Goal: Task Accomplishment & Management: Complete application form

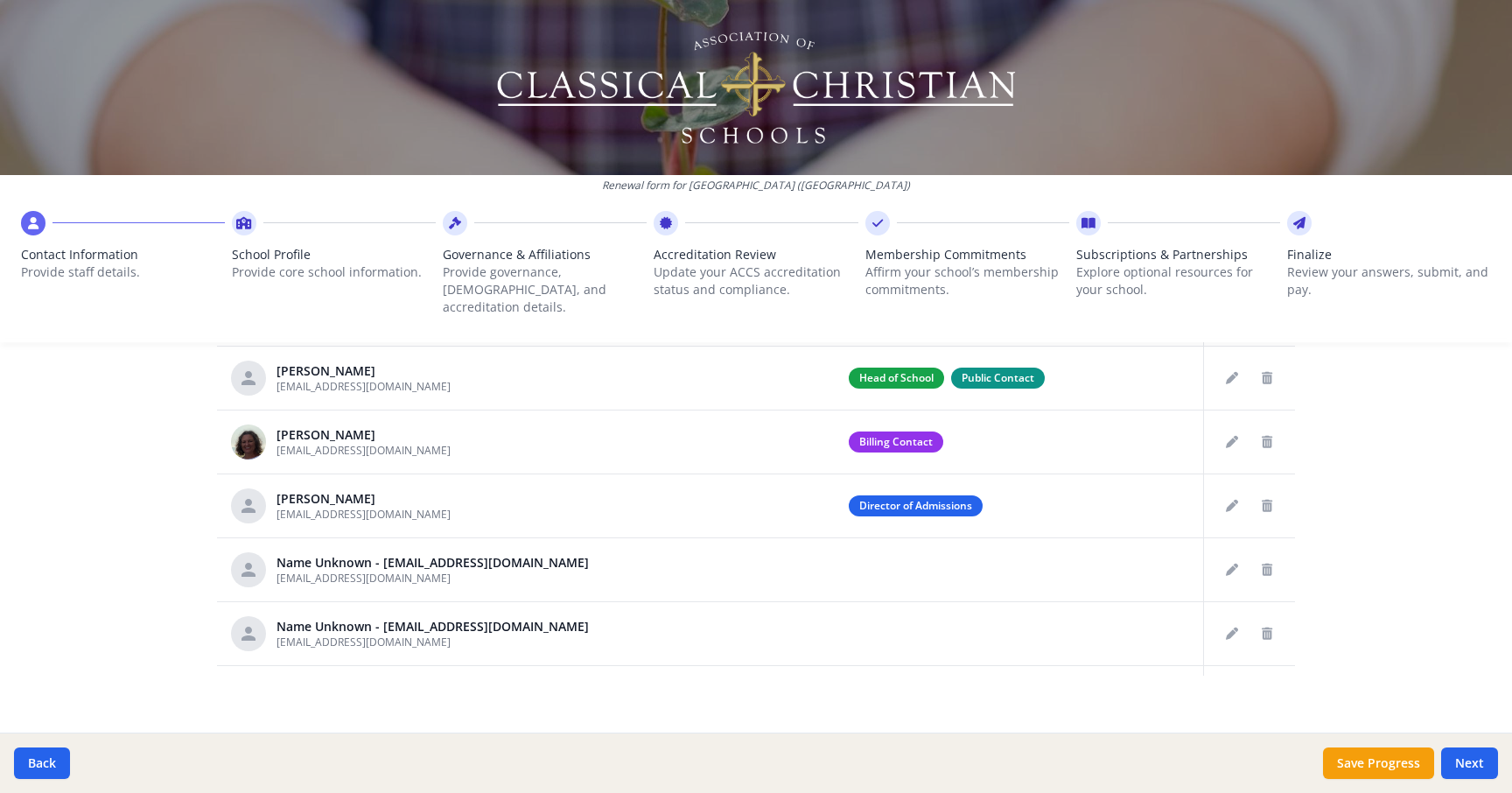
scroll to position [918, 0]
click at [1272, 565] on icon "Delete staff" at bounding box center [1267, 571] width 11 height 12
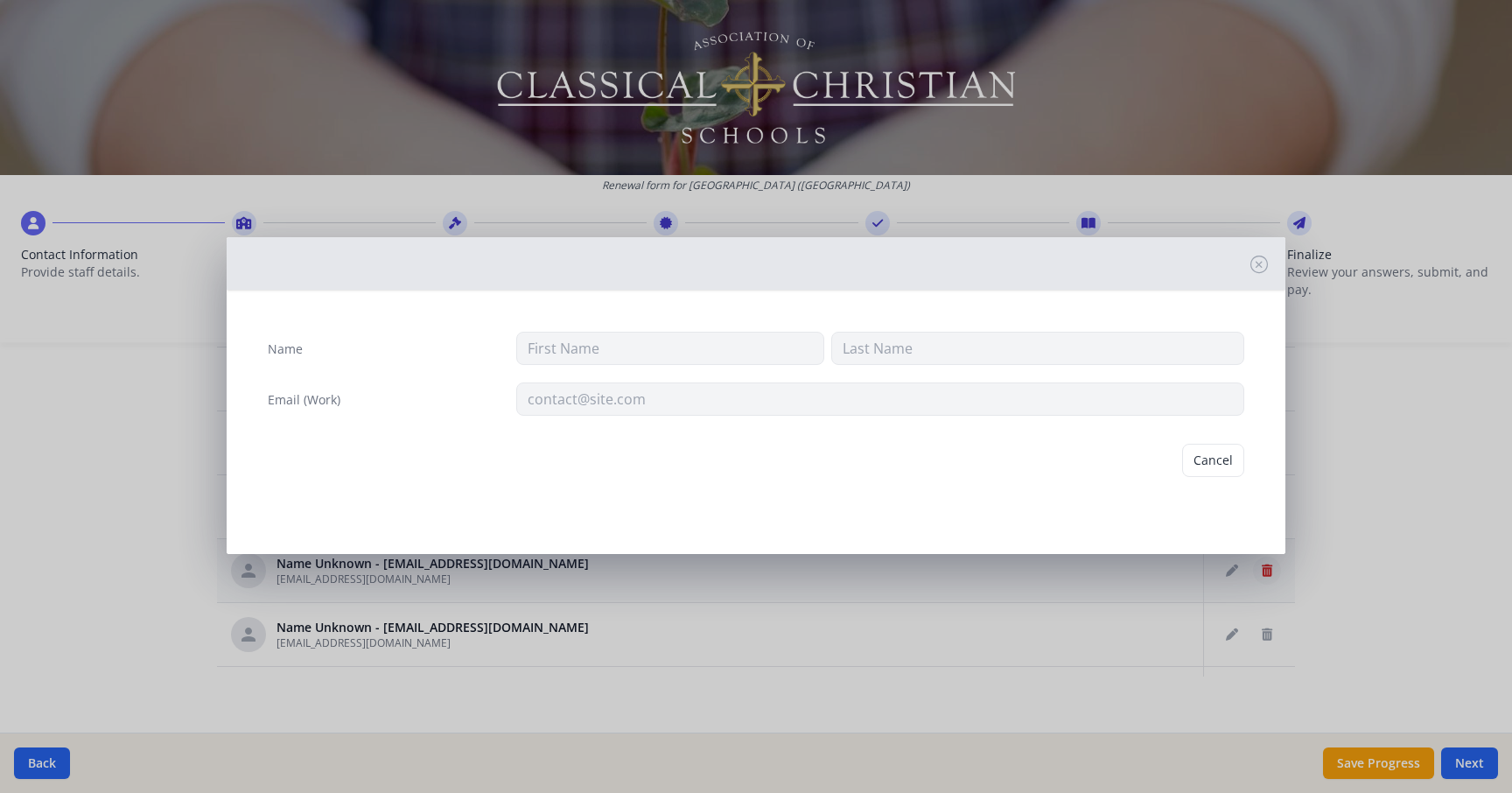
type input "[EMAIL_ADDRESS][DOMAIN_NAME]"
click at [1213, 459] on button "Delete" at bounding box center [1214, 461] width 60 height 34
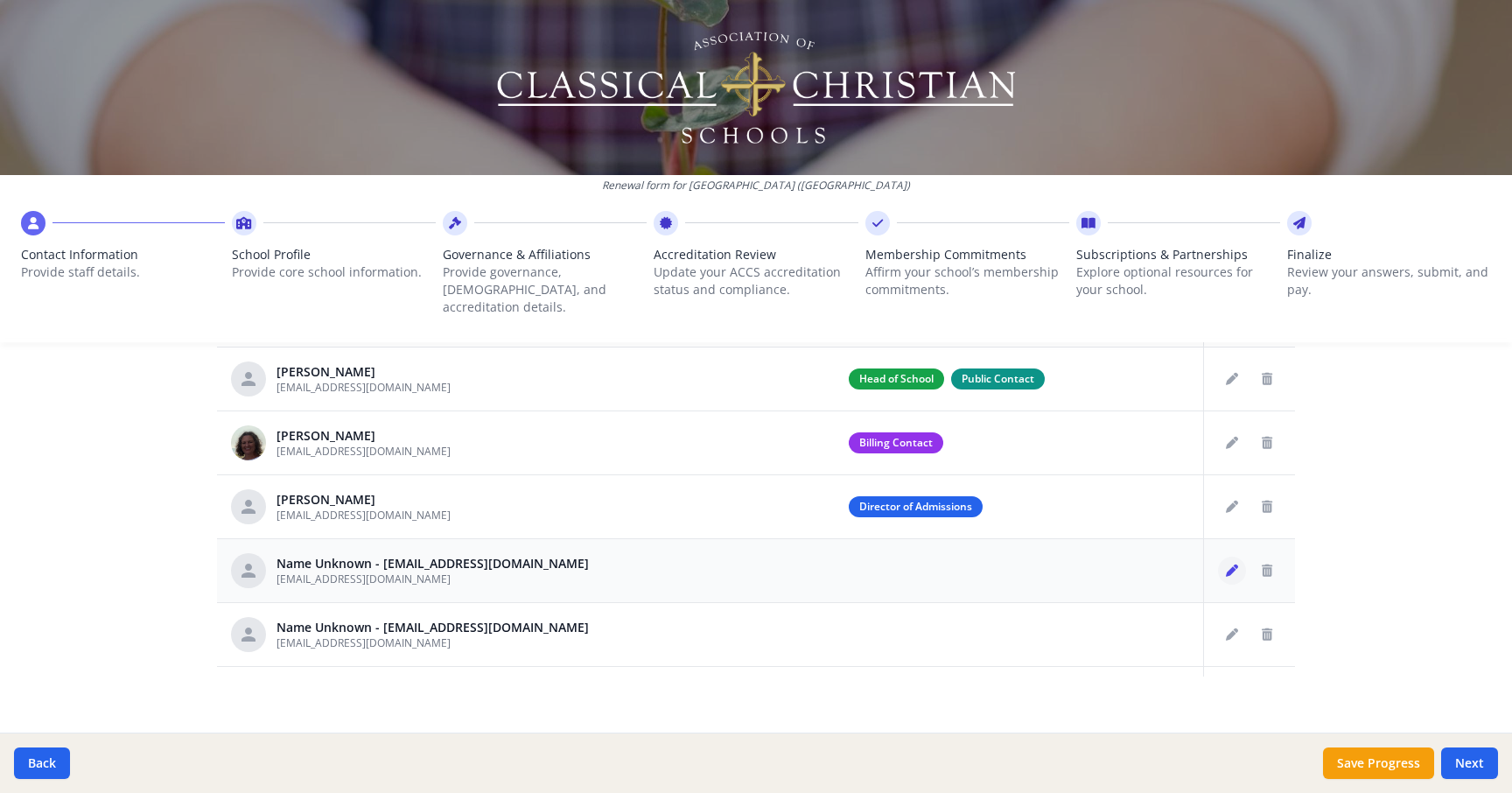
click at [1233, 565] on icon "Edit staff" at bounding box center [1232, 571] width 12 height 12
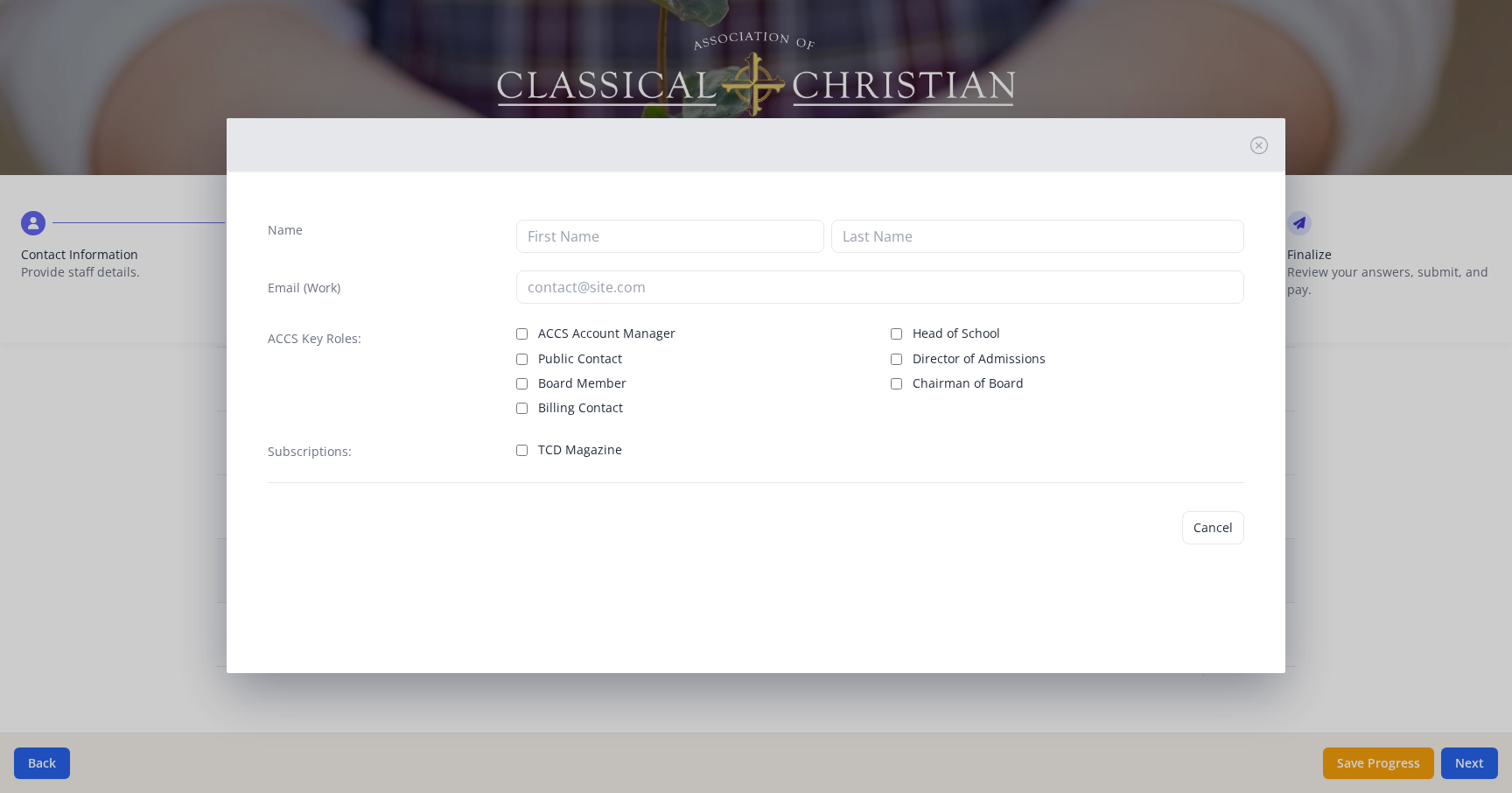
type input "[EMAIL_ADDRESS][DOMAIN_NAME]"
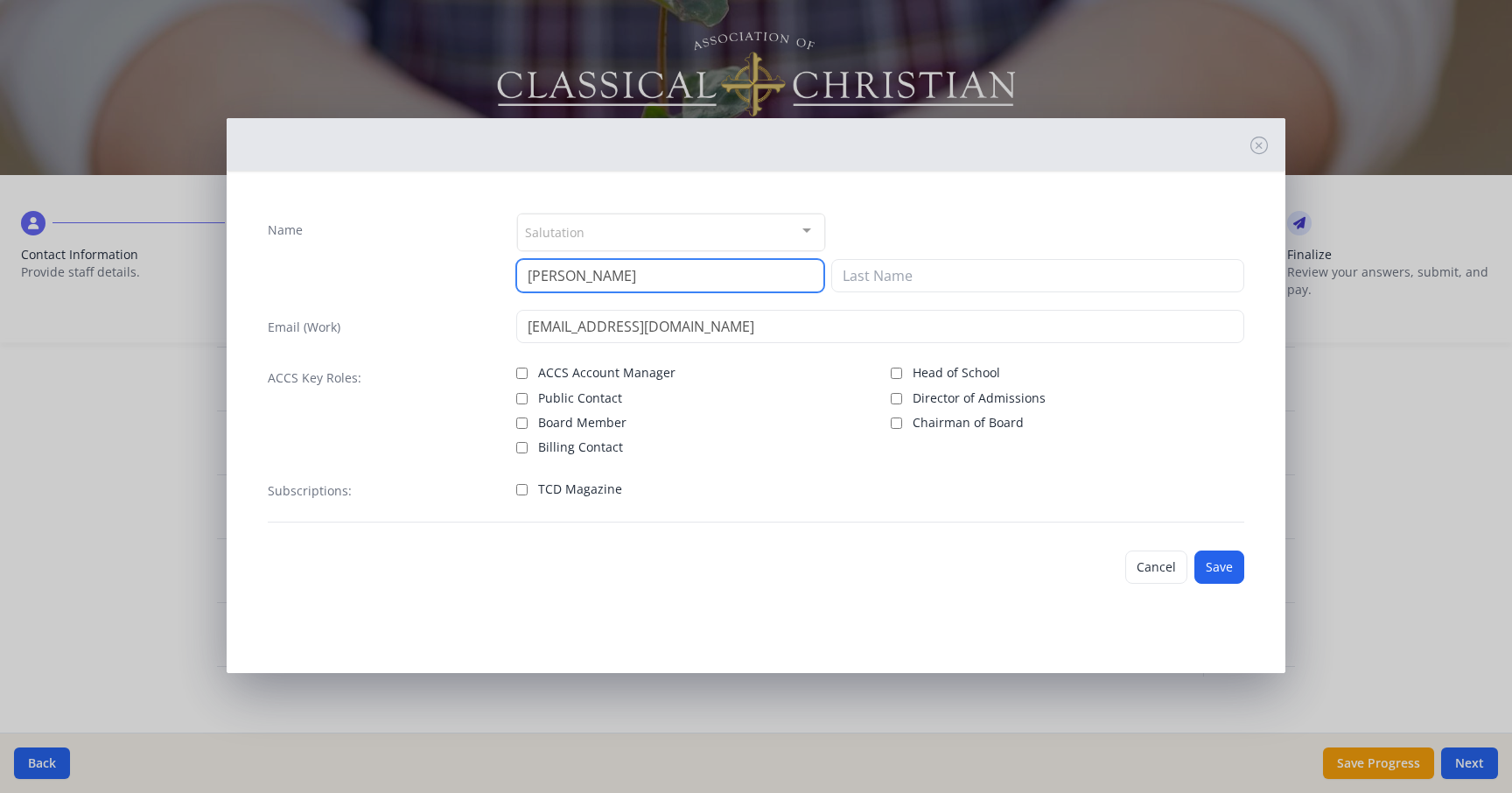
type input "[PERSON_NAME]"
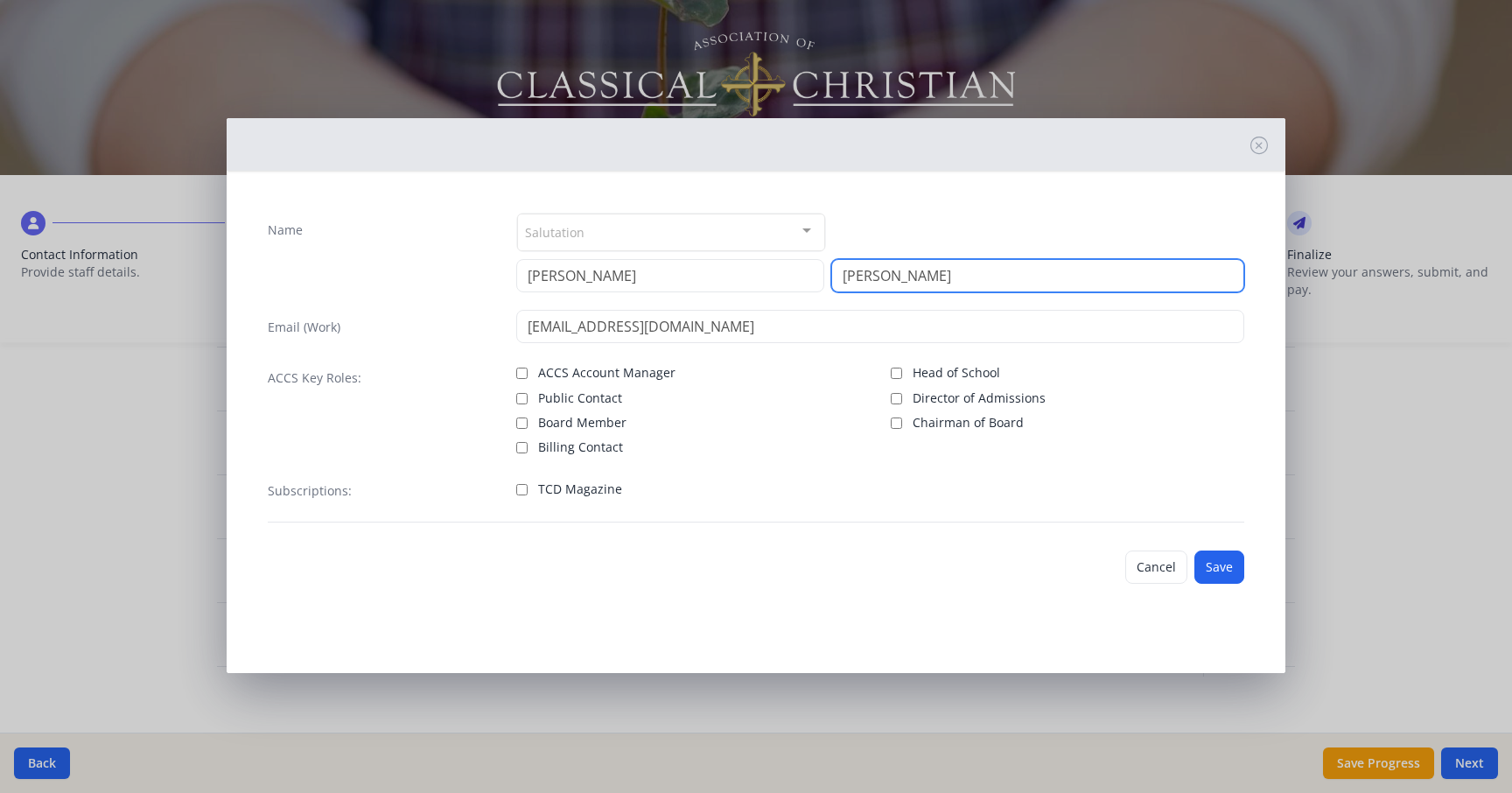
type input "[PERSON_NAME]"
click at [1273, 411] on div "Name Salutation Mr. Mrs. Ms. Dr. Rev. Fr. Esq. No elements found. Consider chan…" at bounding box center [756, 405] width 1059 height 441
click at [524, 491] on input "TCD Magazine" at bounding box center [523, 490] width 12 height 12
checkbox input "true"
click at [806, 235] on div at bounding box center [806, 231] width 35 height 34
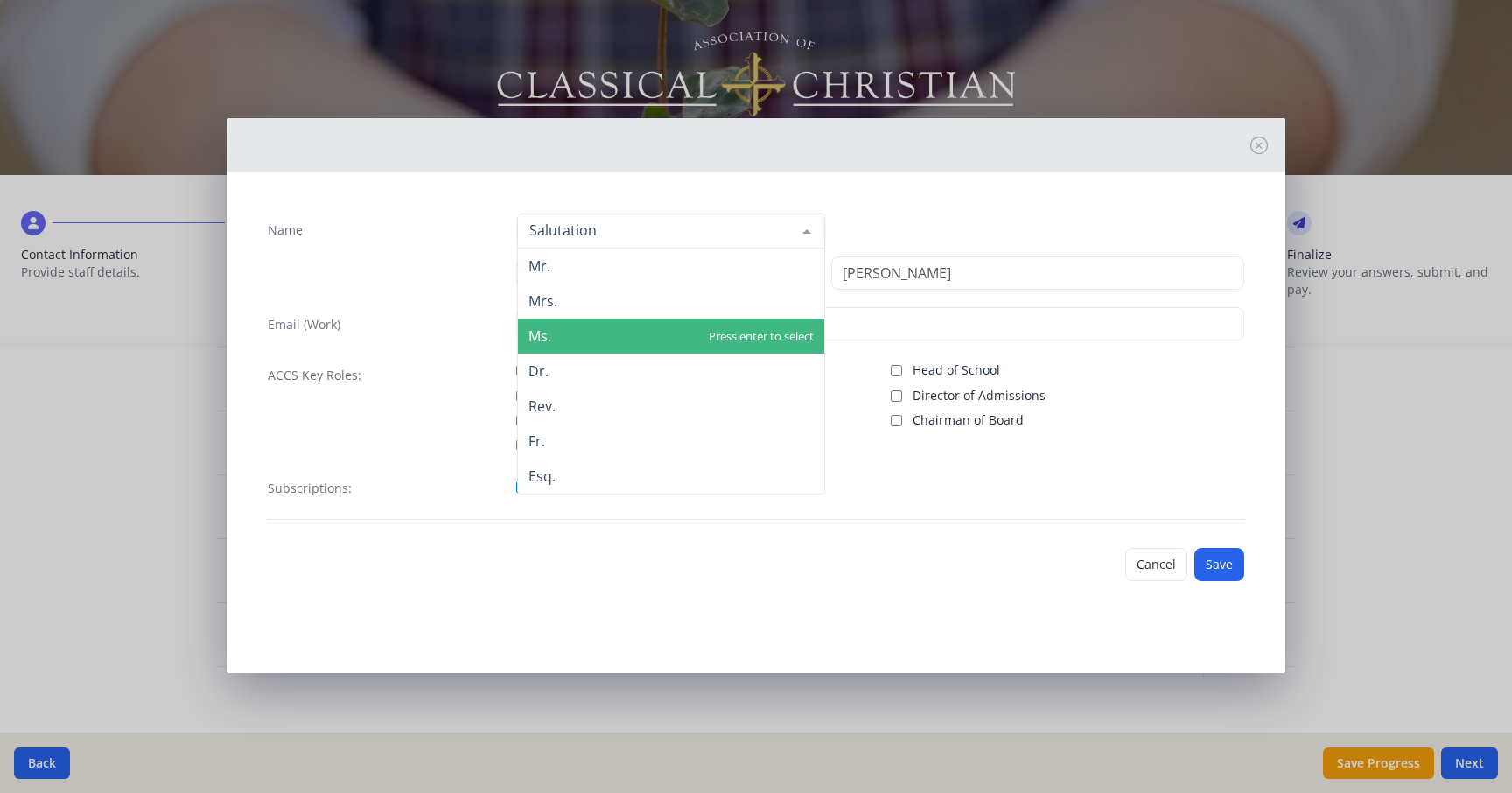
click at [783, 332] on span "Ms." at bounding box center [671, 335] width 306 height 35
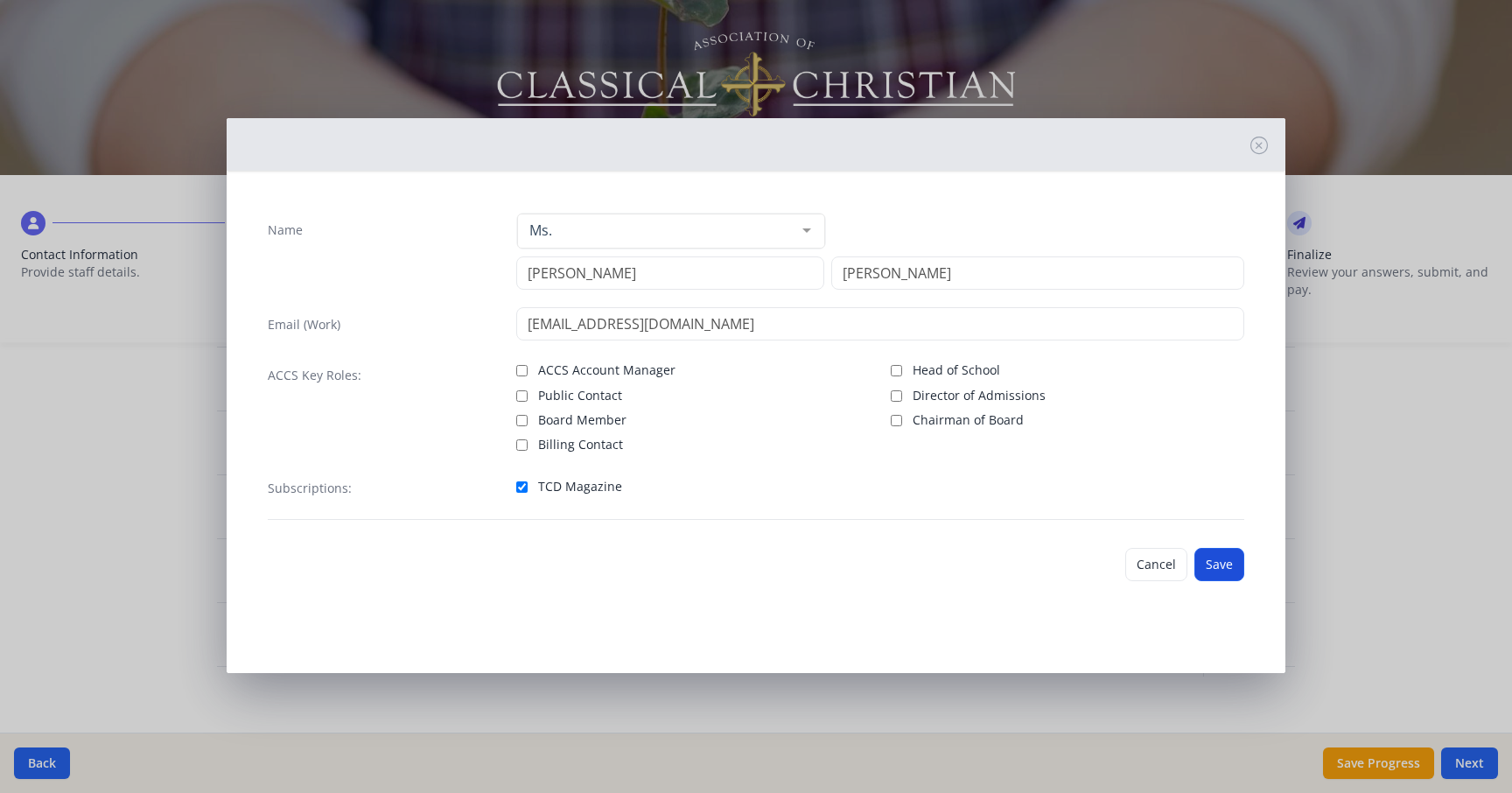
click at [1225, 566] on button "Save" at bounding box center [1219, 565] width 49 height 34
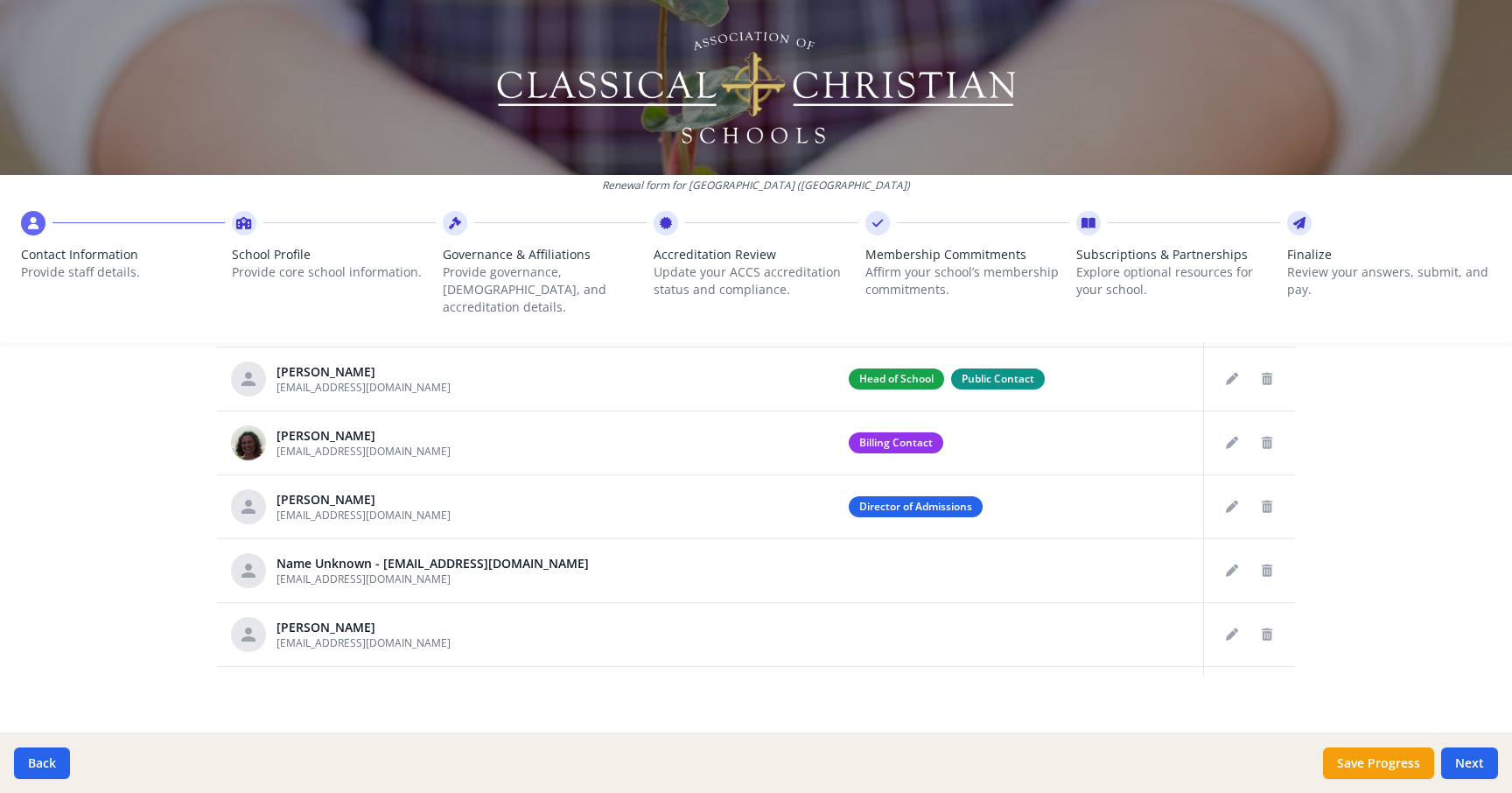
scroll to position [0, 0]
click at [1265, 565] on icon "Delete staff" at bounding box center [1267, 571] width 11 height 12
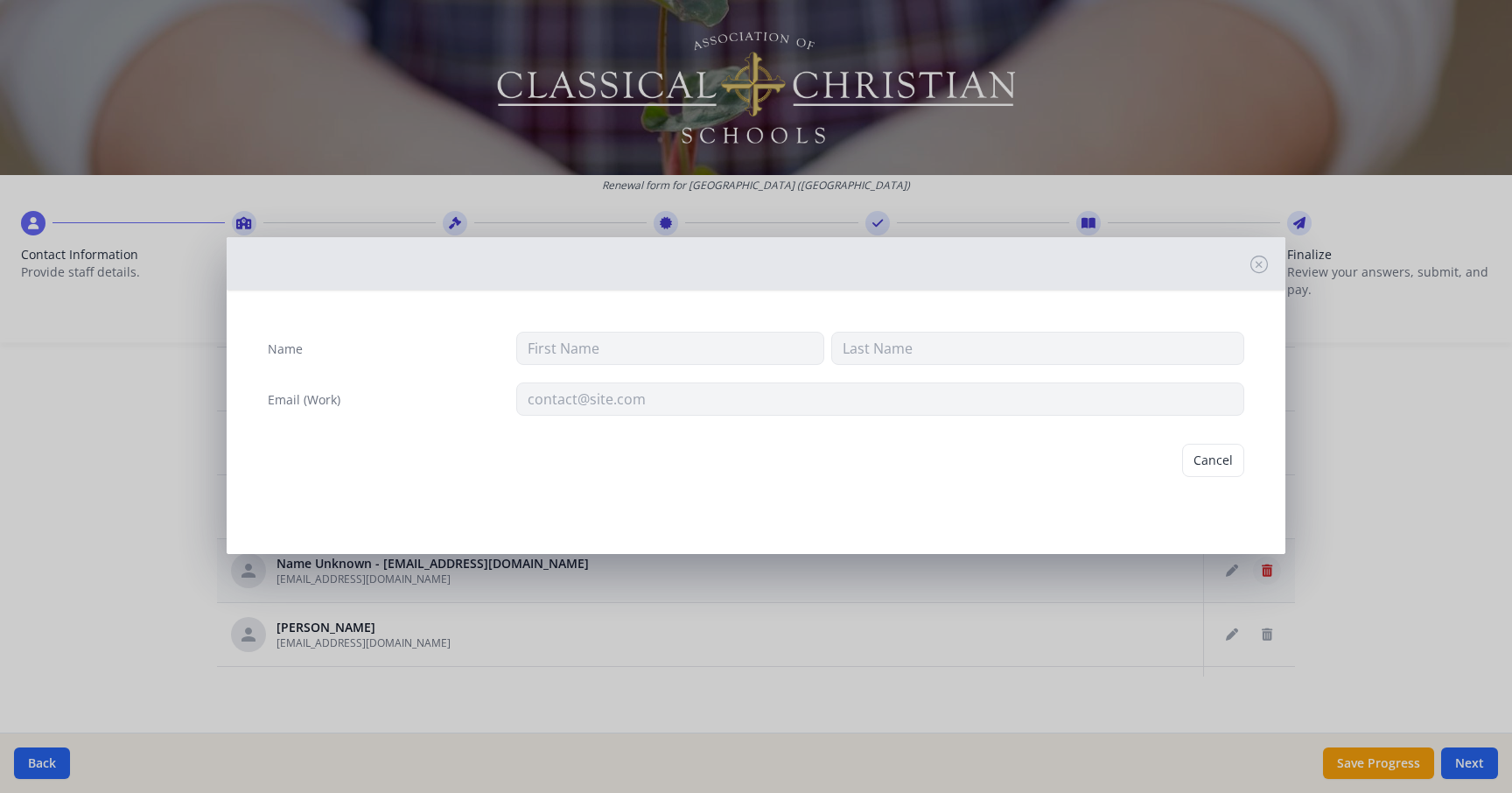
type input "[EMAIL_ADDRESS][DOMAIN_NAME]"
click at [1216, 452] on button "Delete" at bounding box center [1214, 461] width 60 height 34
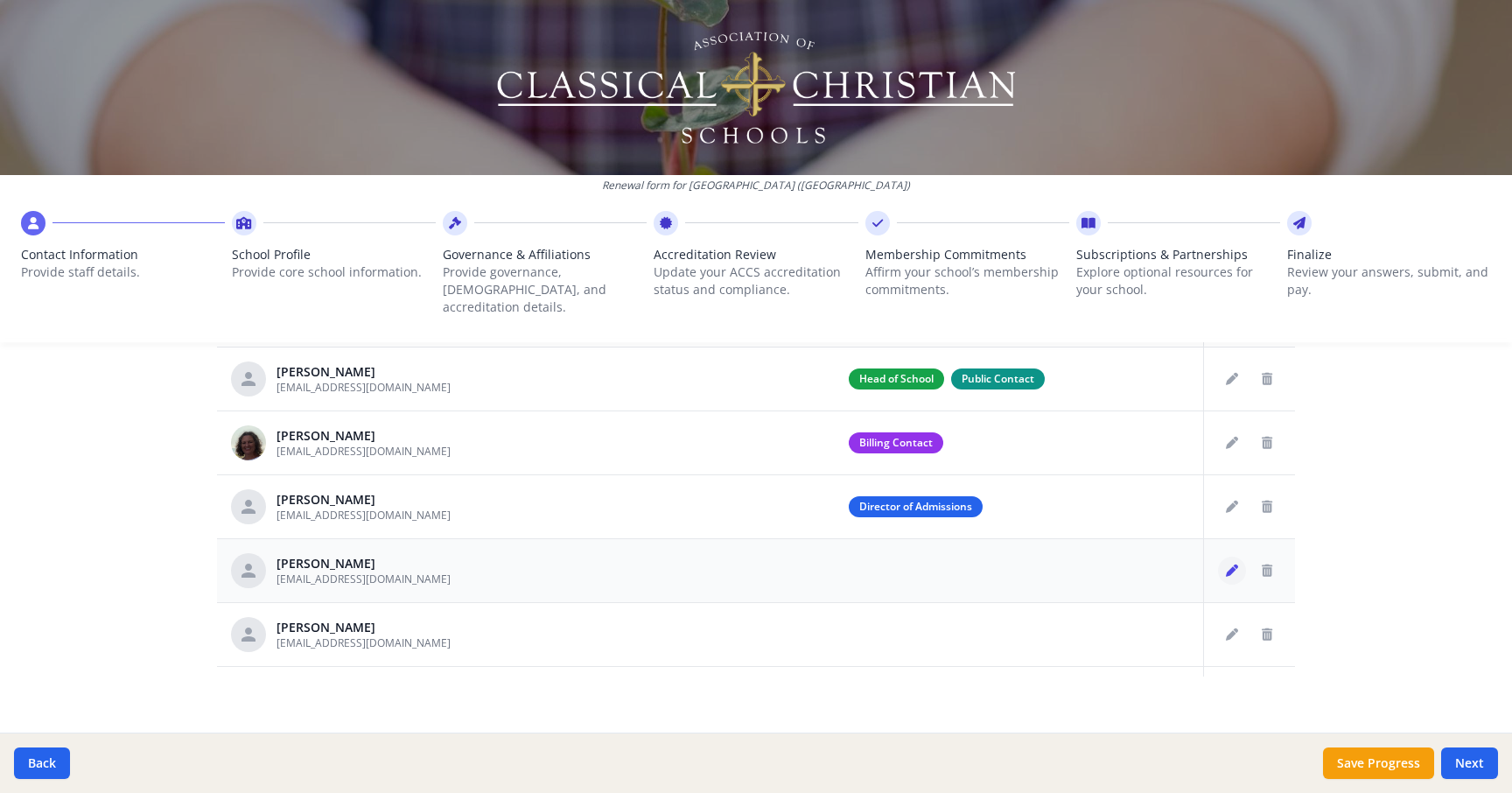
click at [1231, 565] on icon "Edit staff" at bounding box center [1232, 571] width 12 height 12
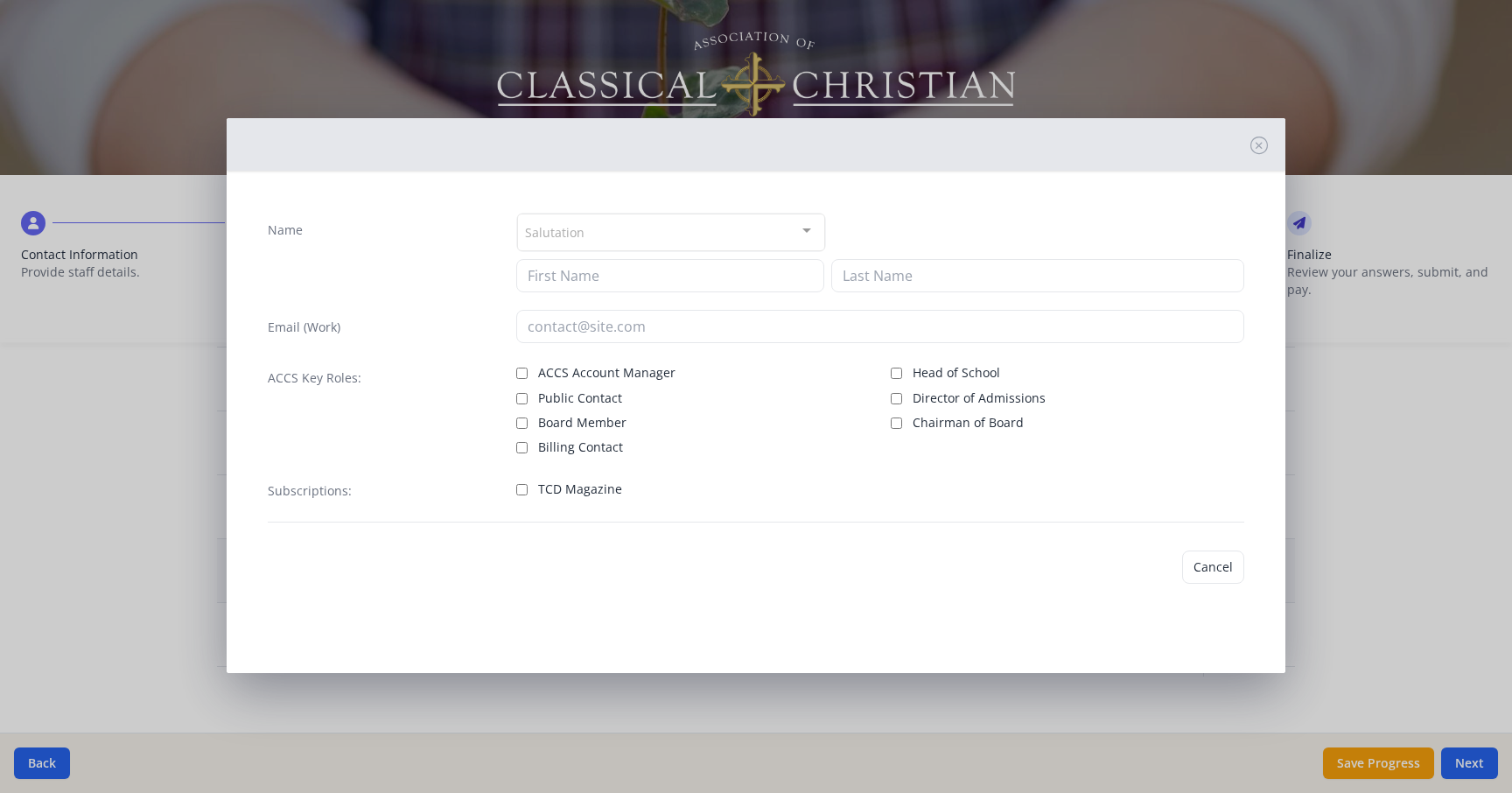
type input "[PERSON_NAME]"
type input "[EMAIL_ADDRESS][DOMAIN_NAME]"
click at [520, 490] on input "TCD Magazine" at bounding box center [523, 490] width 12 height 12
checkbox input "true"
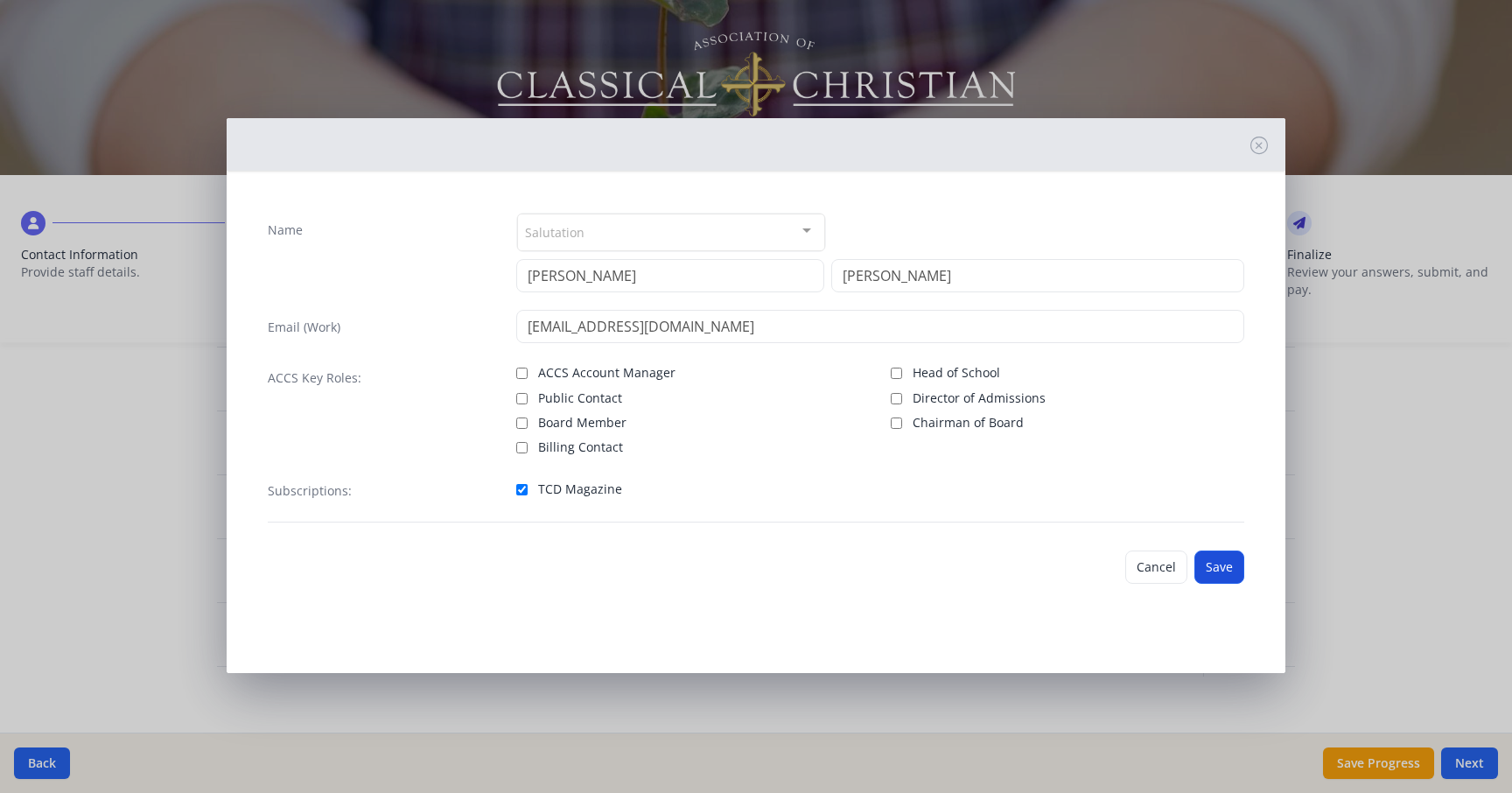
click at [1224, 571] on button "Save" at bounding box center [1219, 568] width 49 height 34
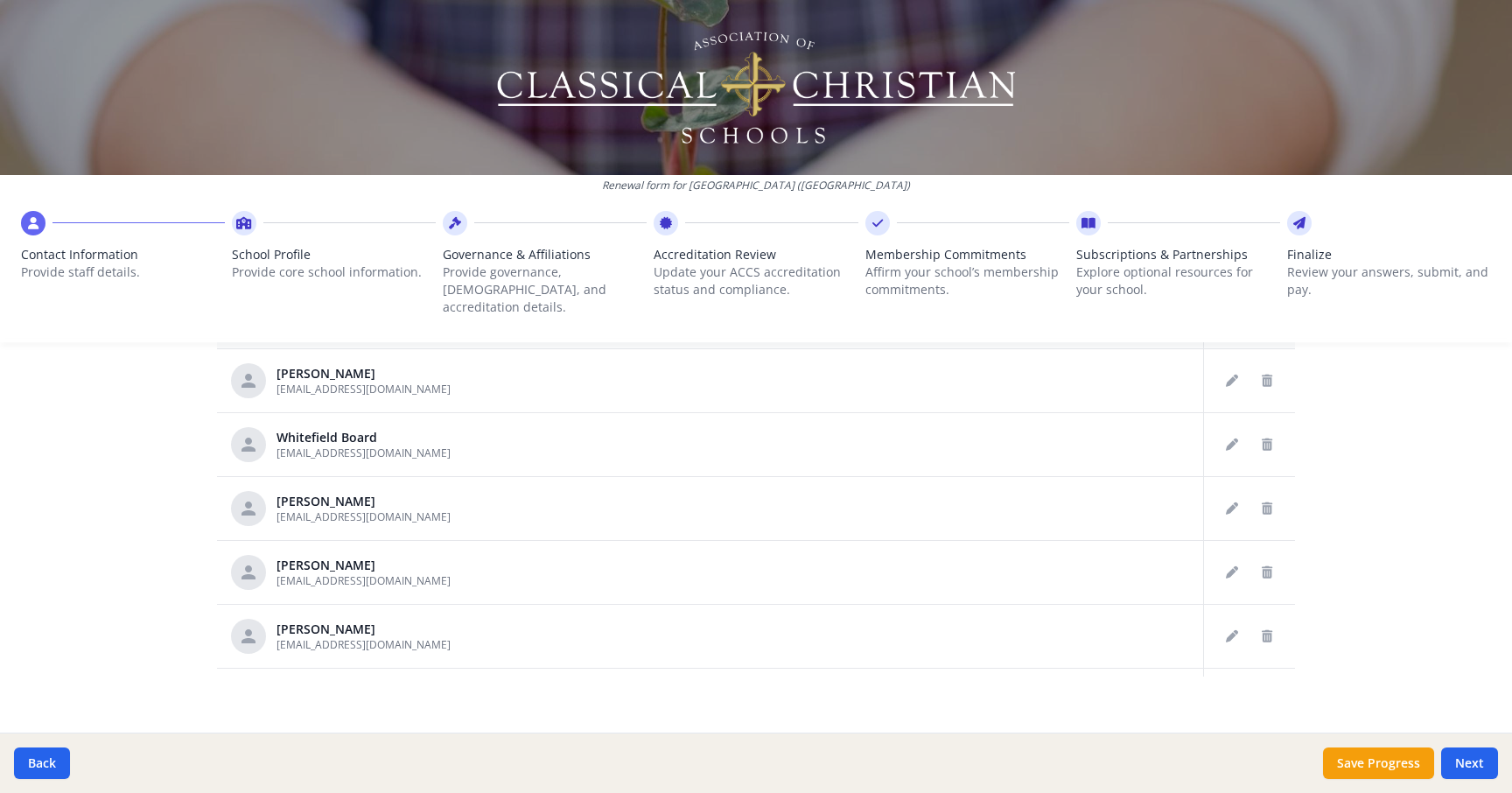
scroll to position [261, 0]
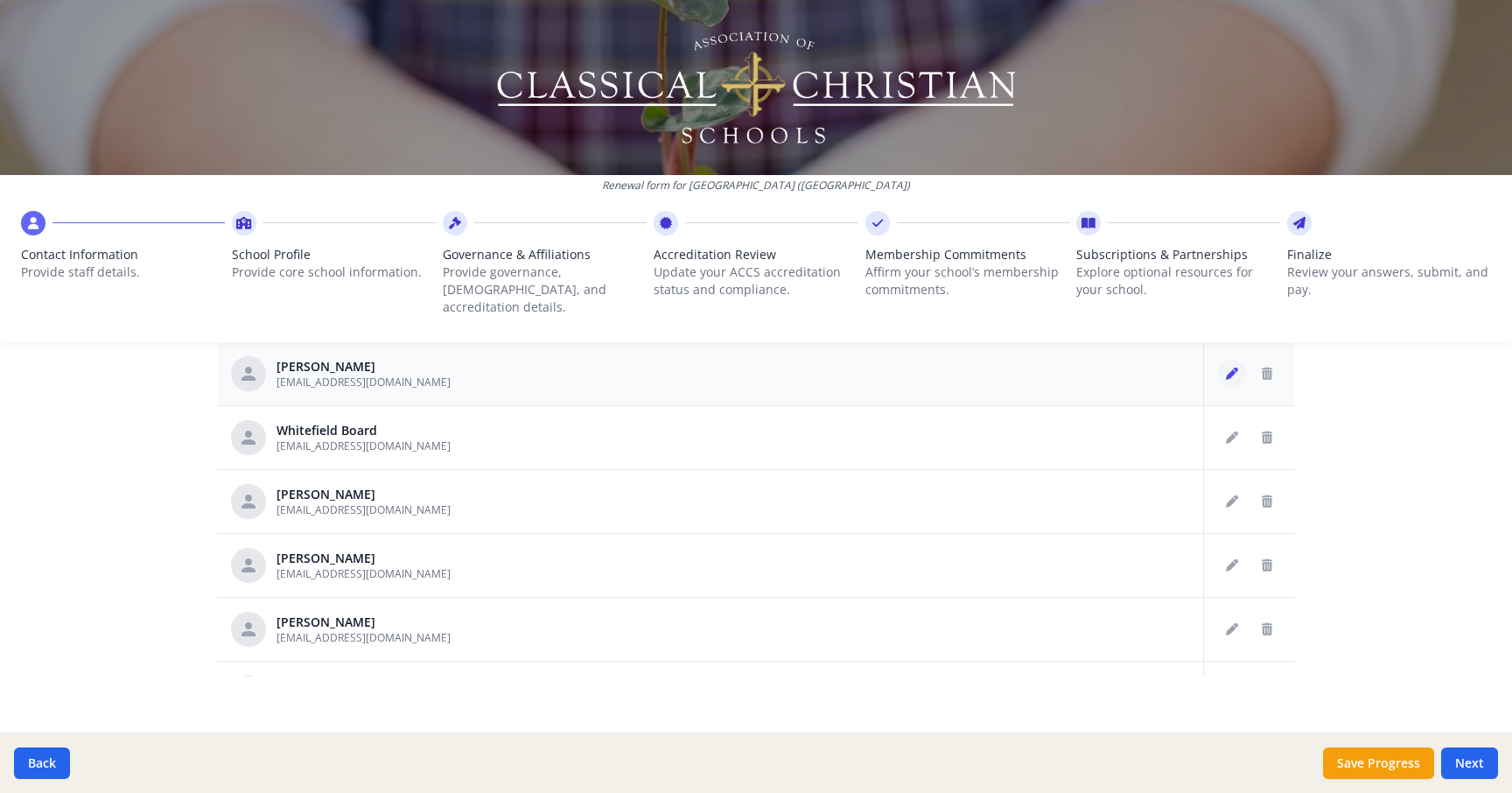
click at [1232, 368] on icon "Edit staff" at bounding box center [1232, 374] width 12 height 12
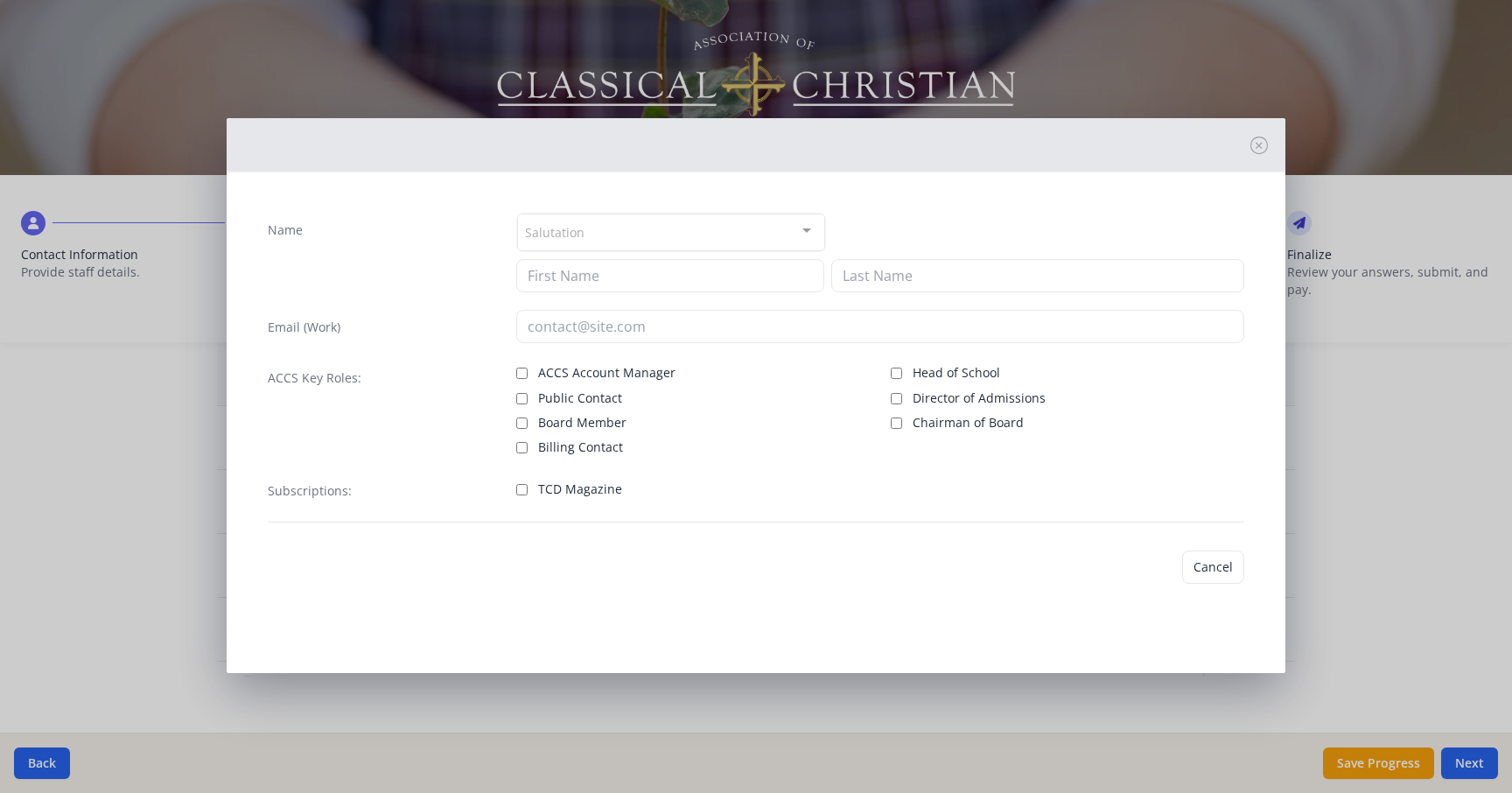
type input "[PERSON_NAME]"
type input "[EMAIL_ADDRESS][DOMAIN_NAME]"
click at [521, 486] on input "TCD Magazine" at bounding box center [523, 490] width 12 height 12
checkbox input "true"
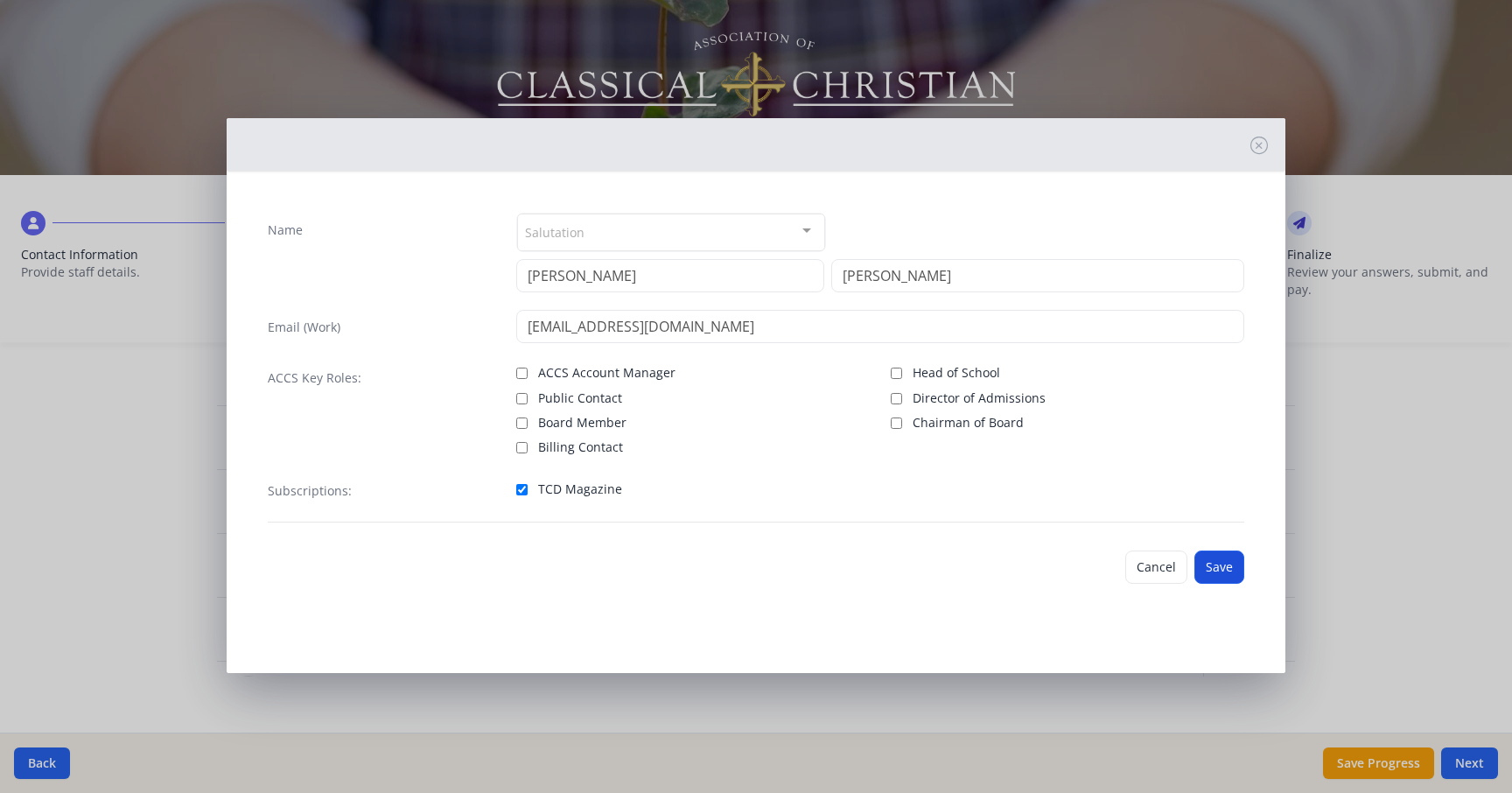
click at [1218, 570] on button "Save" at bounding box center [1219, 568] width 49 height 34
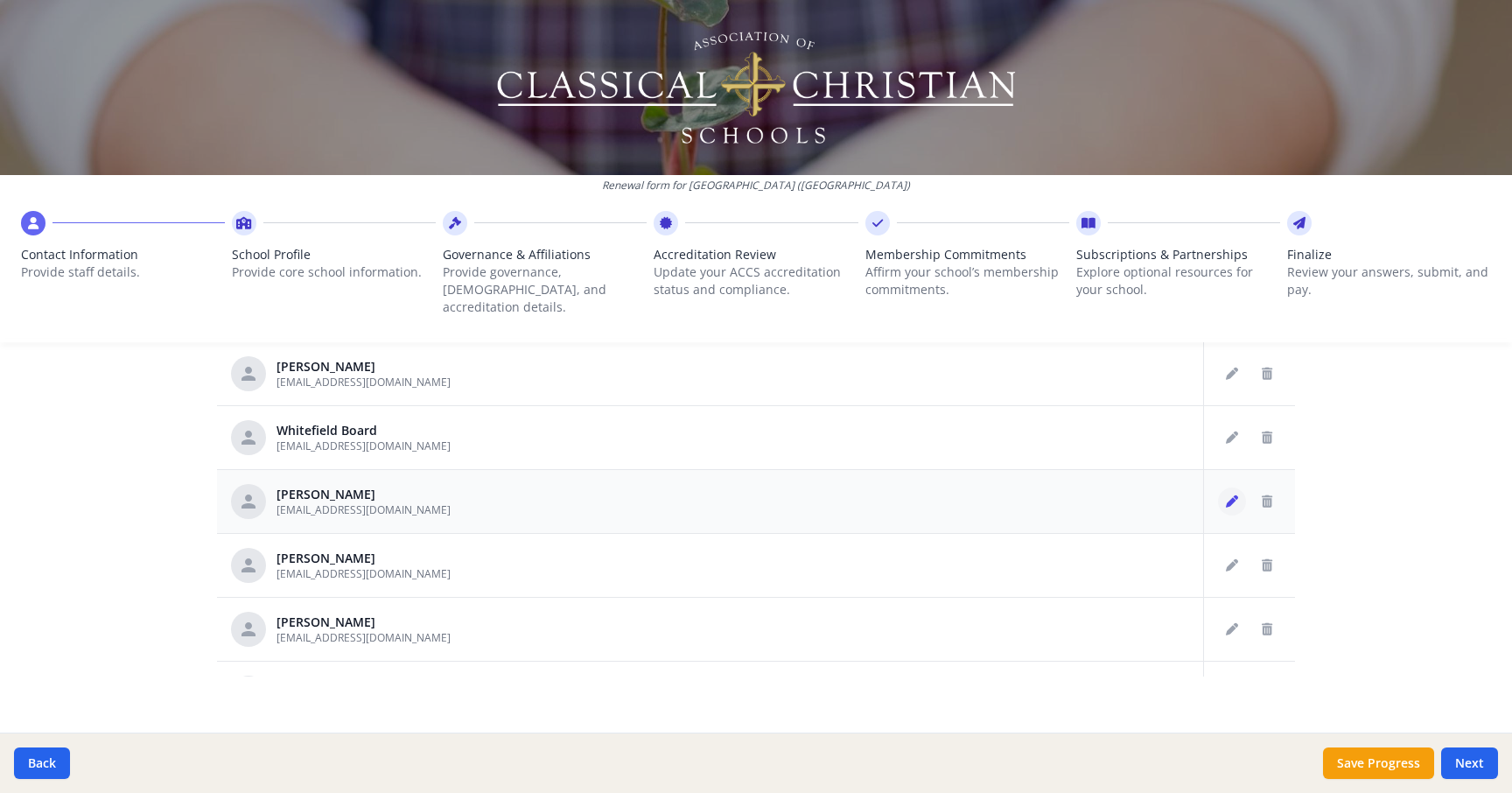
click at [1237, 495] on icon "Edit staff" at bounding box center [1232, 501] width 12 height 12
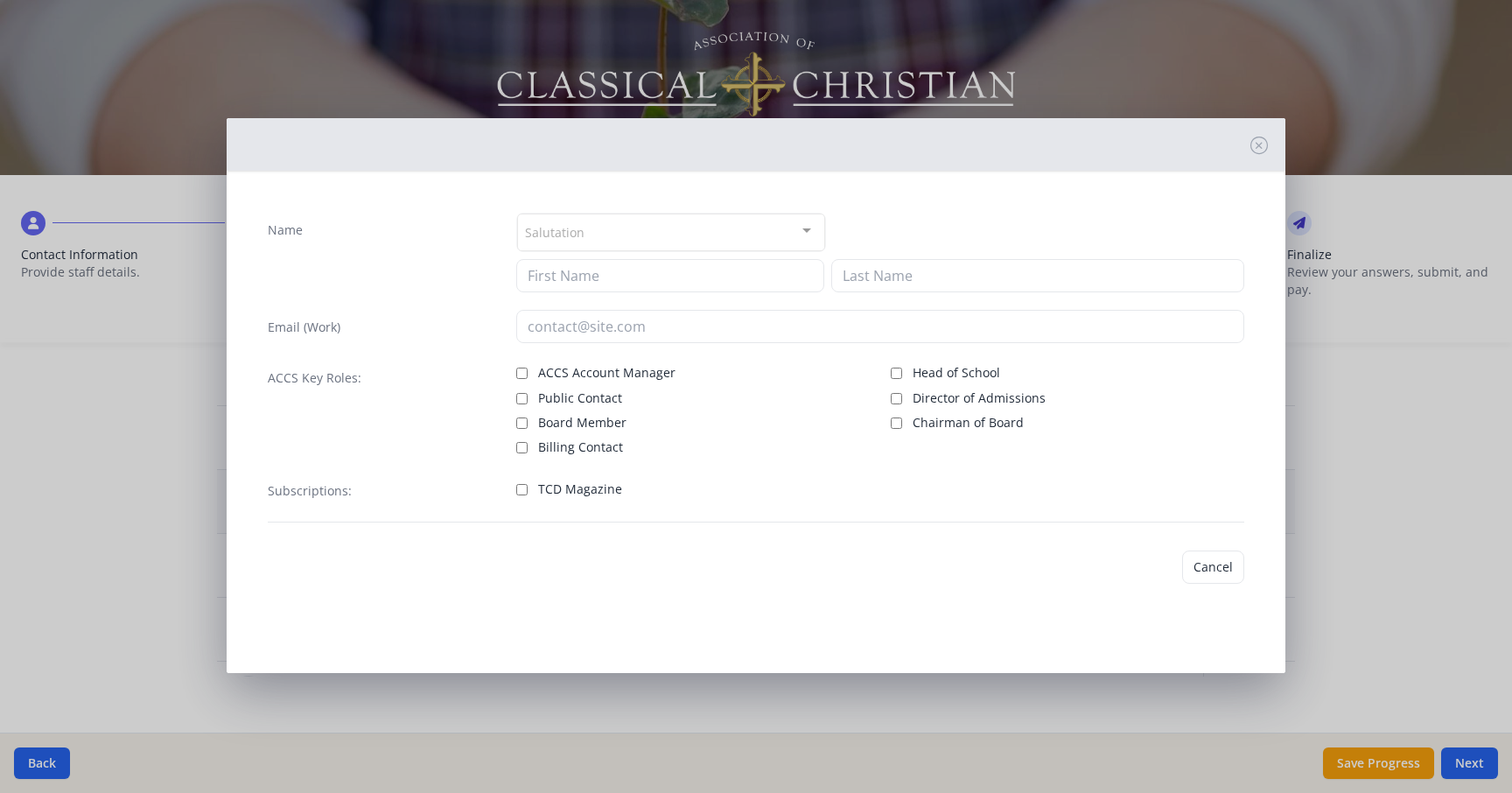
type input "[PERSON_NAME]"
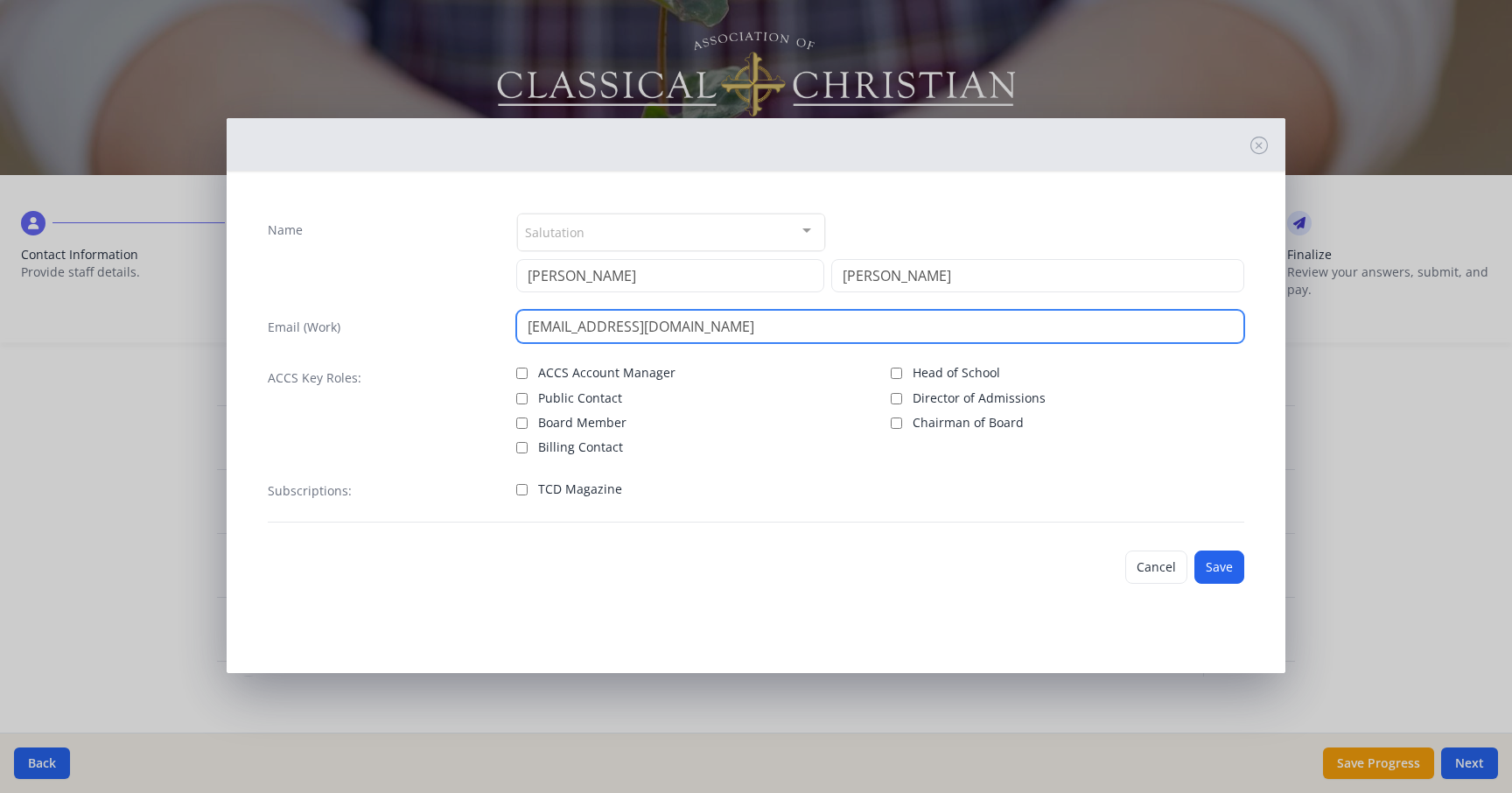
click at [739, 328] on input "[EMAIL_ADDRESS][DOMAIN_NAME]" at bounding box center [881, 327] width 728 height 34
type input "[EMAIL_ADDRESS][DOMAIN_NAME]"
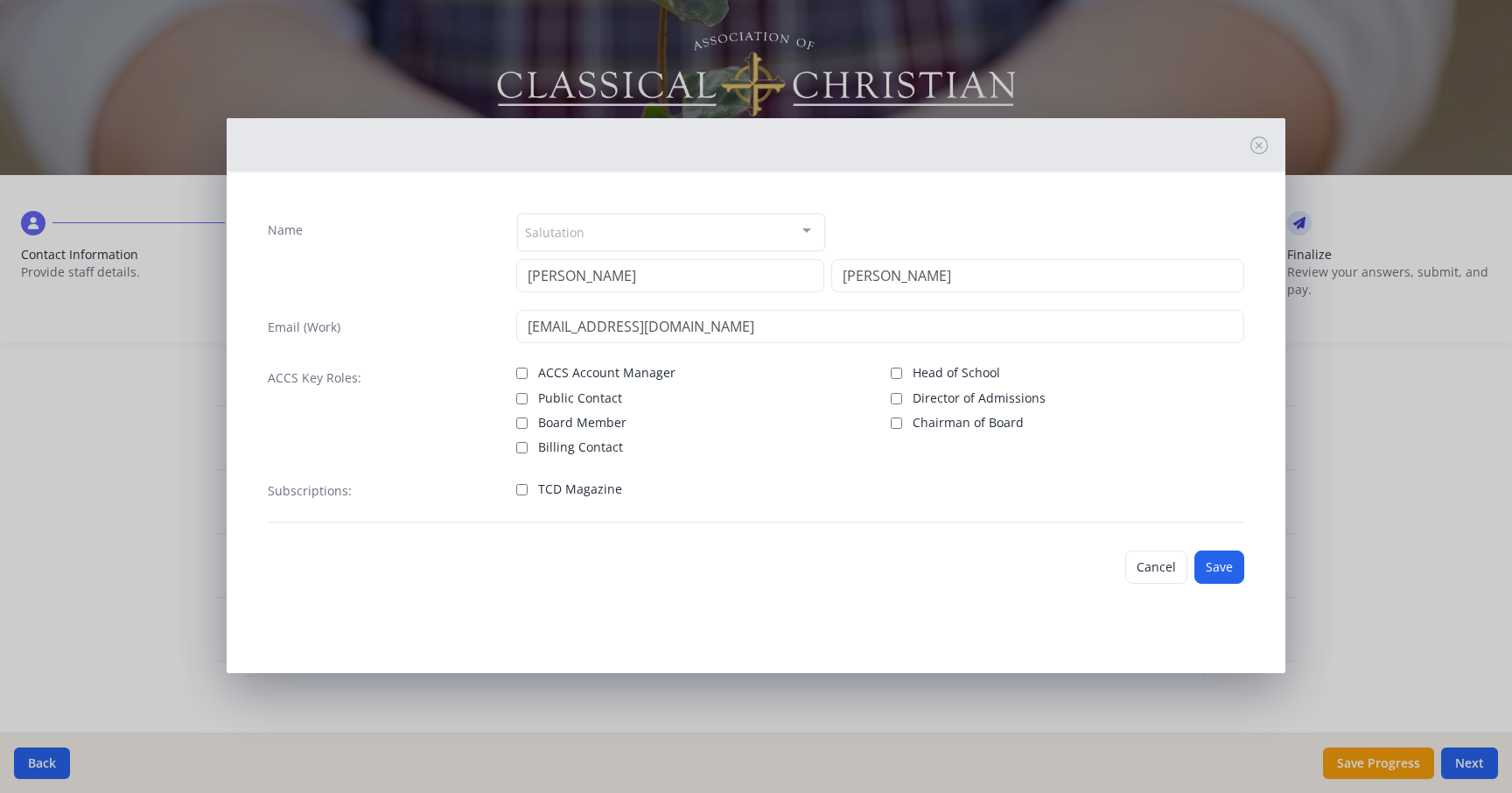
click at [524, 489] on input "TCD Magazine" at bounding box center [523, 490] width 12 height 12
checkbox input "true"
click at [1223, 571] on button "Save" at bounding box center [1219, 568] width 49 height 34
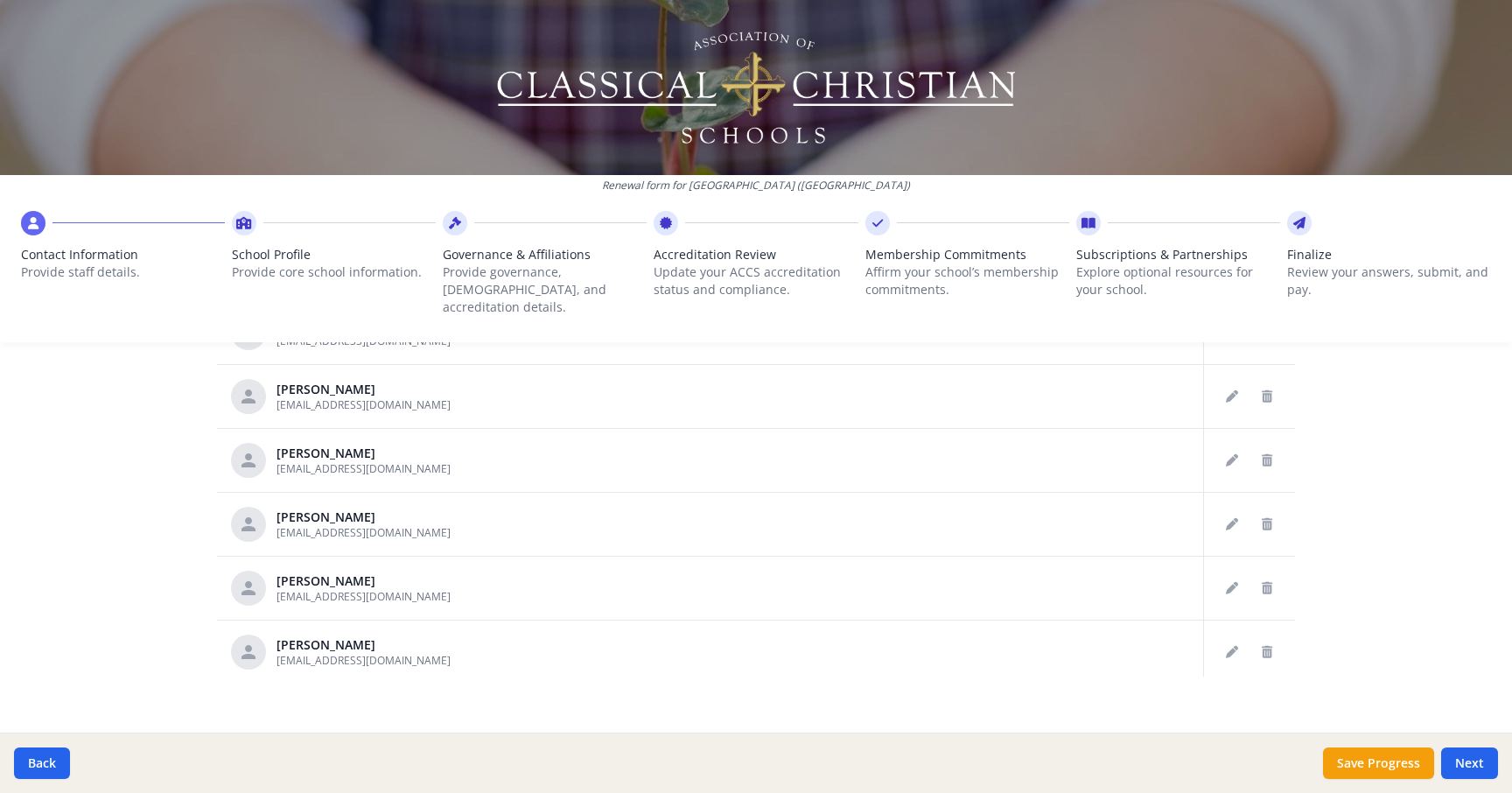
scroll to position [461, 0]
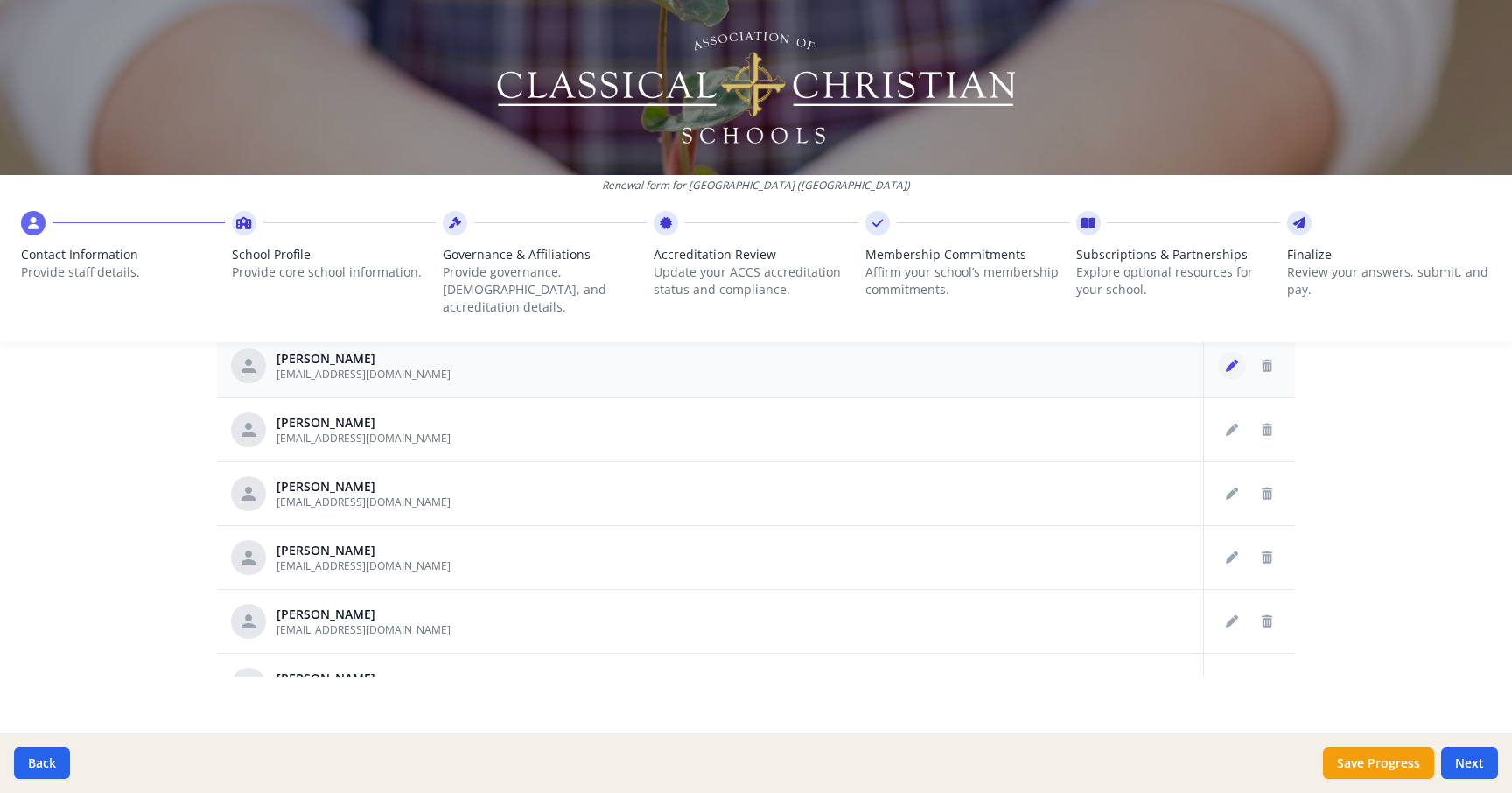
click at [1227, 360] on icon "Edit staff" at bounding box center [1232, 366] width 12 height 12
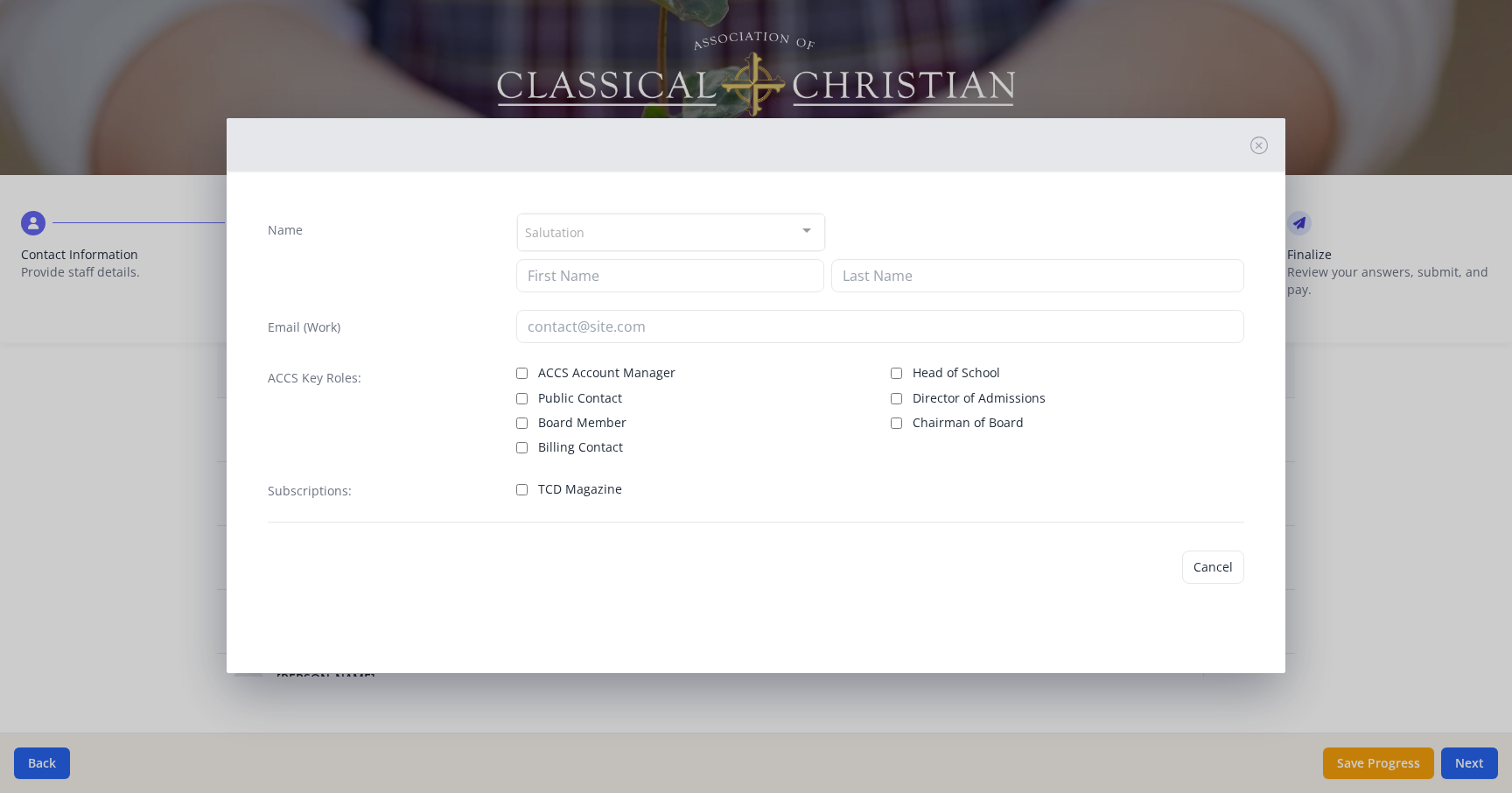
type input "[PERSON_NAME]"
type input "[EMAIL_ADDRESS][DOMAIN_NAME]"
click at [526, 486] on input "TCD Magazine" at bounding box center [523, 490] width 12 height 12
checkbox input "true"
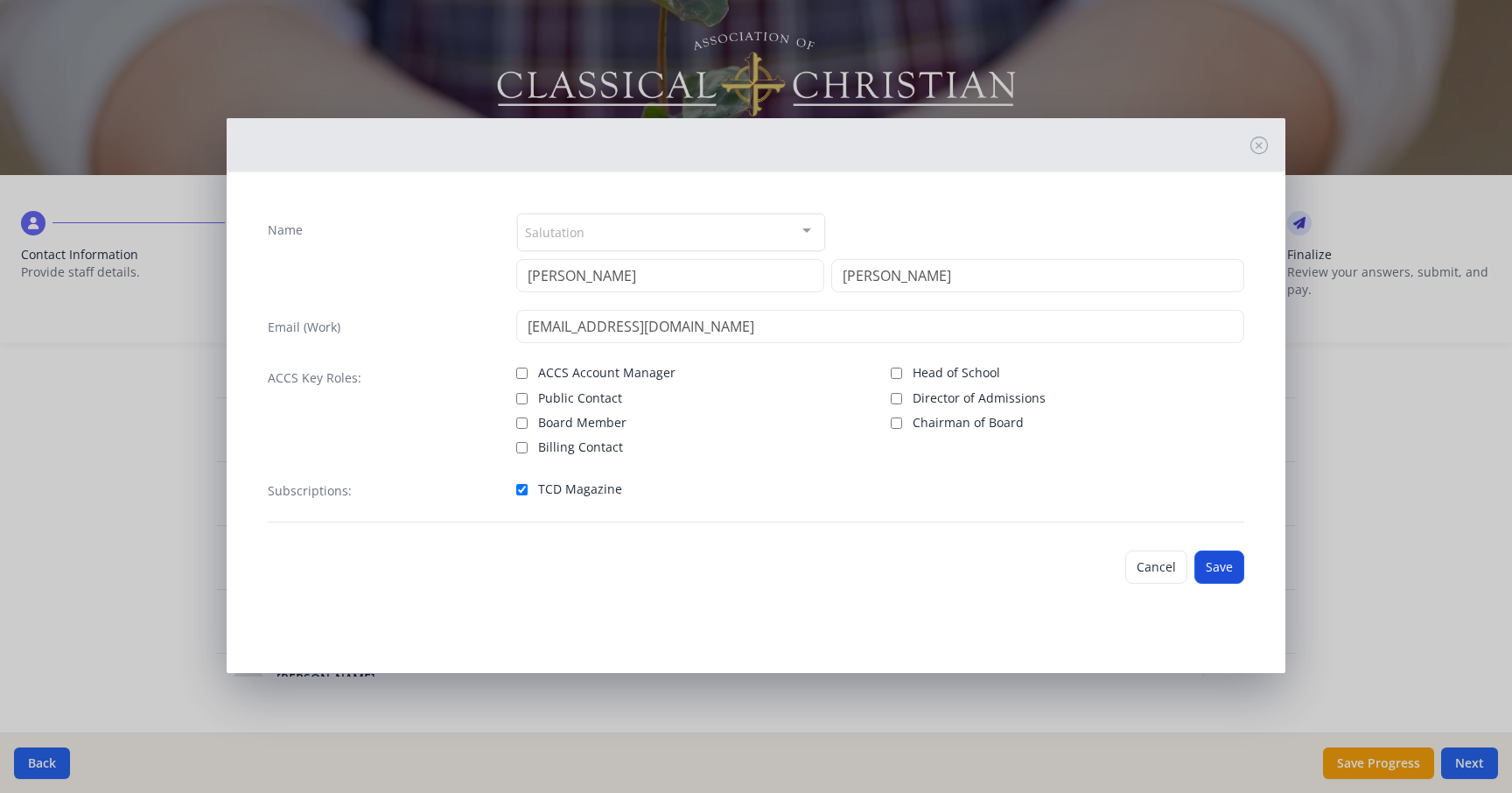
click at [1225, 570] on button "Save" at bounding box center [1219, 568] width 49 height 34
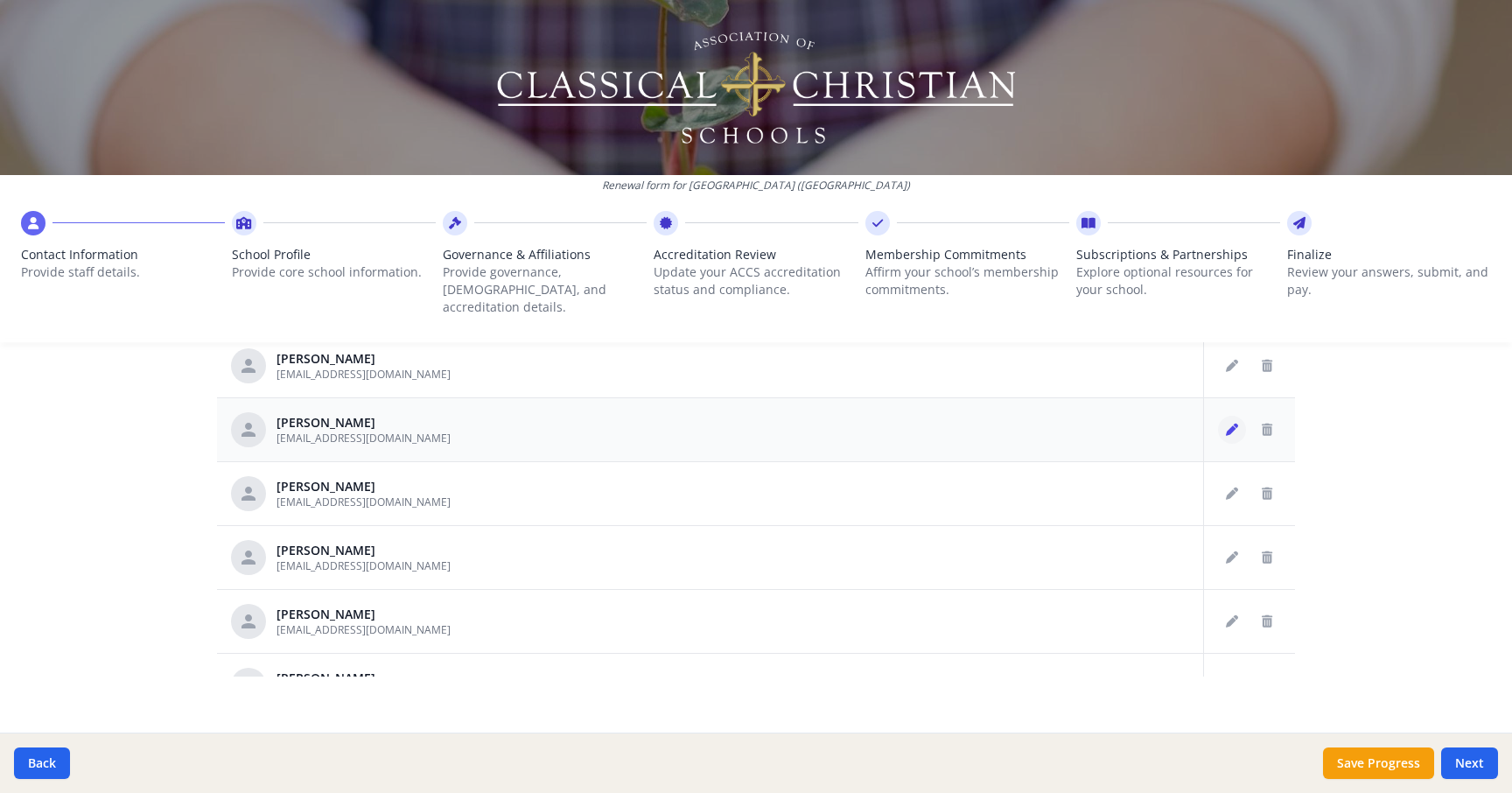
click at [1230, 424] on icon "Edit staff" at bounding box center [1232, 430] width 12 height 12
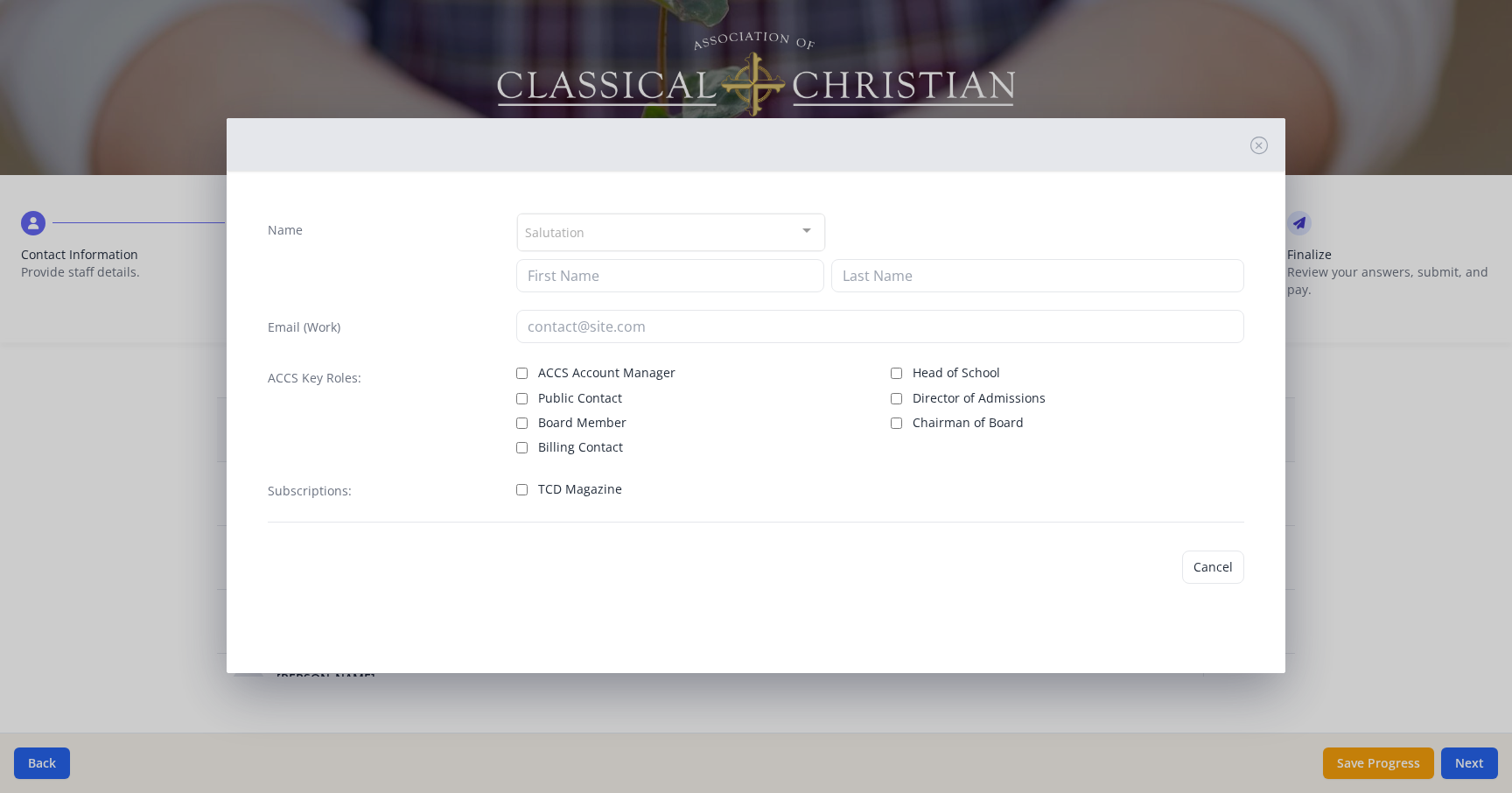
type input "[PERSON_NAME]"
type input "Chace"
type input "[EMAIL_ADDRESS][DOMAIN_NAME]"
click at [523, 491] on input "TCD Magazine" at bounding box center [523, 490] width 12 height 12
checkbox input "true"
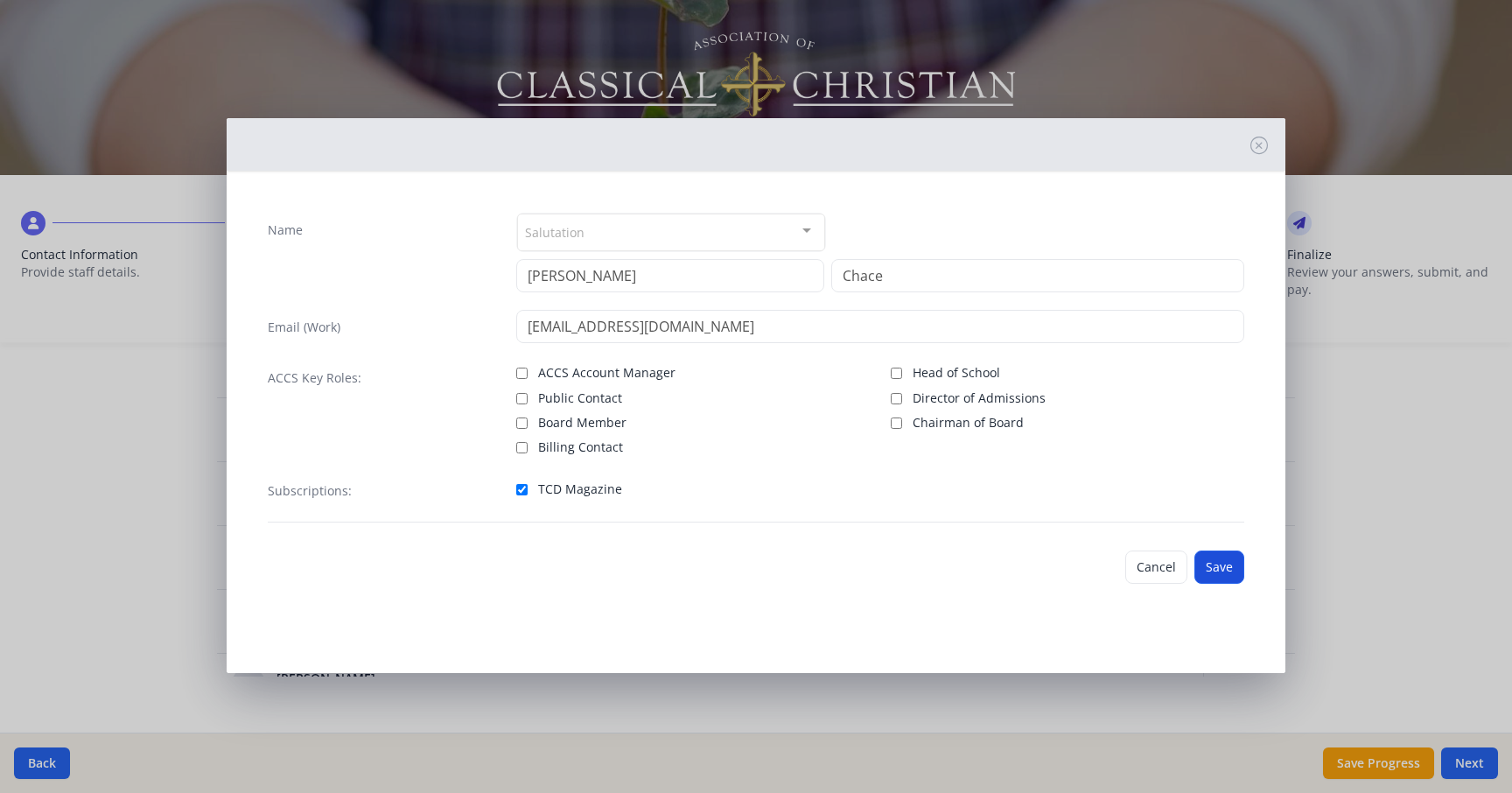
click at [1224, 570] on button "Save" at bounding box center [1219, 568] width 49 height 34
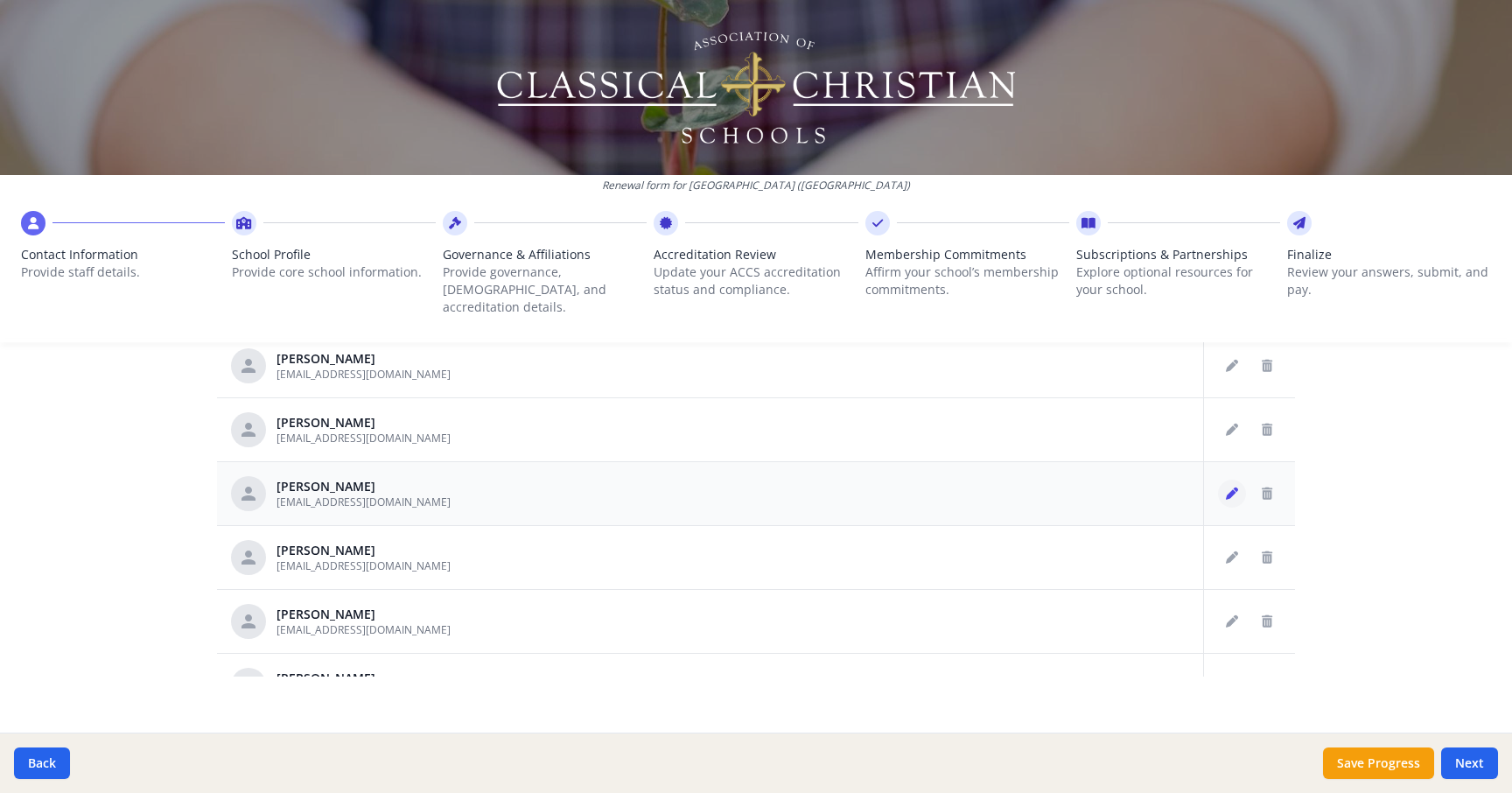
click at [1238, 487] on icon "Edit staff" at bounding box center [1232, 493] width 12 height 12
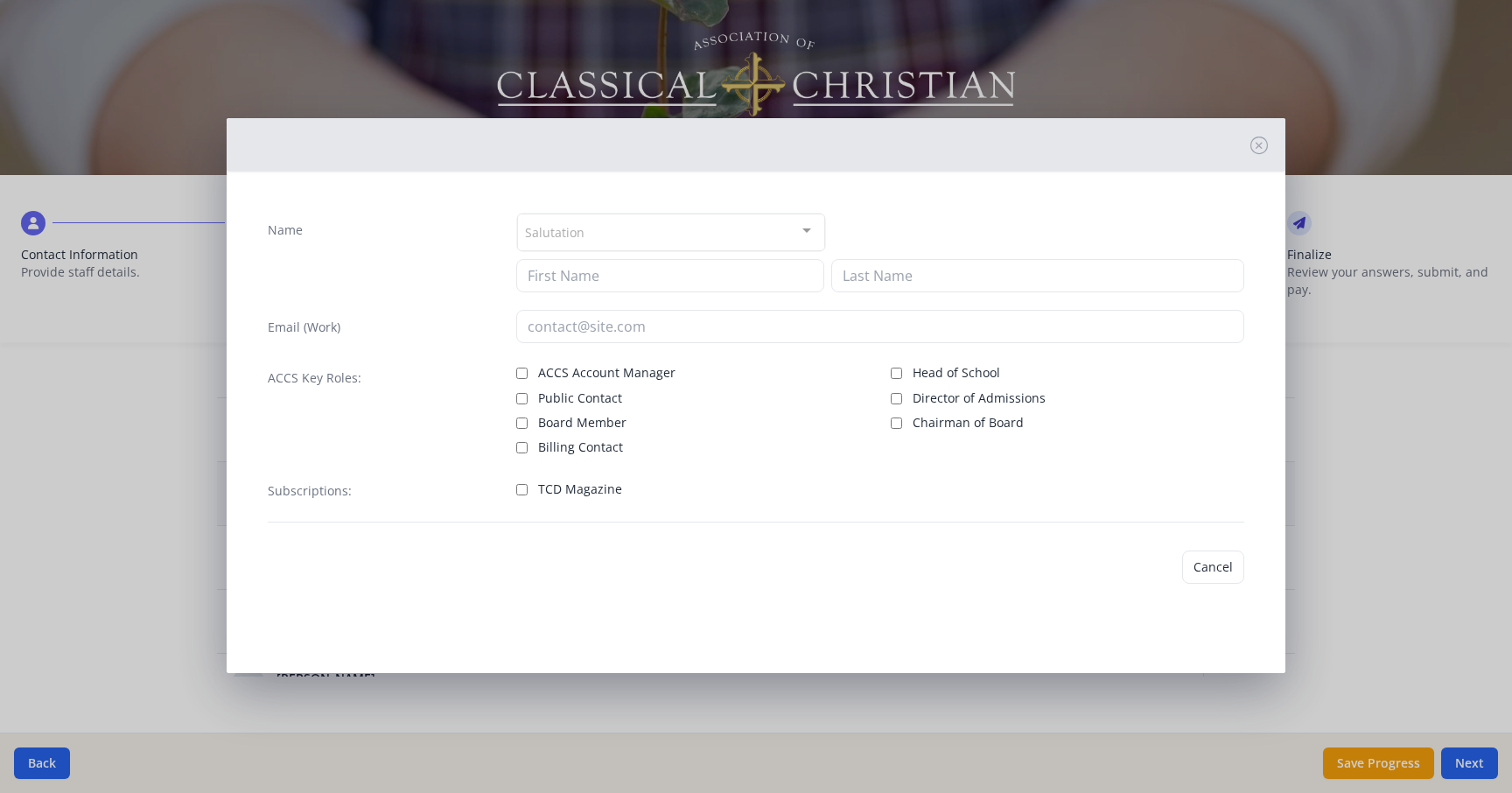
type input "[PERSON_NAME]"
type input "[EMAIL_ADDRESS][DOMAIN_NAME]"
click at [523, 491] on input "TCD Magazine" at bounding box center [523, 490] width 12 height 12
checkbox input "true"
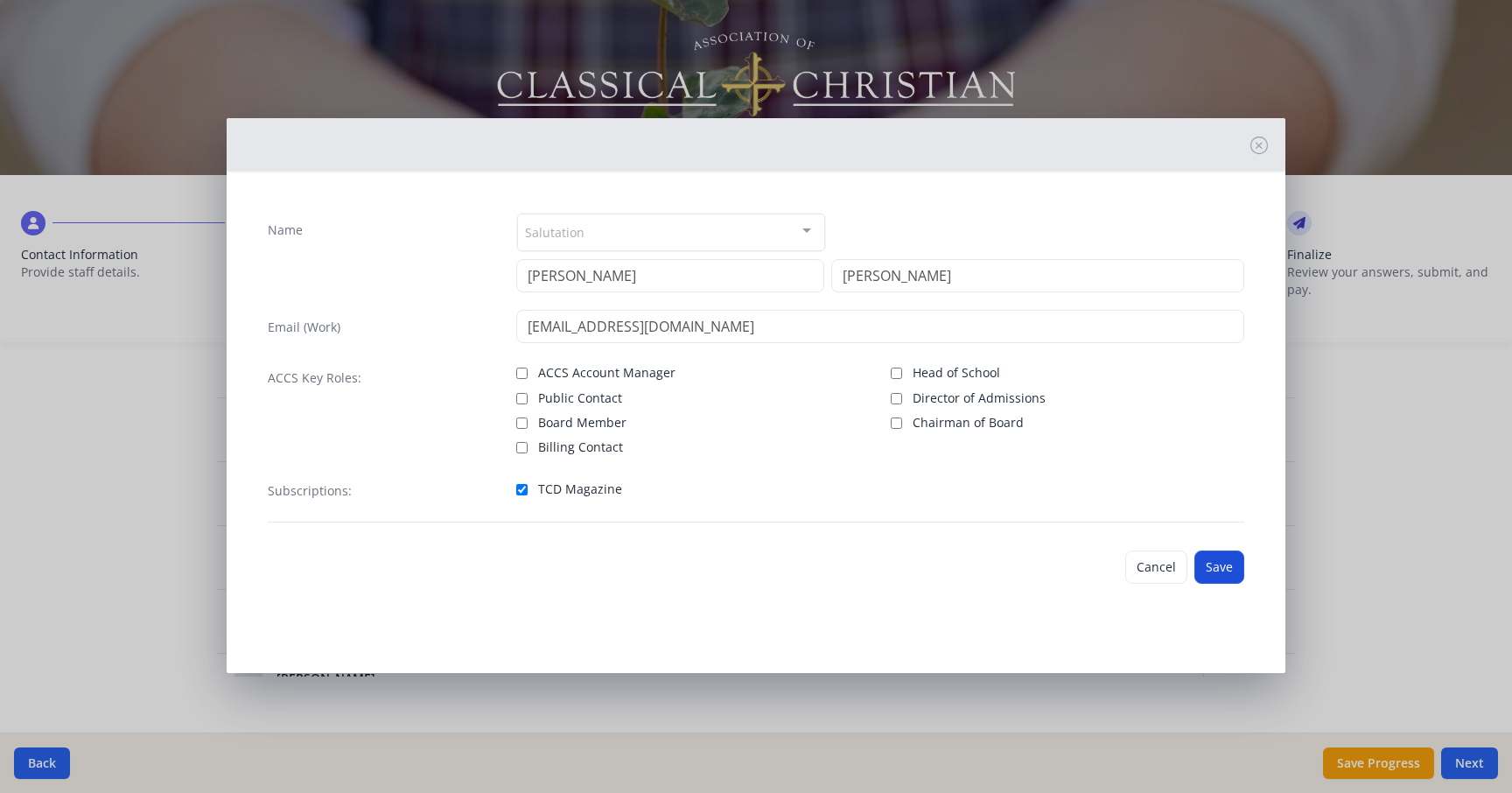
click at [1222, 567] on button "Save" at bounding box center [1219, 568] width 49 height 34
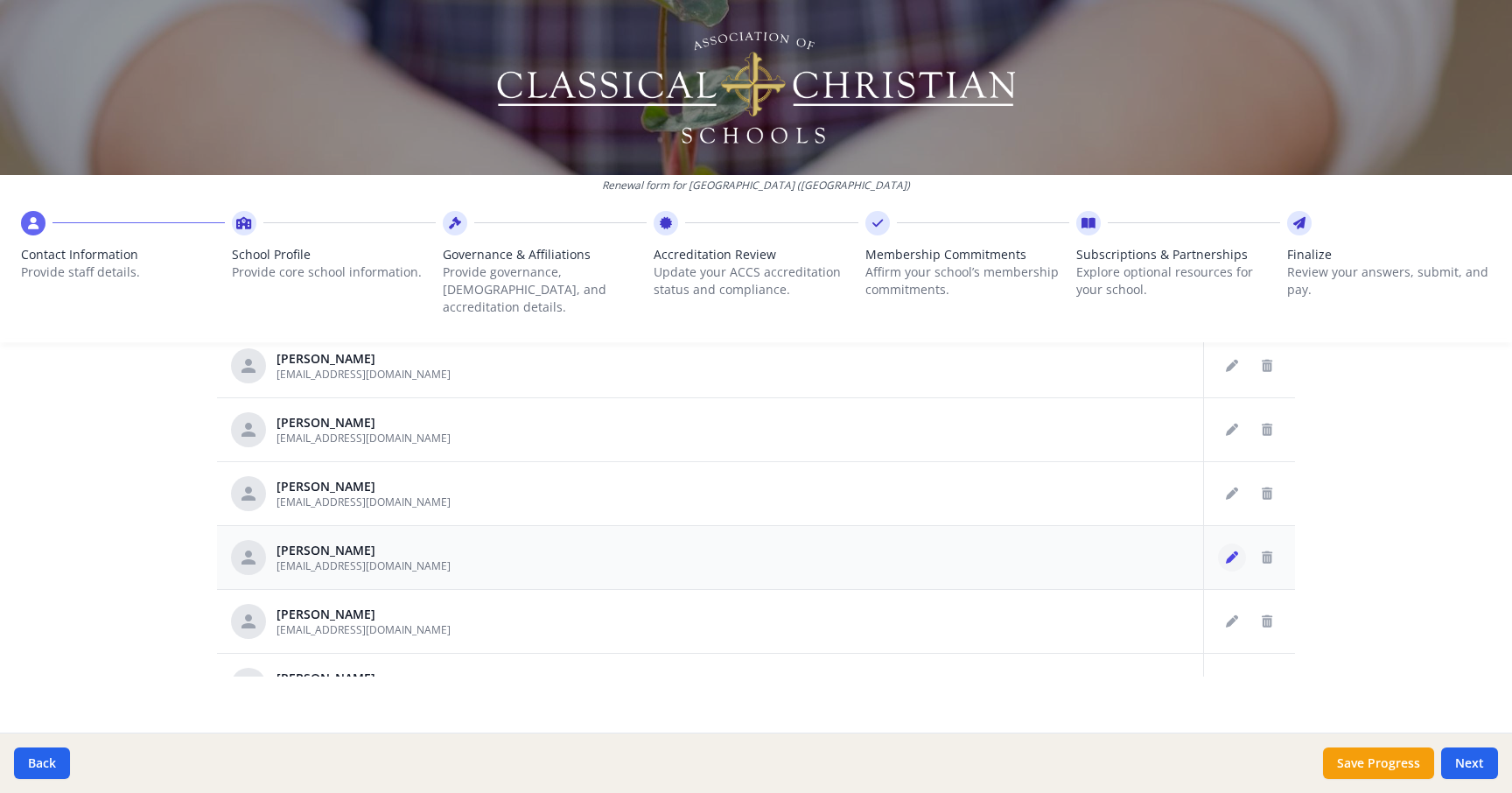
click at [1231, 552] on icon "Edit staff" at bounding box center [1232, 558] width 12 height 12
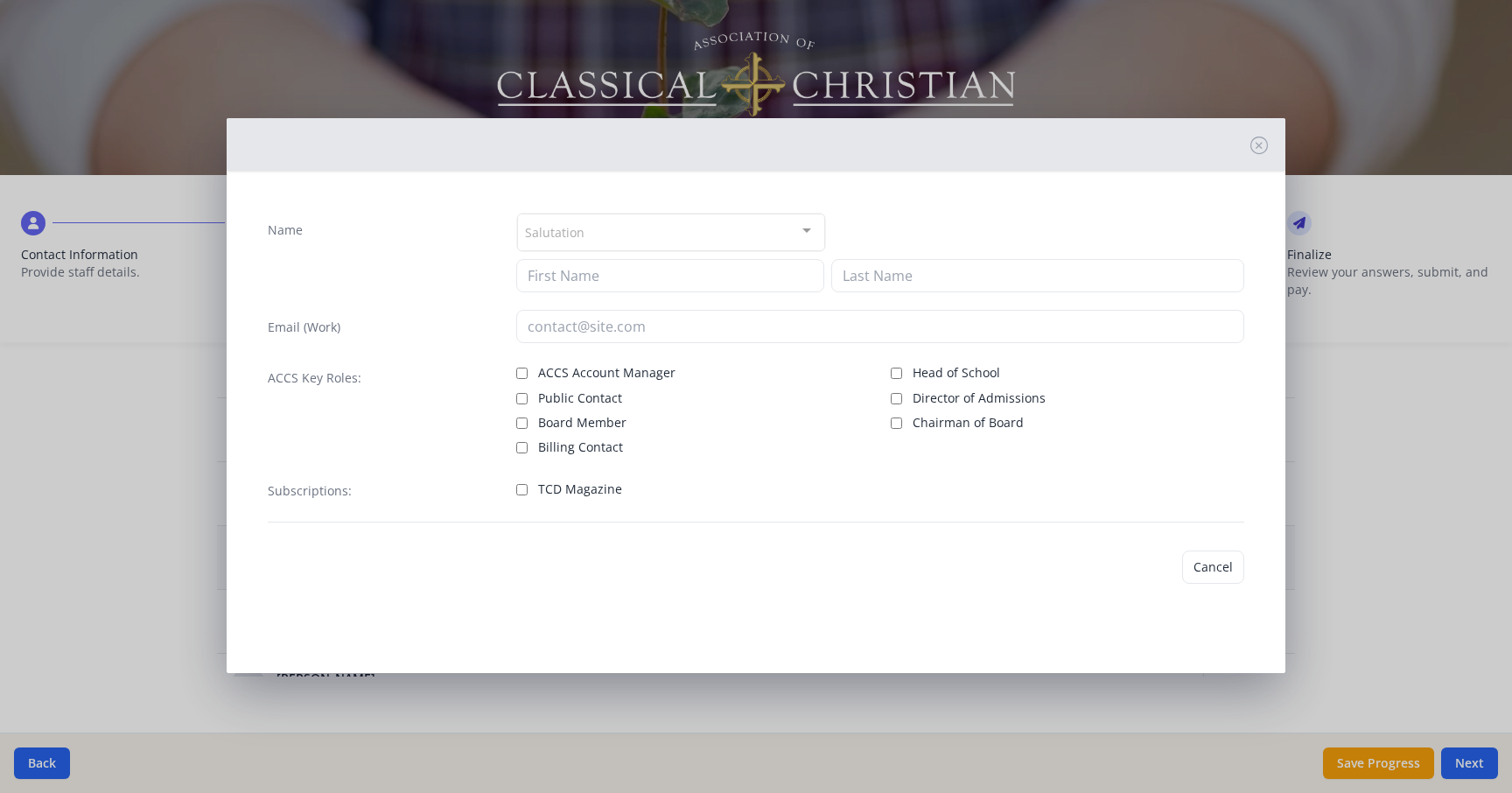
type input "[PERSON_NAME]"
type input "[EMAIL_ADDRESS][DOMAIN_NAME]"
drag, startPoint x: 524, startPoint y: 490, endPoint x: 582, endPoint y: 534, distance: 72.8
click at [524, 490] on input "TCD Magazine" at bounding box center [523, 490] width 12 height 12
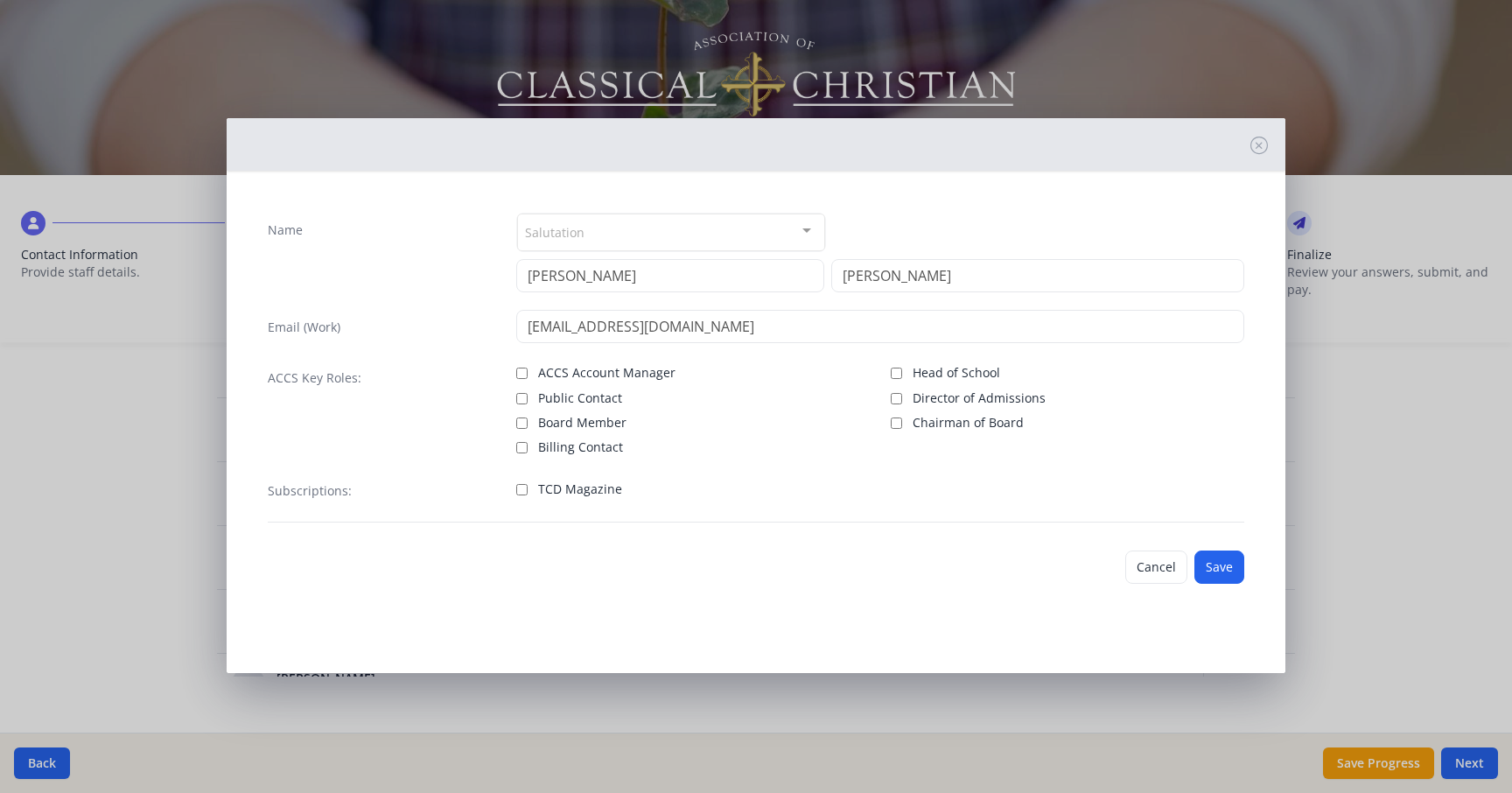
checkbox input "true"
click at [1228, 568] on button "Save" at bounding box center [1219, 568] width 49 height 34
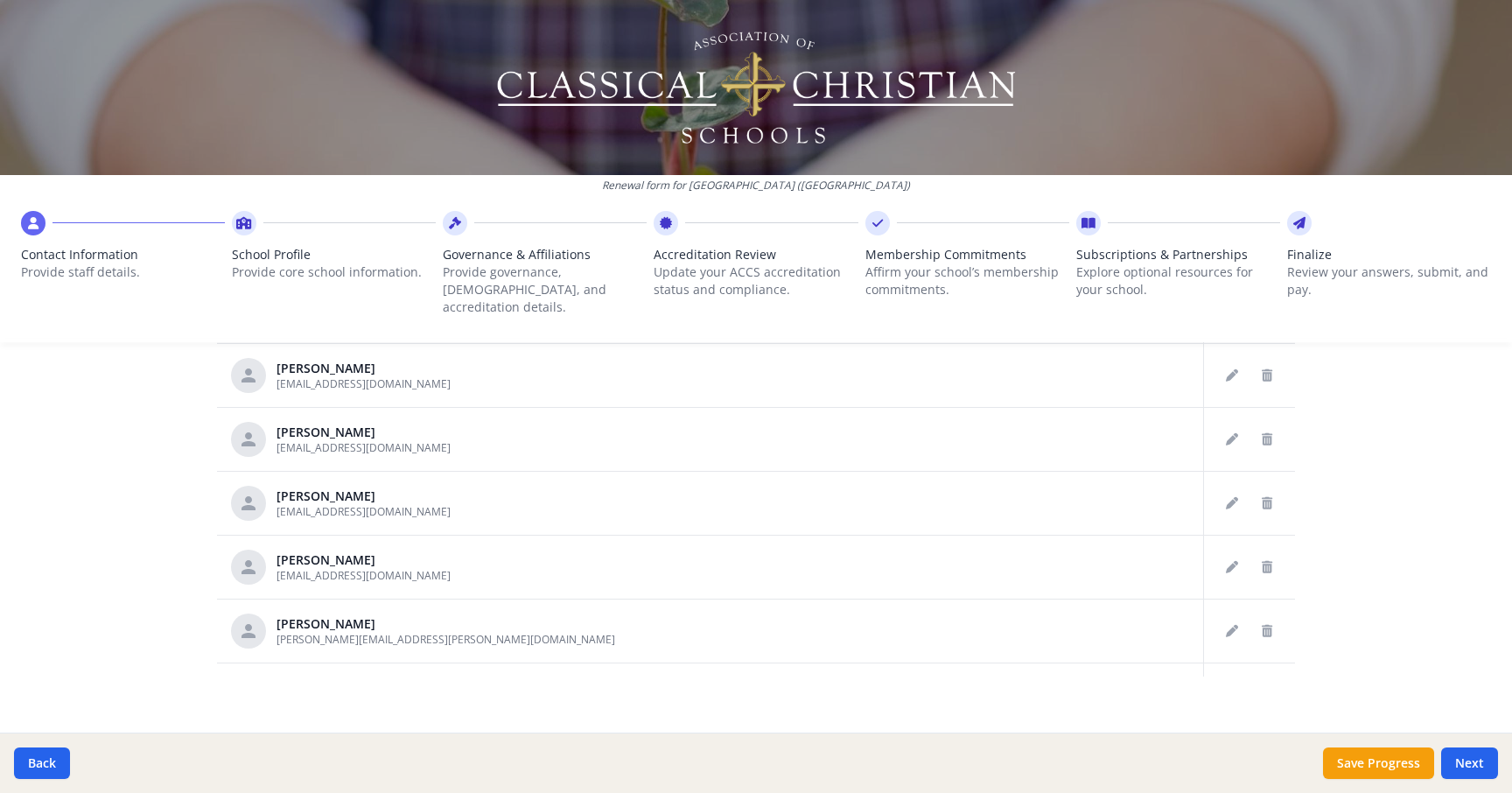
scroll to position [708, 0]
click at [1232, 369] on icon "Edit staff" at bounding box center [1232, 375] width 12 height 12
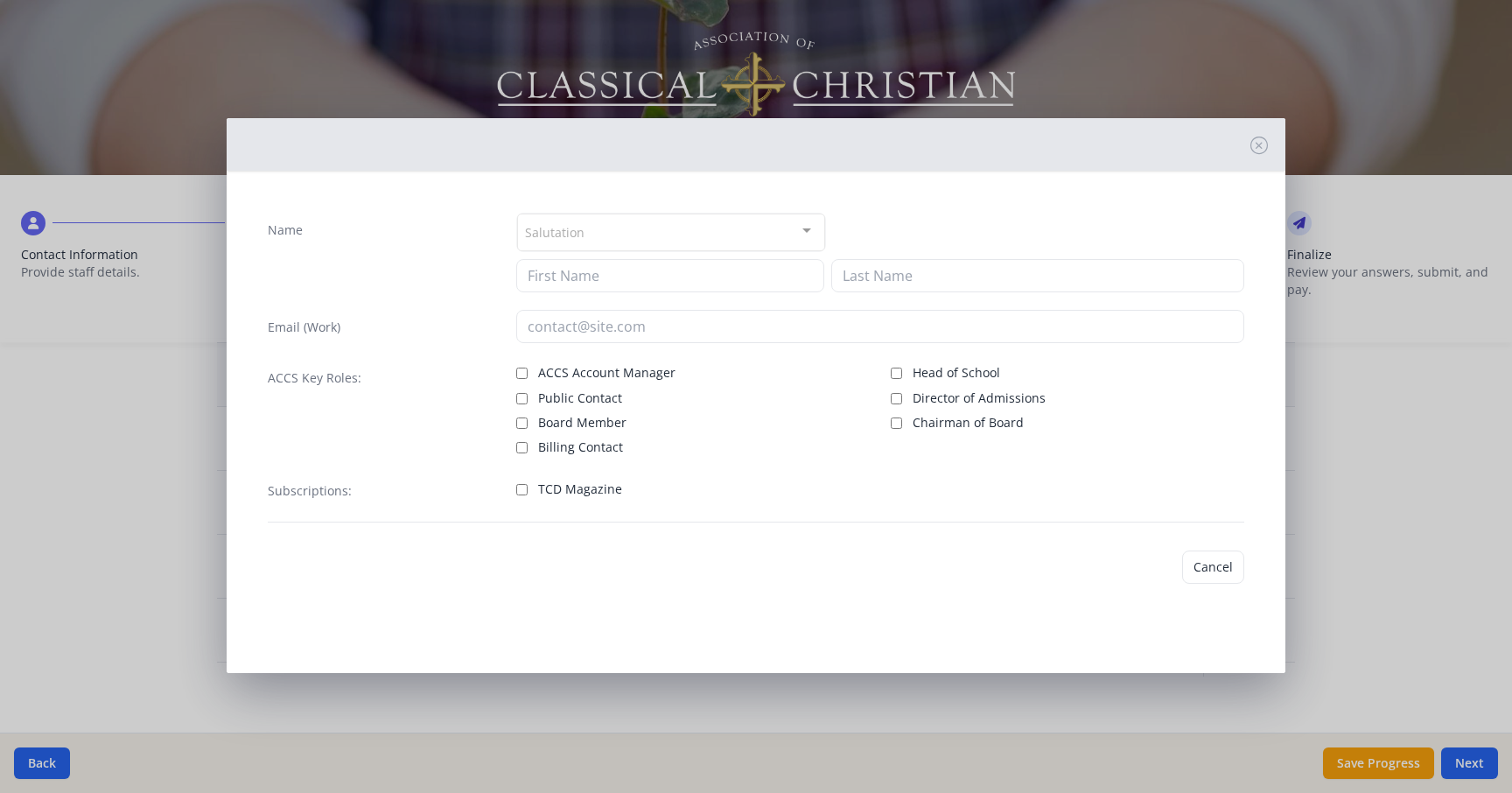
type input "[PERSON_NAME]"
type input "[EMAIL_ADDRESS][DOMAIN_NAME]"
click at [521, 489] on input "TCD Magazine" at bounding box center [523, 490] width 12 height 12
checkbox input "true"
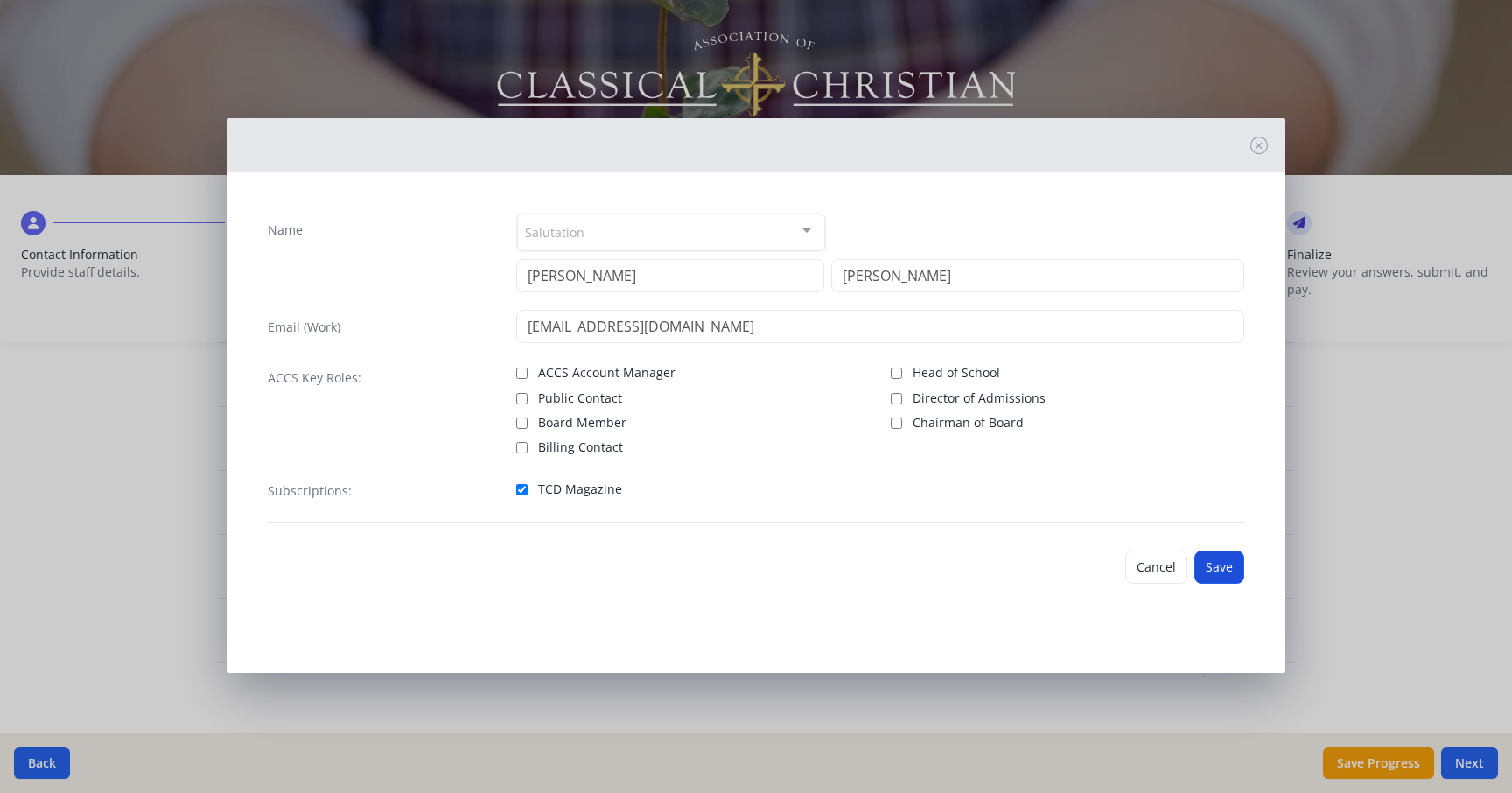
click at [1218, 566] on button "Save" at bounding box center [1219, 568] width 49 height 34
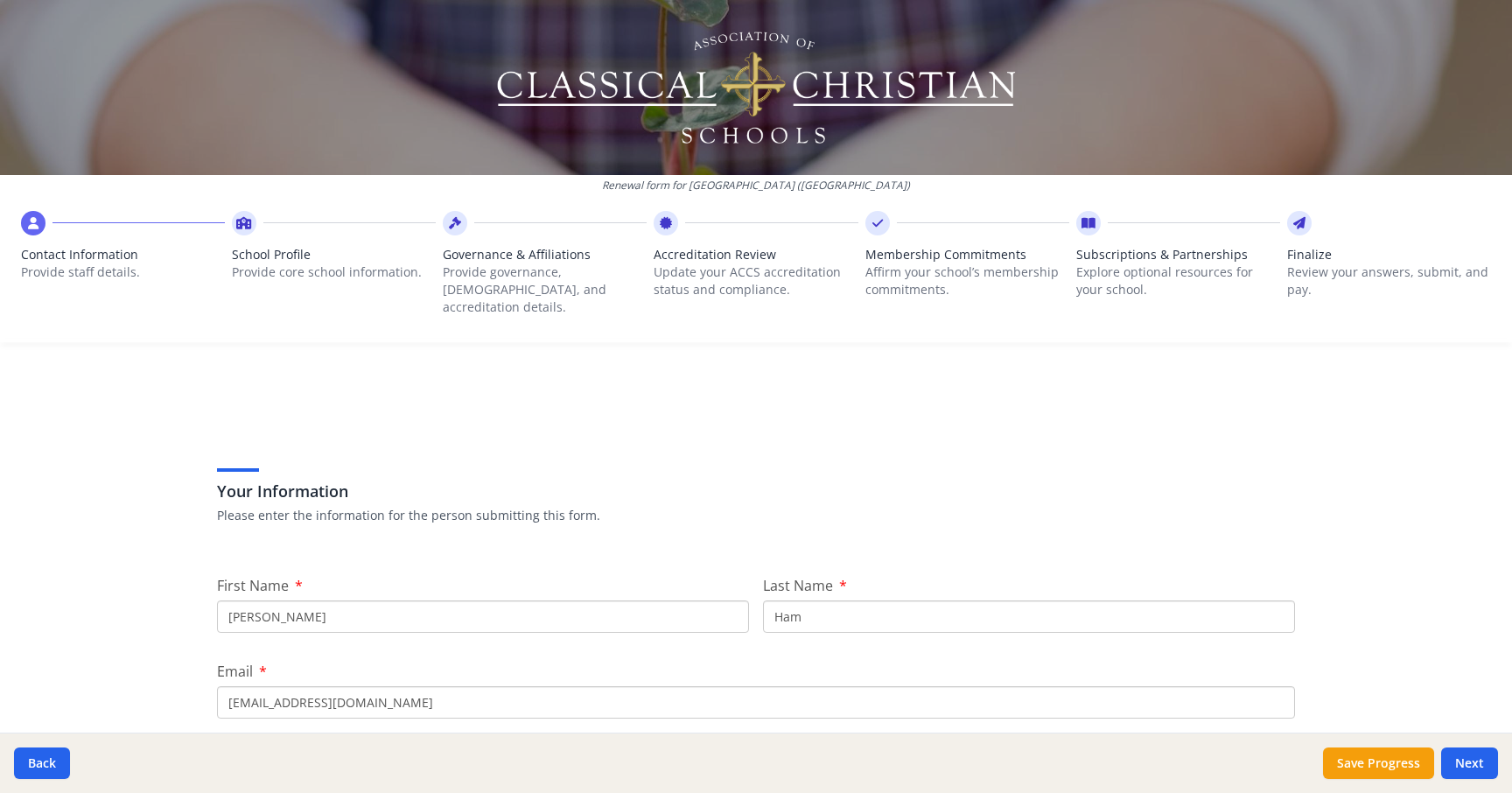
scroll to position [0, 0]
drag, startPoint x: 1414, startPoint y: 142, endPoint x: 1427, endPoint y: 66, distance: 77.1
click at [1425, 63] on div at bounding box center [756, 87] width 1512 height 175
drag, startPoint x: 1465, startPoint y: 389, endPoint x: 1444, endPoint y: 444, distance: 58.9
click at [1463, 387] on div "Renewal form for [GEOGRAPHIC_DATA] ([GEOGRAPHIC_DATA]) Contact Information Prov…" at bounding box center [756, 396] width 1512 height 793
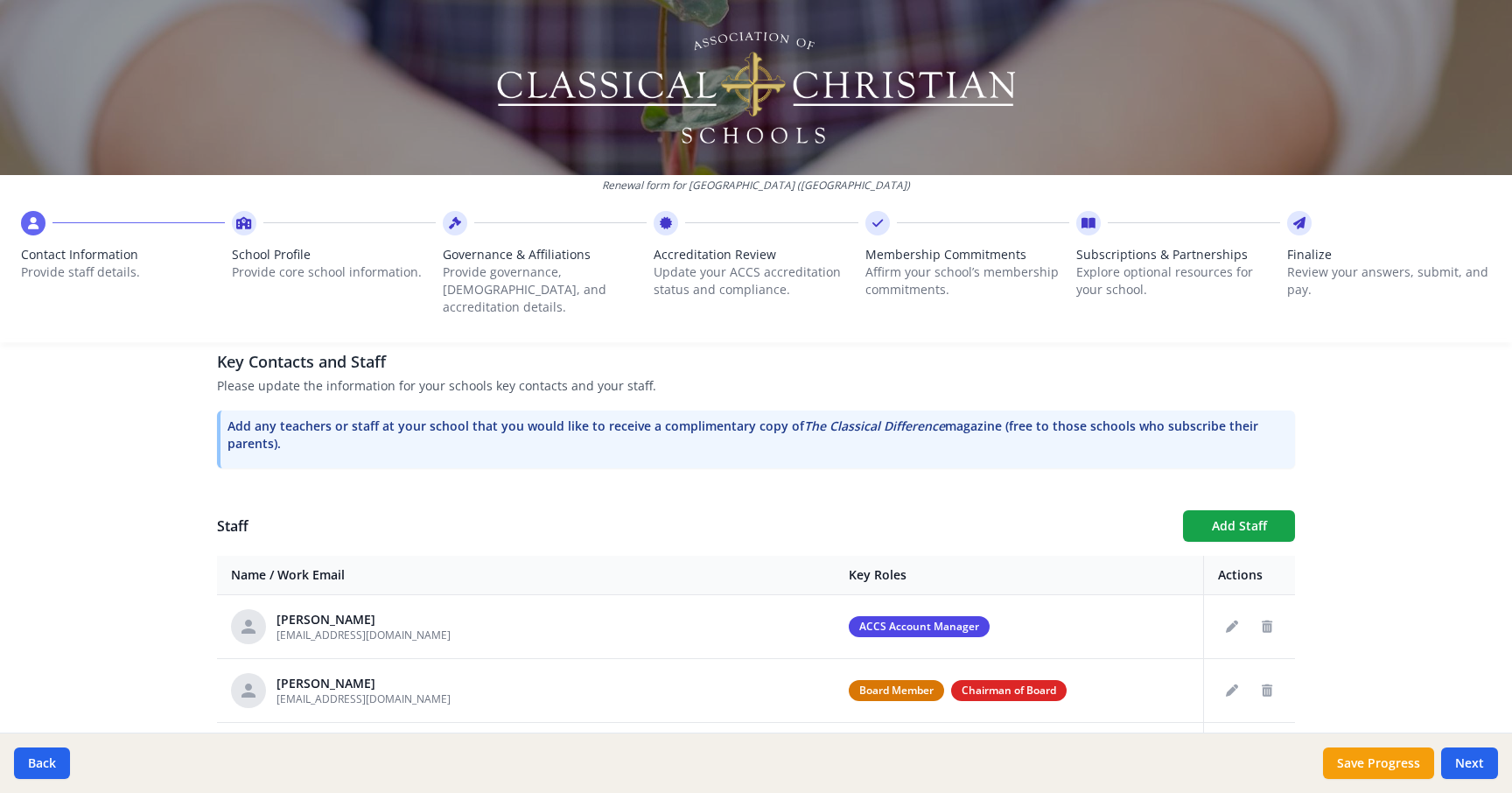
scroll to position [483, 0]
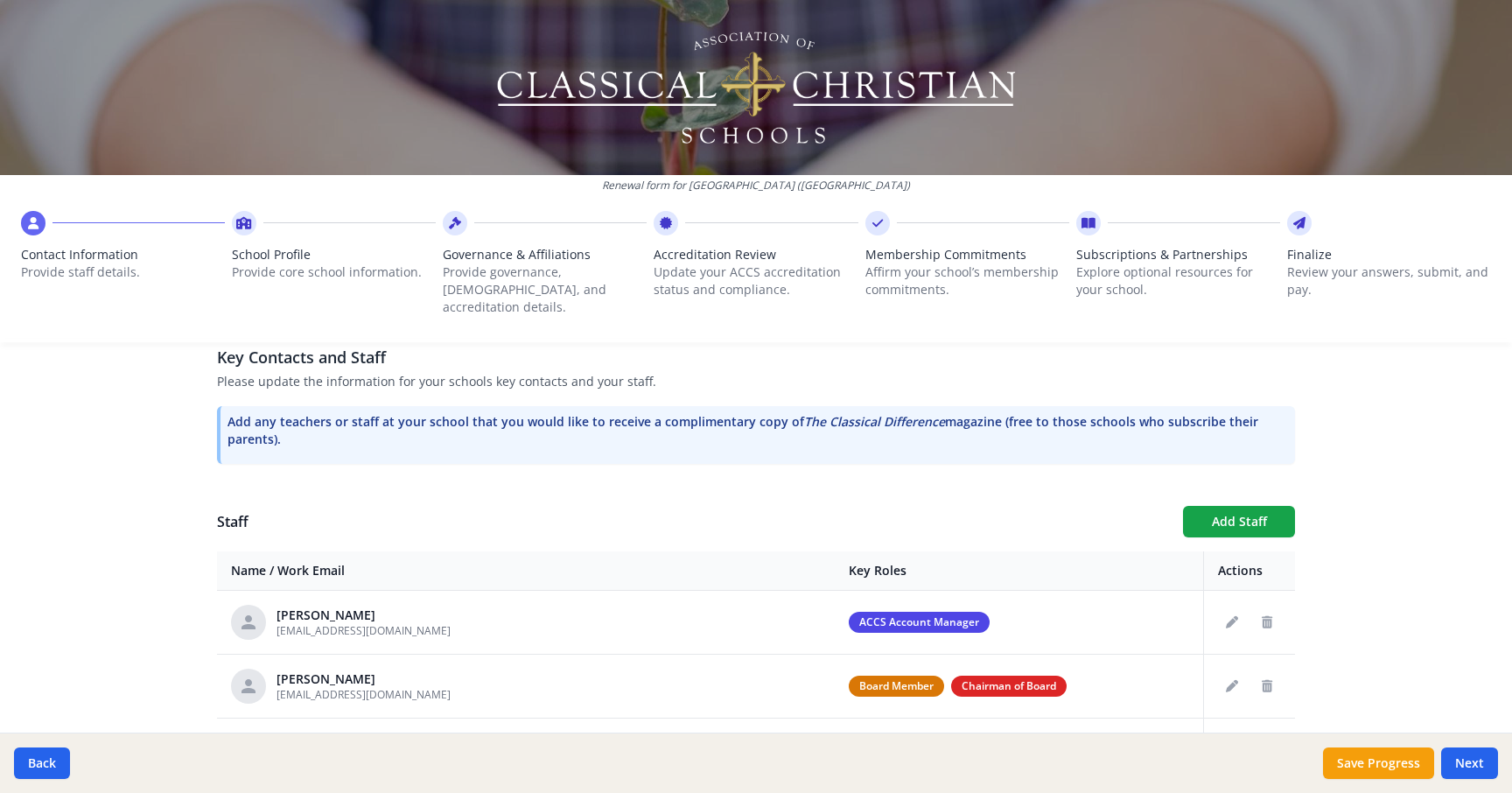
drag, startPoint x: 294, startPoint y: 424, endPoint x: 221, endPoint y: 407, distance: 75.0
click at [221, 407] on div "Add any teachers or staff at your school that you would like to receive a compl…" at bounding box center [756, 435] width 1078 height 57
copy p "Add any teachers or staff at your school that you would like to receive a compl…"
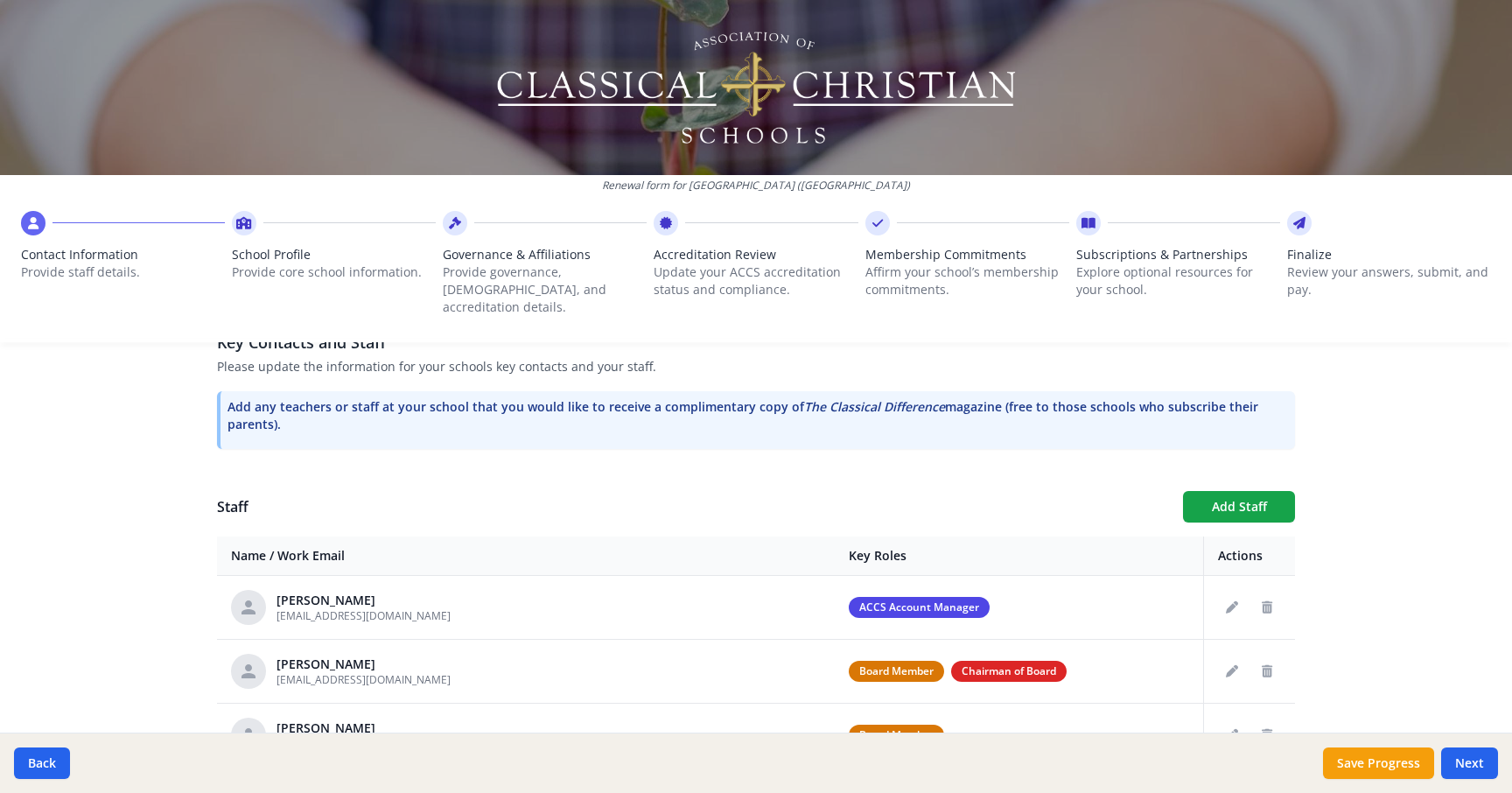
scroll to position [495, 0]
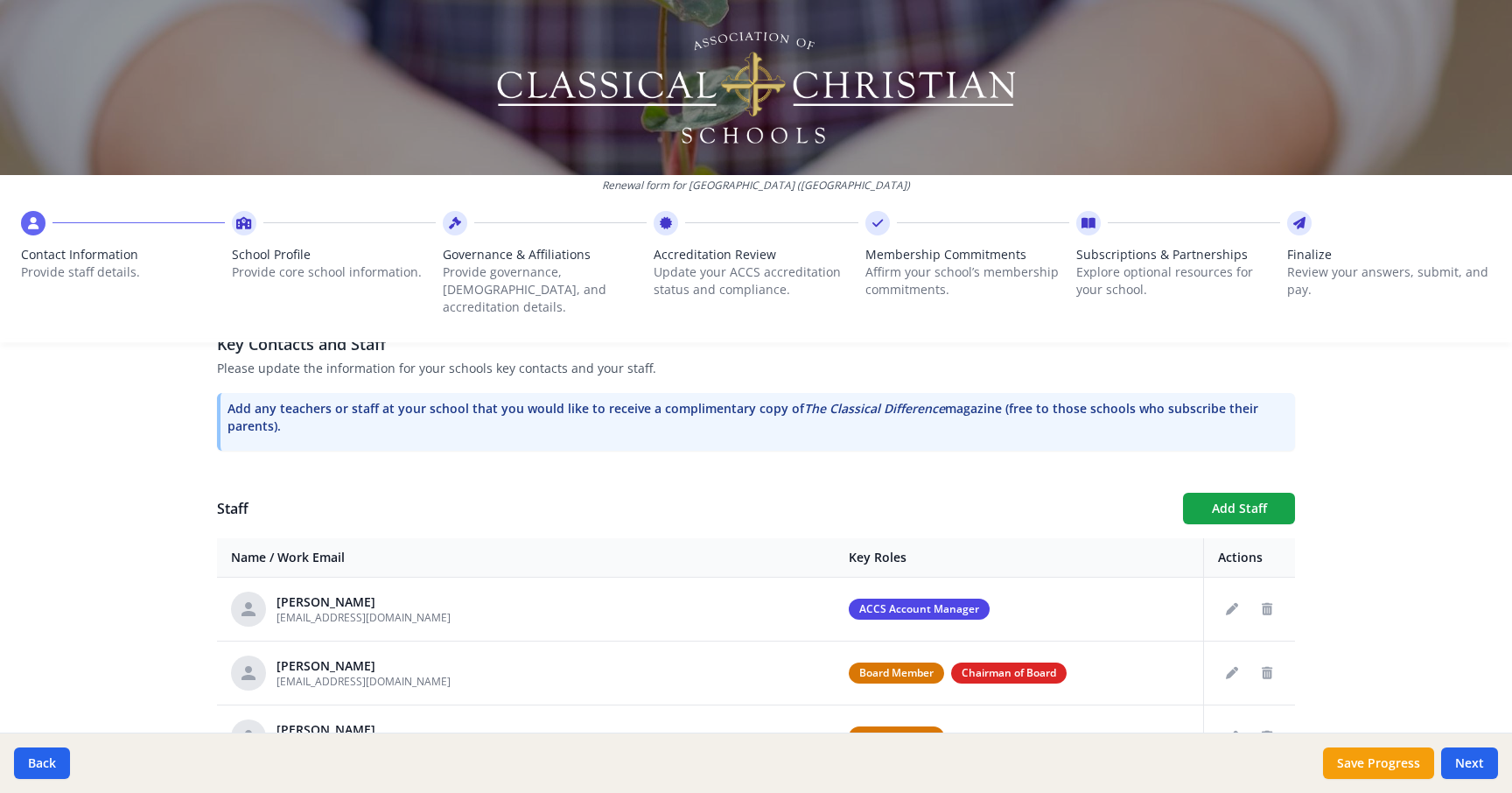
click at [1423, 475] on div "Renewal form for [GEOGRAPHIC_DATA] ([GEOGRAPHIC_DATA]) Contact Information Prov…" at bounding box center [756, 396] width 1512 height 793
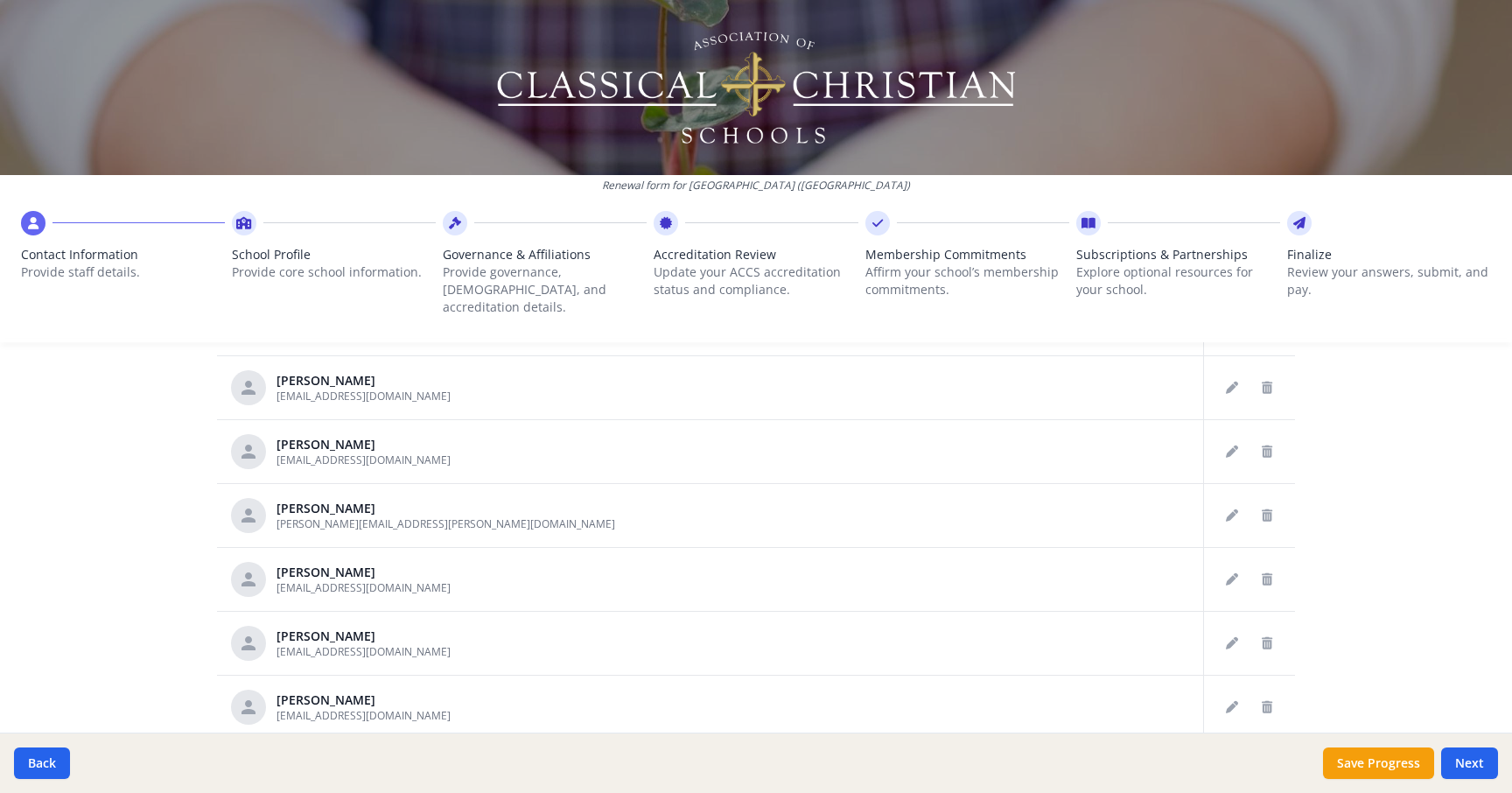
scroll to position [1011, 0]
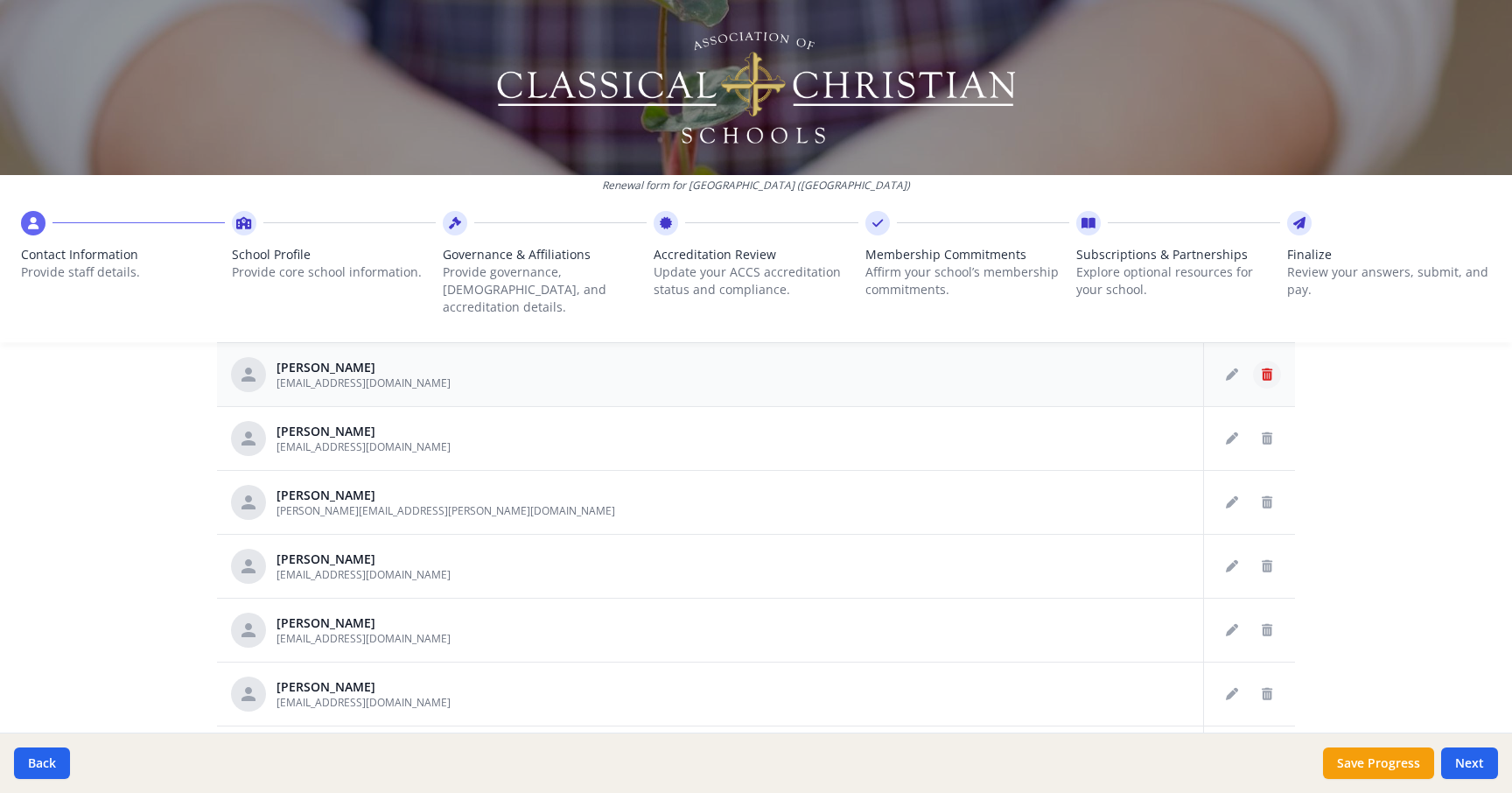
click at [1269, 369] on icon "Delete staff" at bounding box center [1267, 375] width 11 height 12
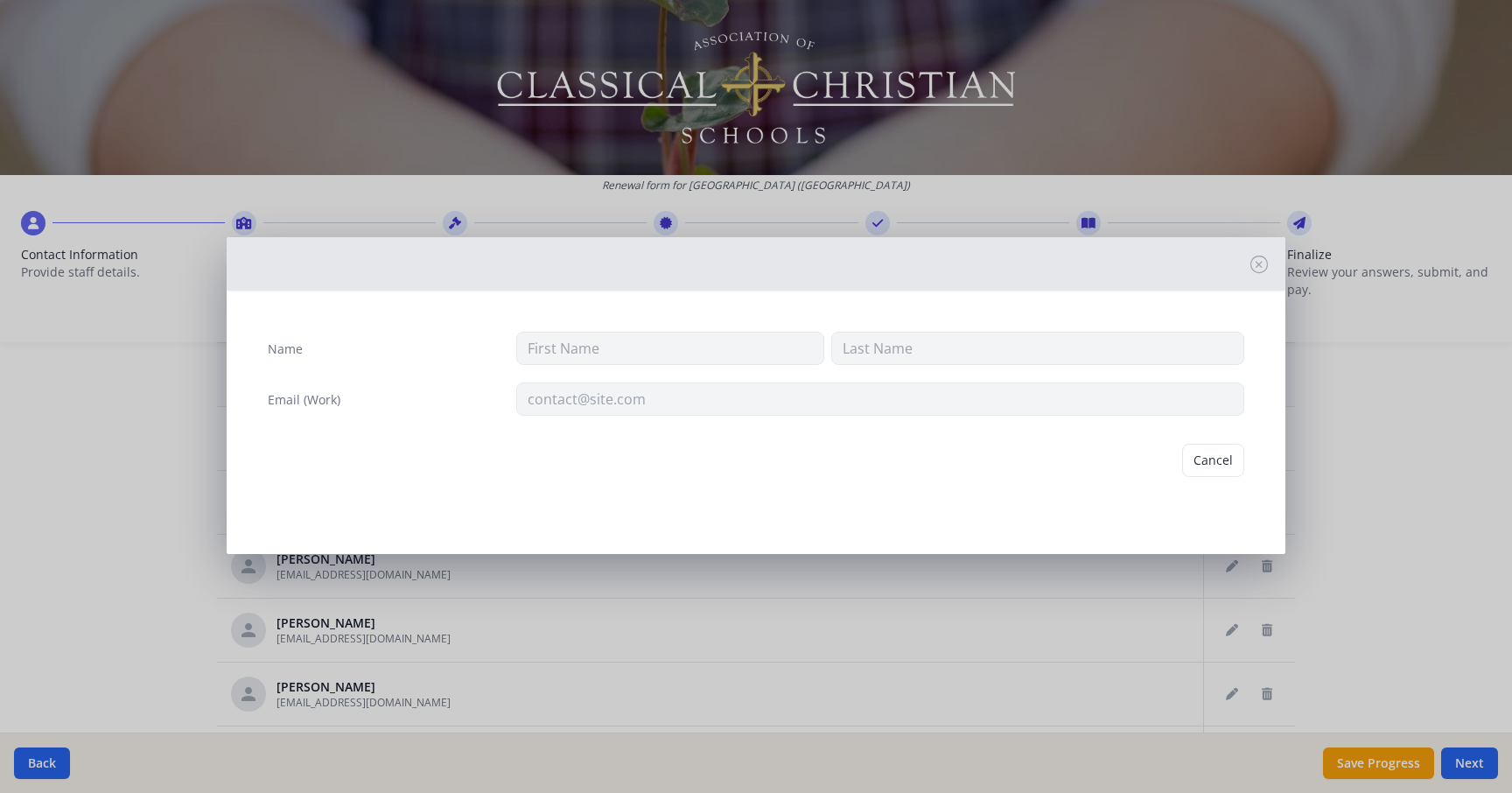
type input "[PERSON_NAME]"
type input "[EMAIL_ADDRESS][DOMAIN_NAME]"
click at [1224, 454] on button "Delete" at bounding box center [1214, 461] width 60 height 34
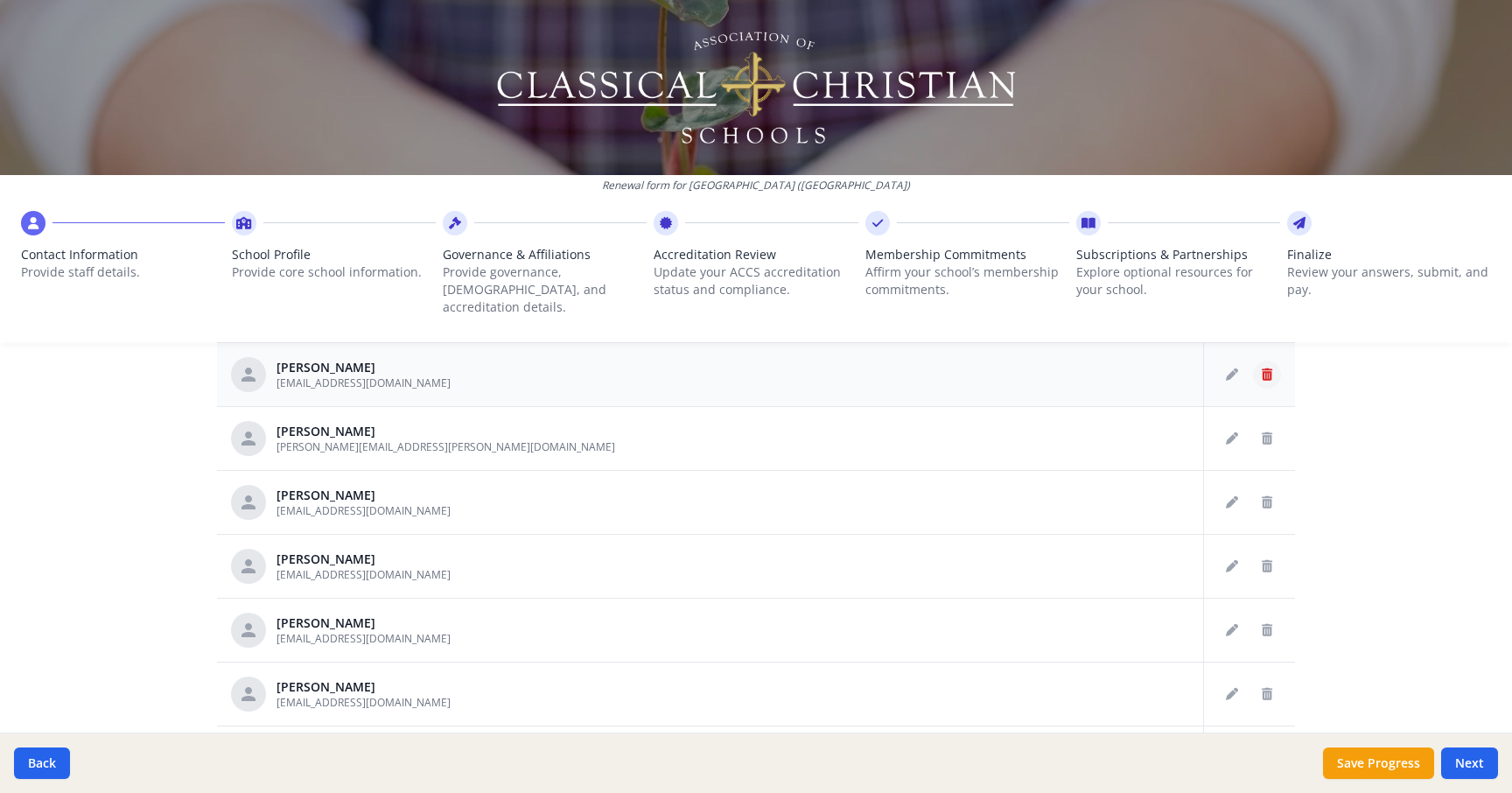
click at [1270, 369] on icon "Delete staff" at bounding box center [1267, 375] width 11 height 12
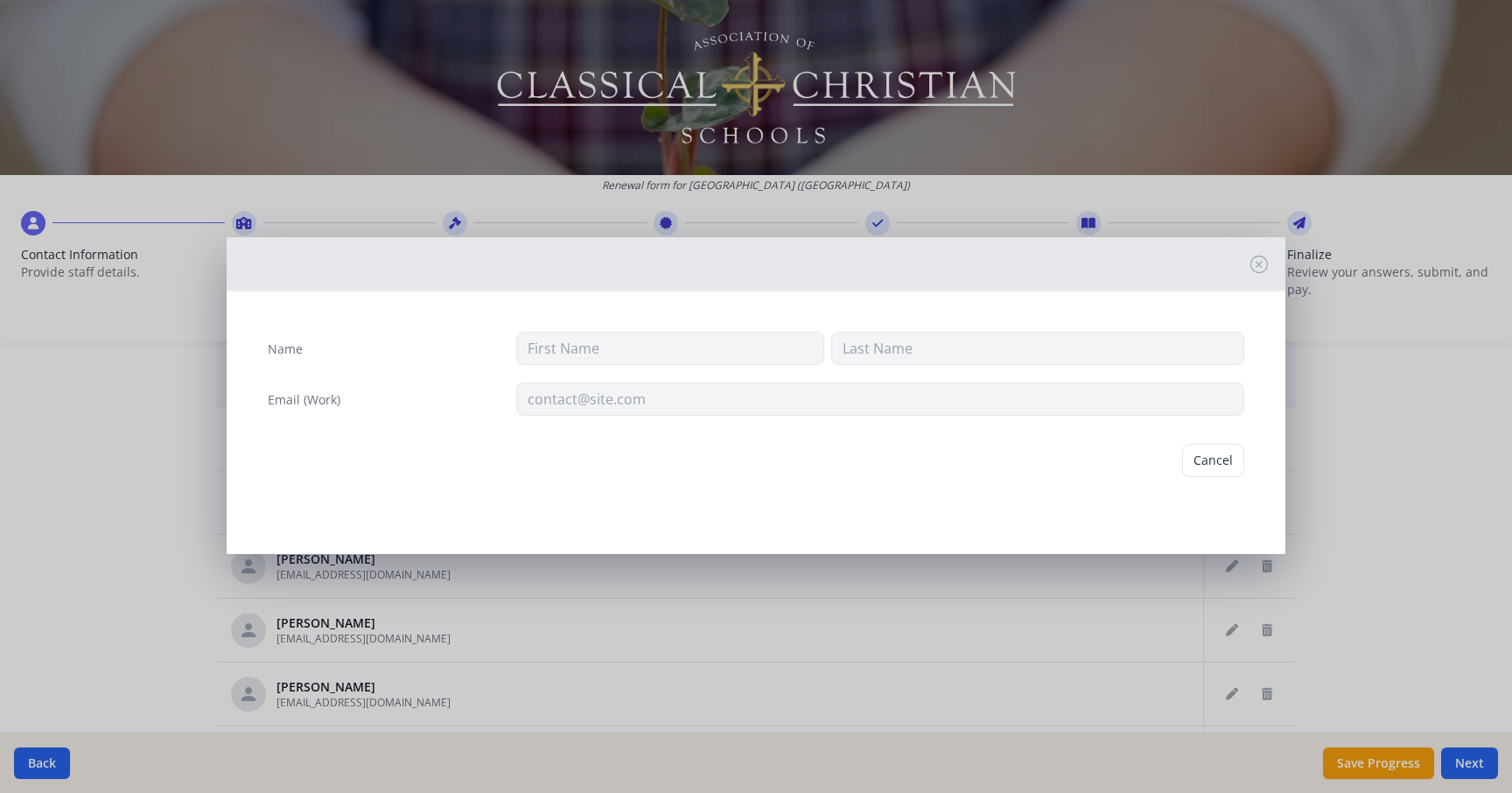
type input "[PERSON_NAME]"
type input "[EMAIL_ADDRESS][DOMAIN_NAME]"
click at [1223, 463] on button "Delete" at bounding box center [1214, 461] width 60 height 34
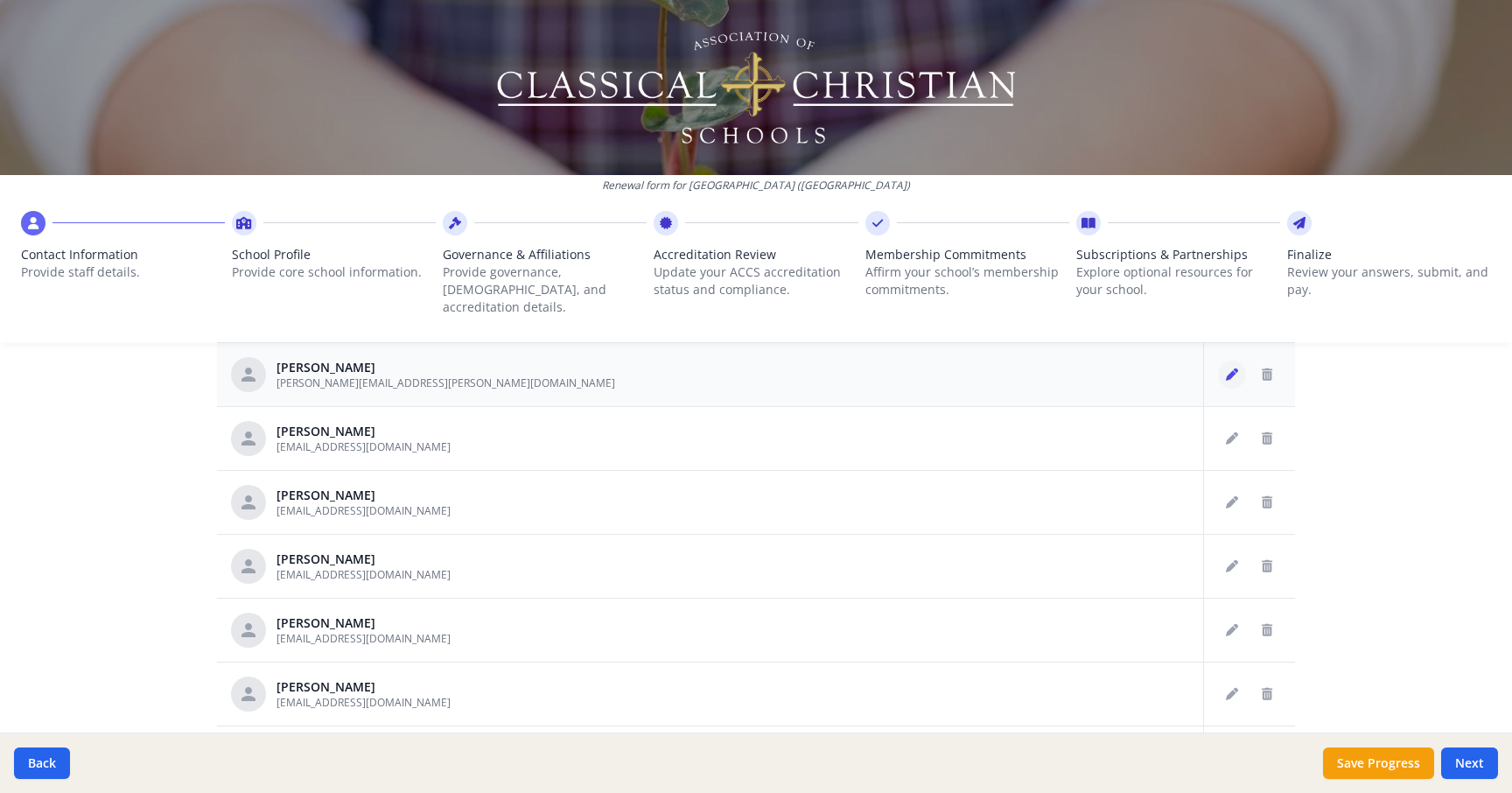
click at [1235, 369] on icon "Edit staff" at bounding box center [1232, 375] width 12 height 12
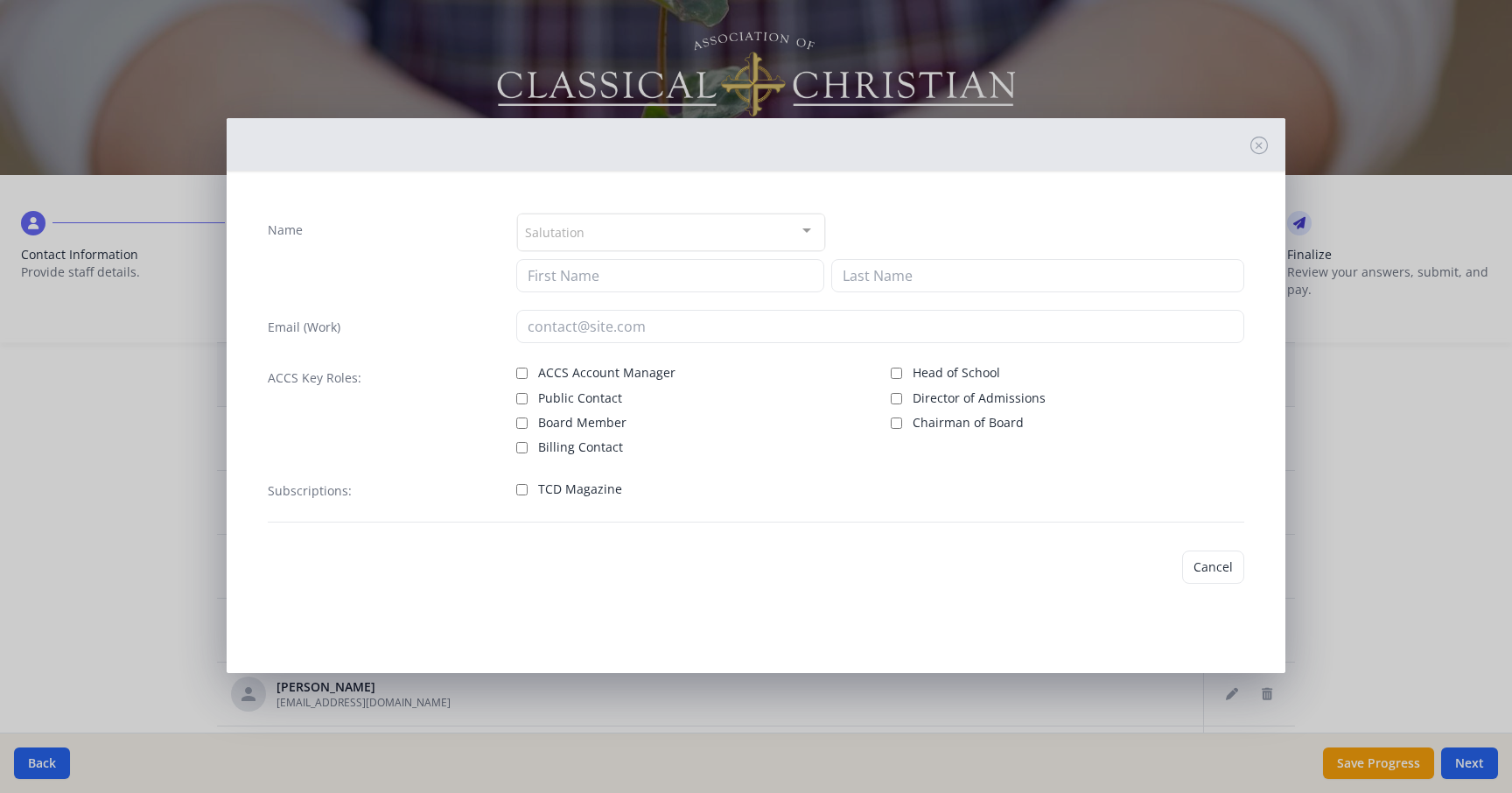
type input "[PERSON_NAME]"
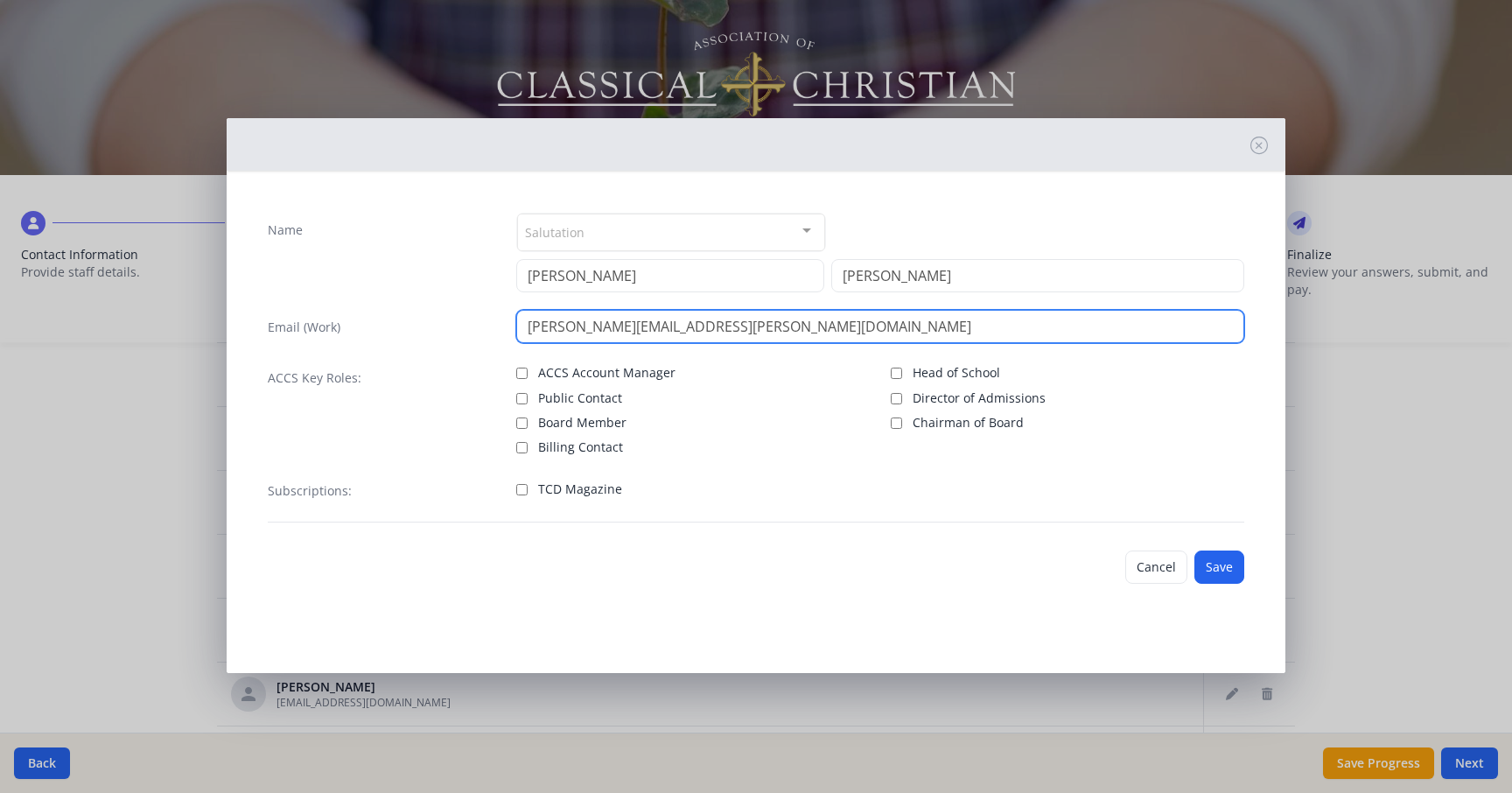
drag, startPoint x: 744, startPoint y: 332, endPoint x: 475, endPoint y: 310, distance: 269.9
paste input "[PERSON_NAME][EMAIL_ADDRESS][DOMAIN_NAME]"
type input "[EMAIL_ADDRESS][DOMAIN_NAME]"
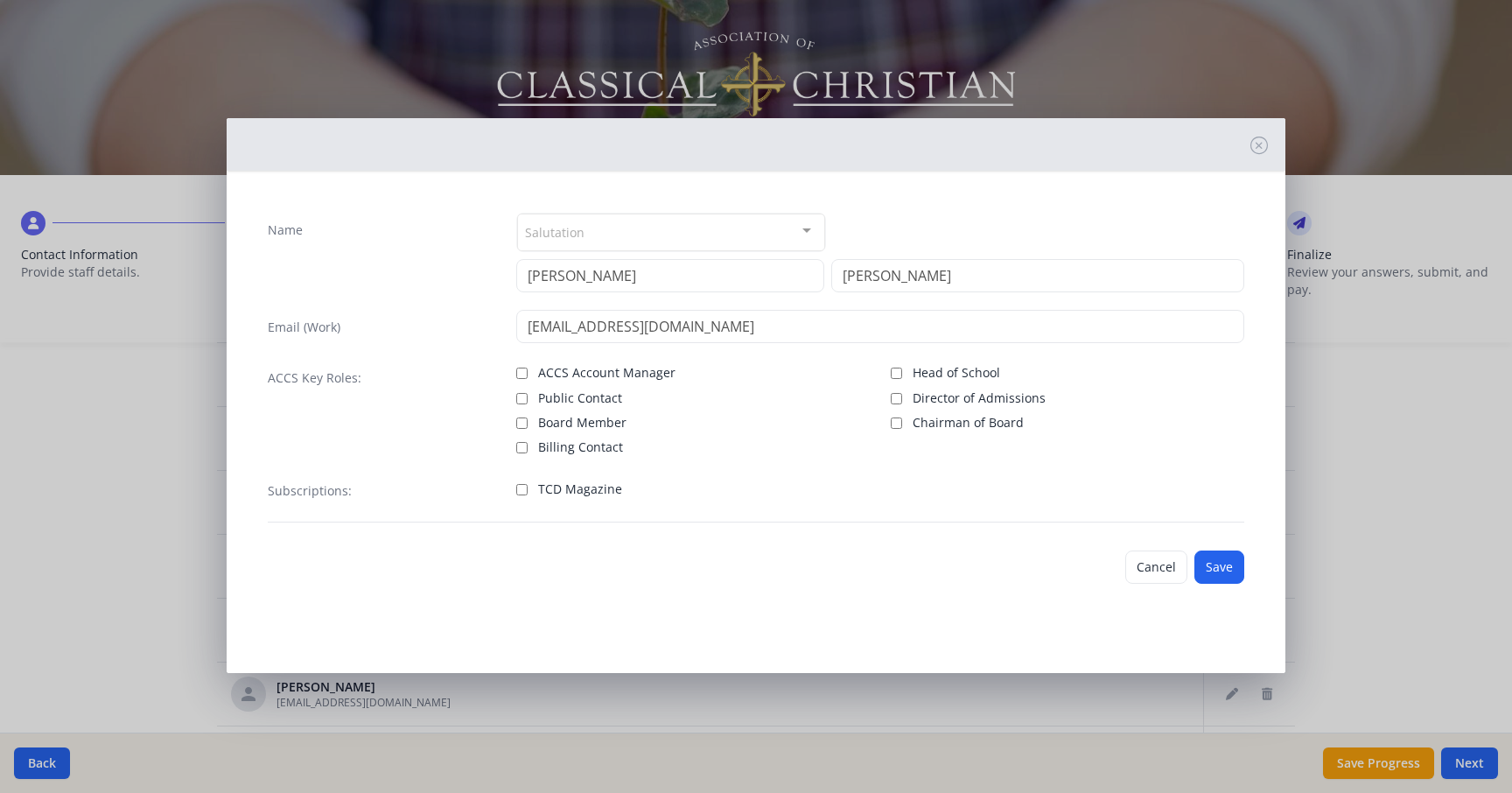
click at [525, 489] on input "TCD Magazine" at bounding box center [523, 490] width 12 height 12
checkbox input "true"
click at [1218, 569] on button "Save" at bounding box center [1219, 568] width 49 height 34
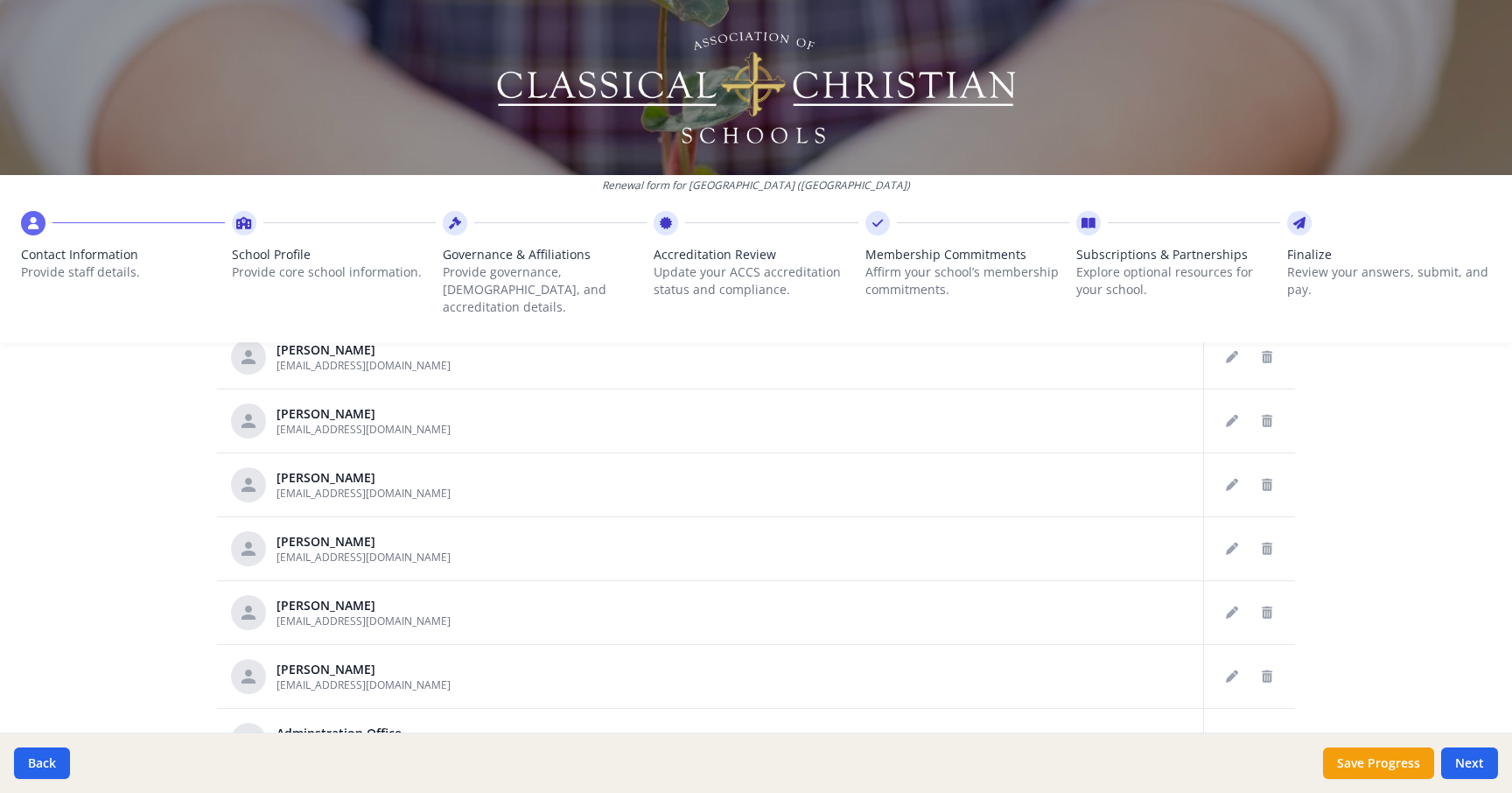
scroll to position [1145, 0]
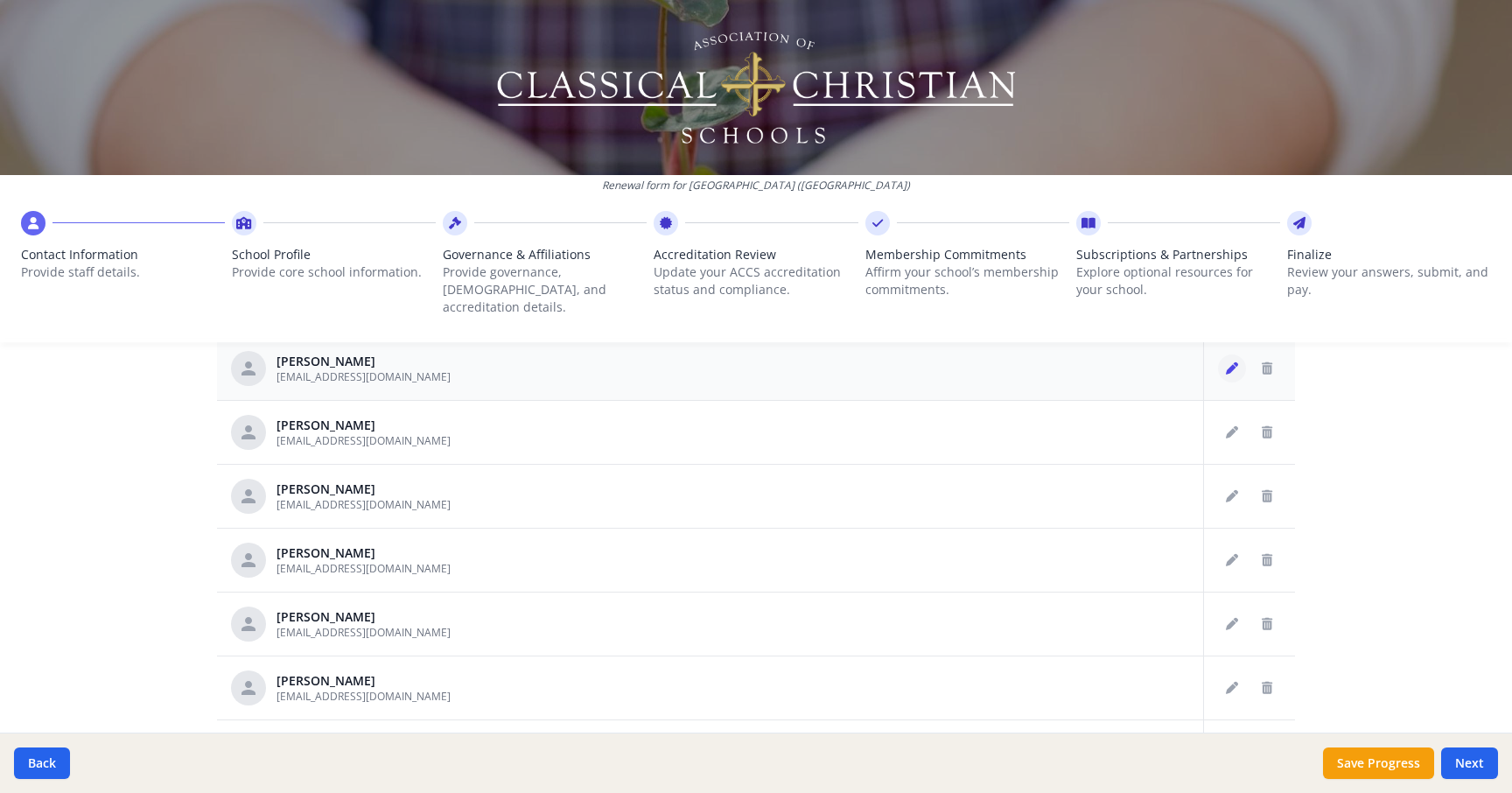
click at [1230, 363] on icon "Edit staff" at bounding box center [1232, 369] width 12 height 12
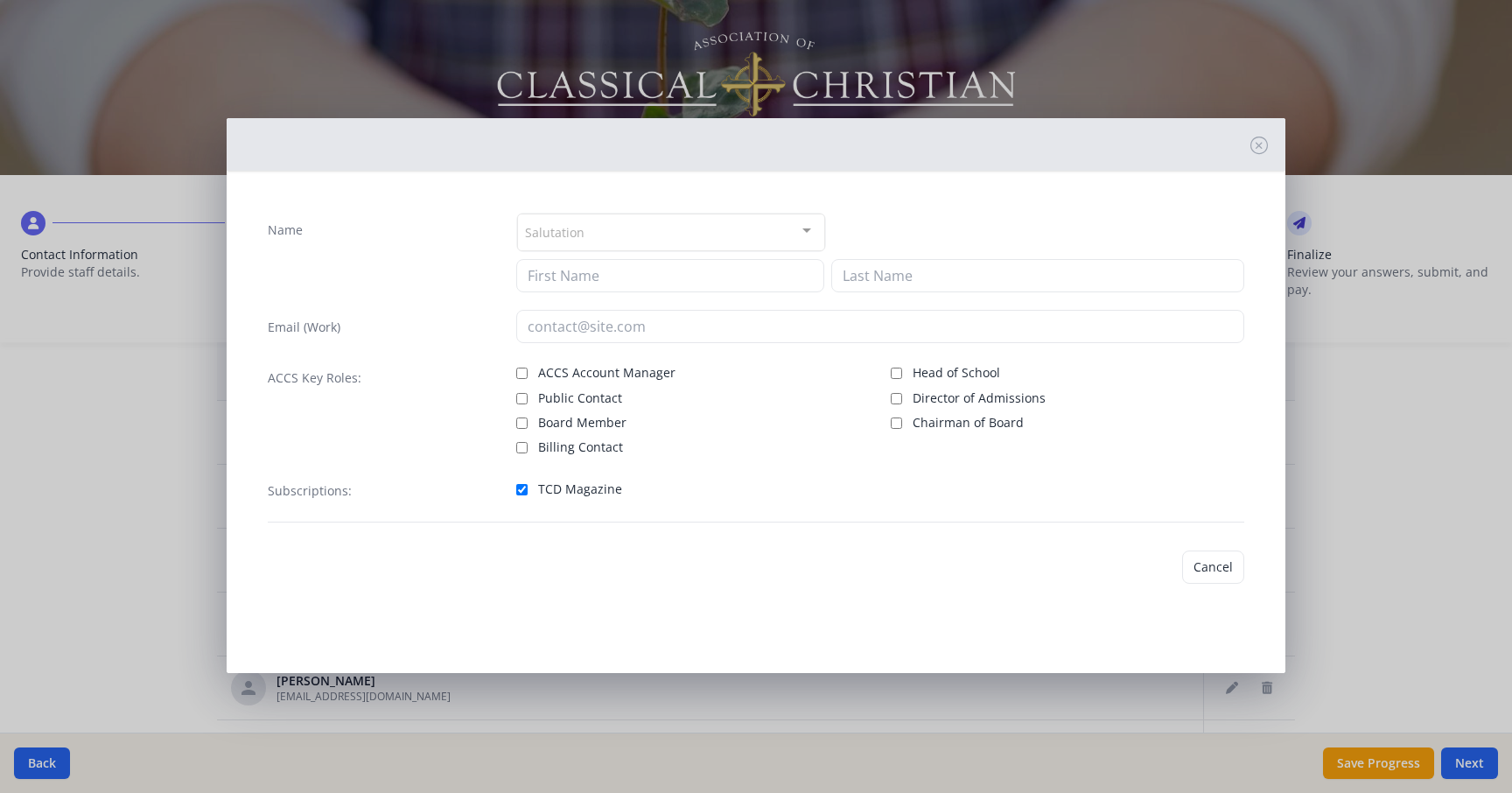
type input "[GEOGRAPHIC_DATA]"
type input "[PERSON_NAME]"
type input "[EMAIL_ADDRESS][DOMAIN_NAME]"
checkbox input "true"
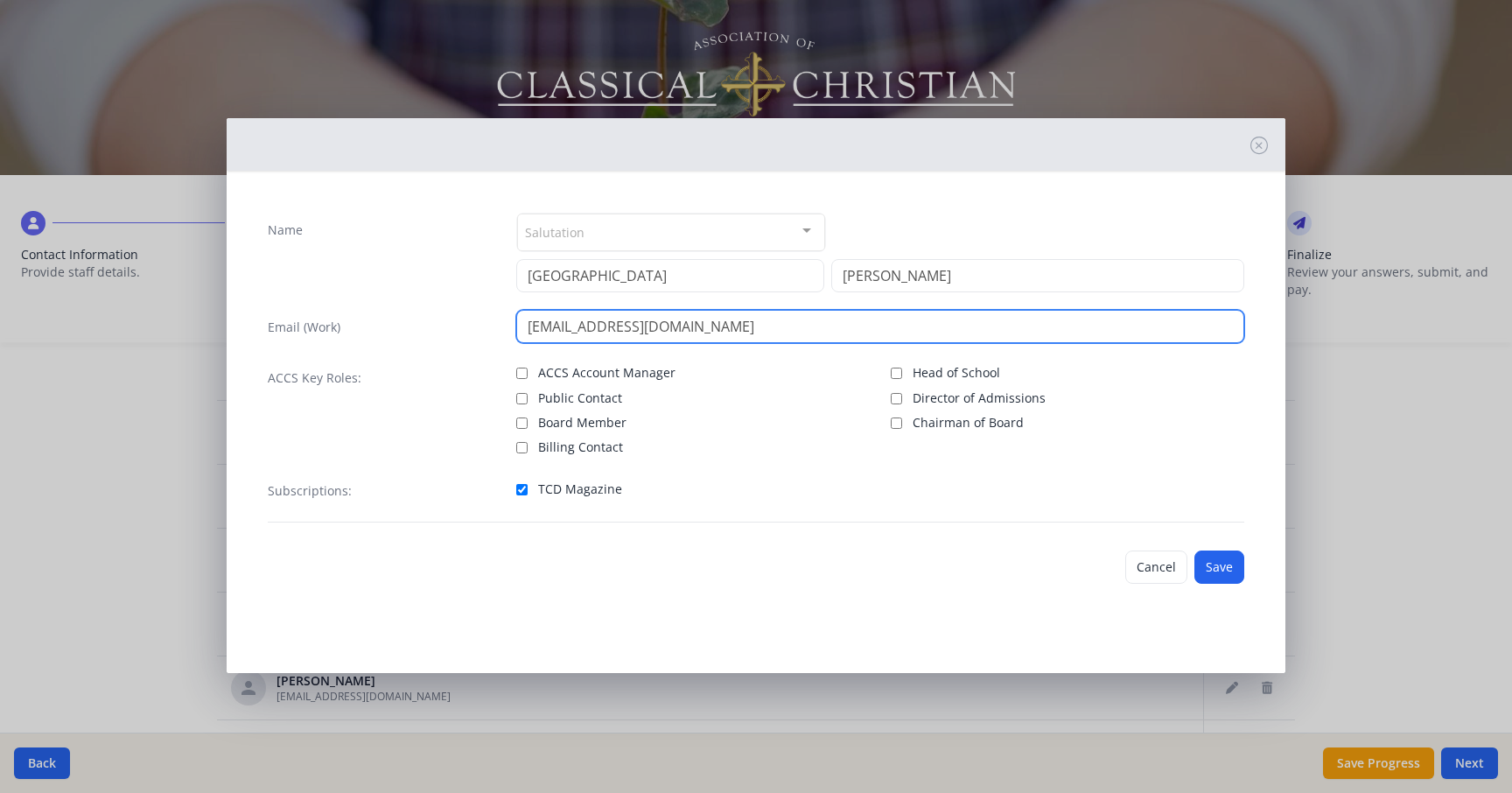
drag, startPoint x: 565, startPoint y: 326, endPoint x: 540, endPoint y: 326, distance: 25.0
drag, startPoint x: 714, startPoint y: 322, endPoint x: 601, endPoint y: 335, distance: 113.7
click at [602, 332] on input "[EMAIL_ADDRESS][DOMAIN_NAME]" at bounding box center [881, 327] width 728 height 34
type input "[EMAIL_ADDRESS][DOMAIN_NAME]"
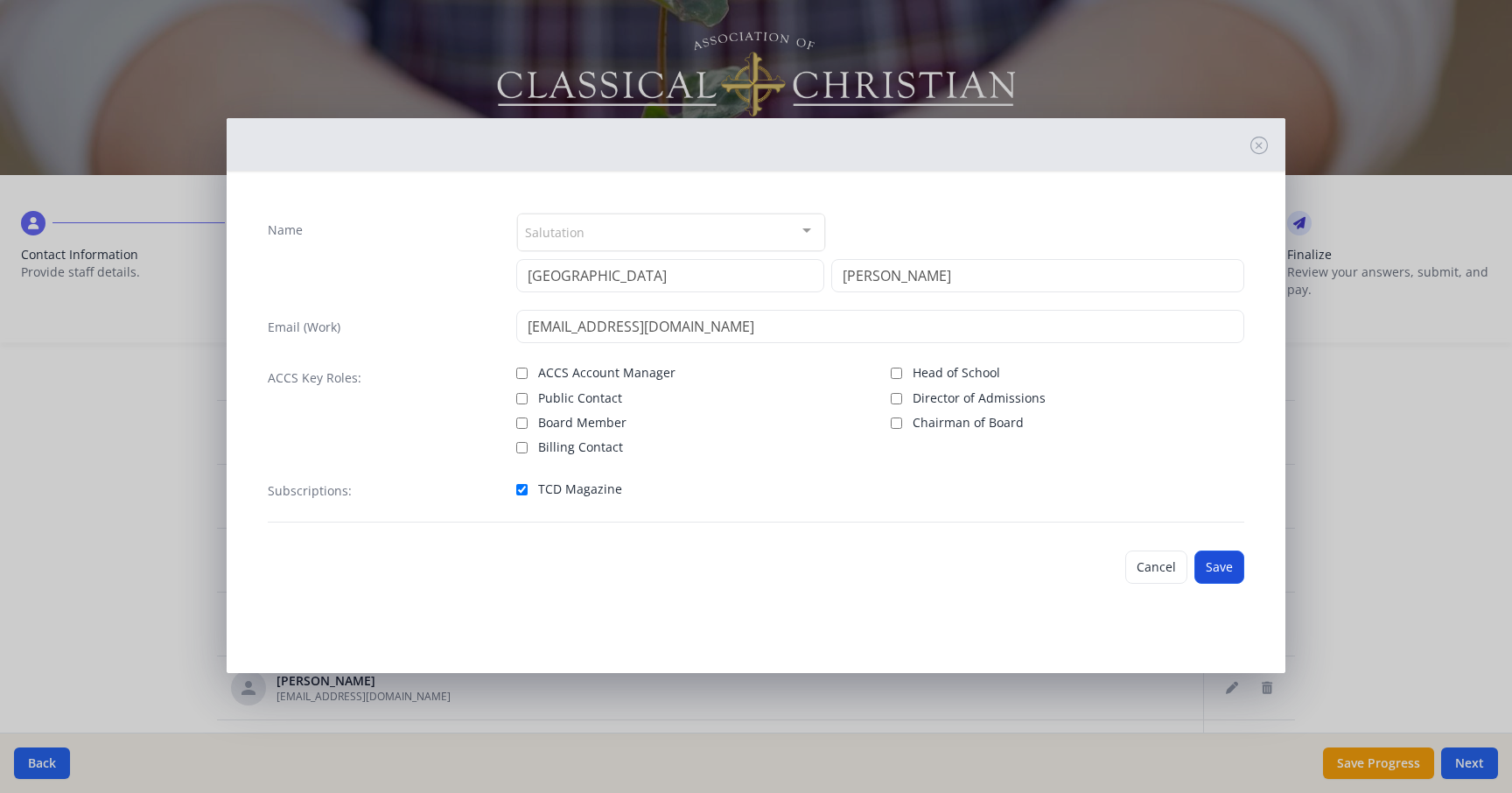
click at [1208, 558] on button "Save" at bounding box center [1219, 568] width 49 height 34
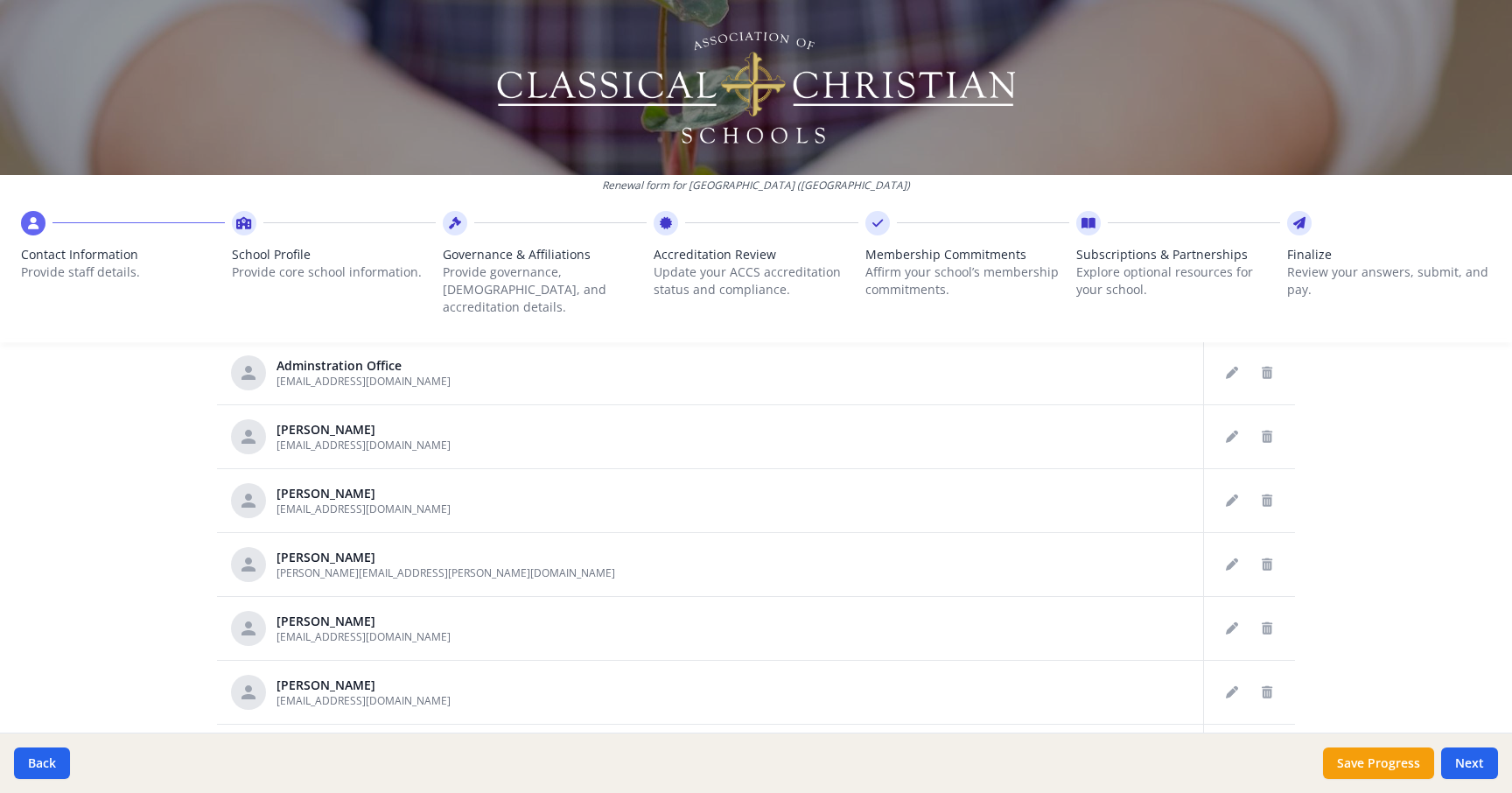
scroll to position [1524, 0]
click at [1267, 431] on icon "Delete staff" at bounding box center [1267, 437] width 11 height 12
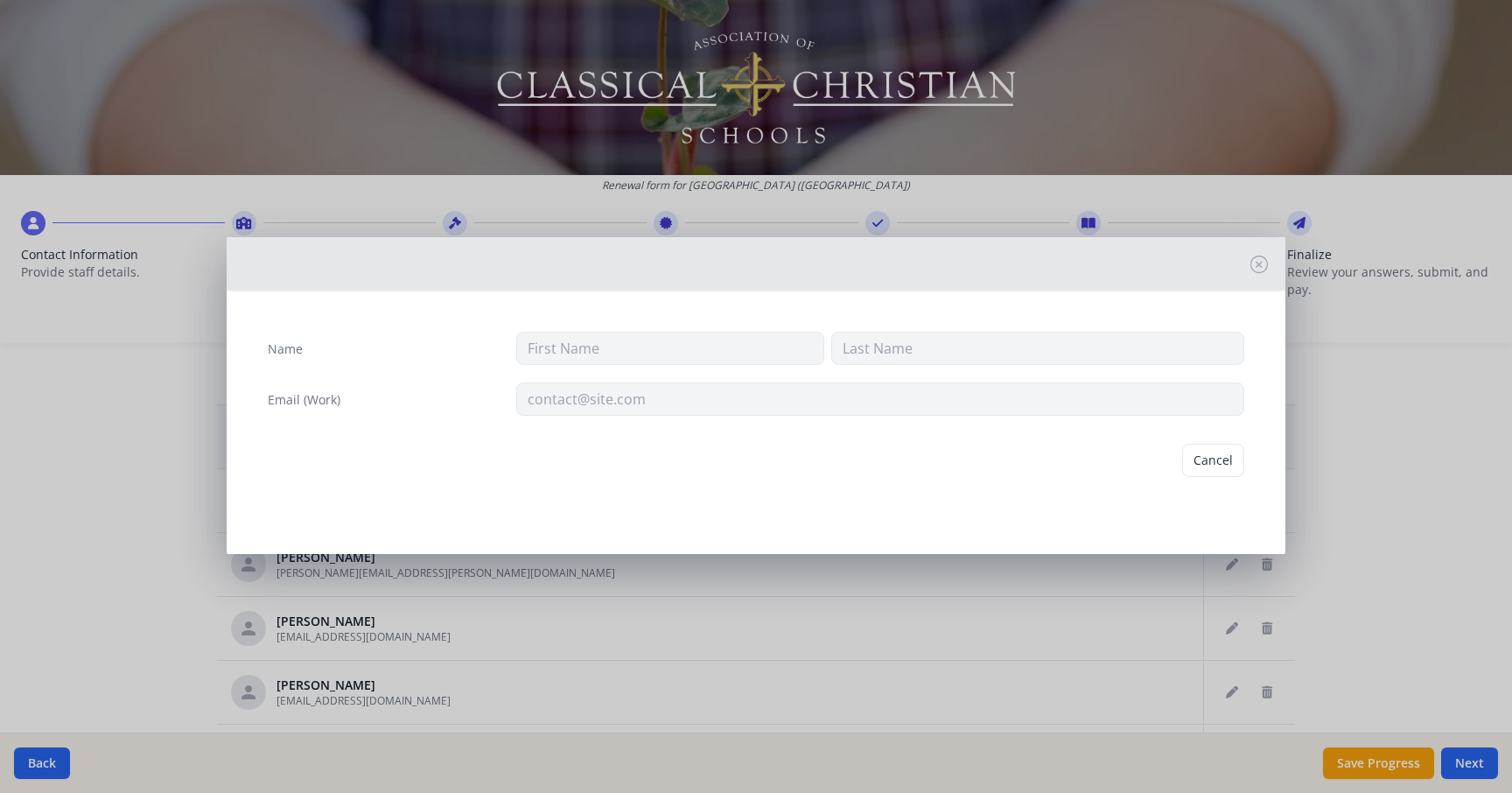
type input "[PERSON_NAME]"
type input "Peng"
type input "[EMAIL_ADDRESS][DOMAIN_NAME]"
click at [1206, 465] on button "Delete" at bounding box center [1214, 461] width 60 height 34
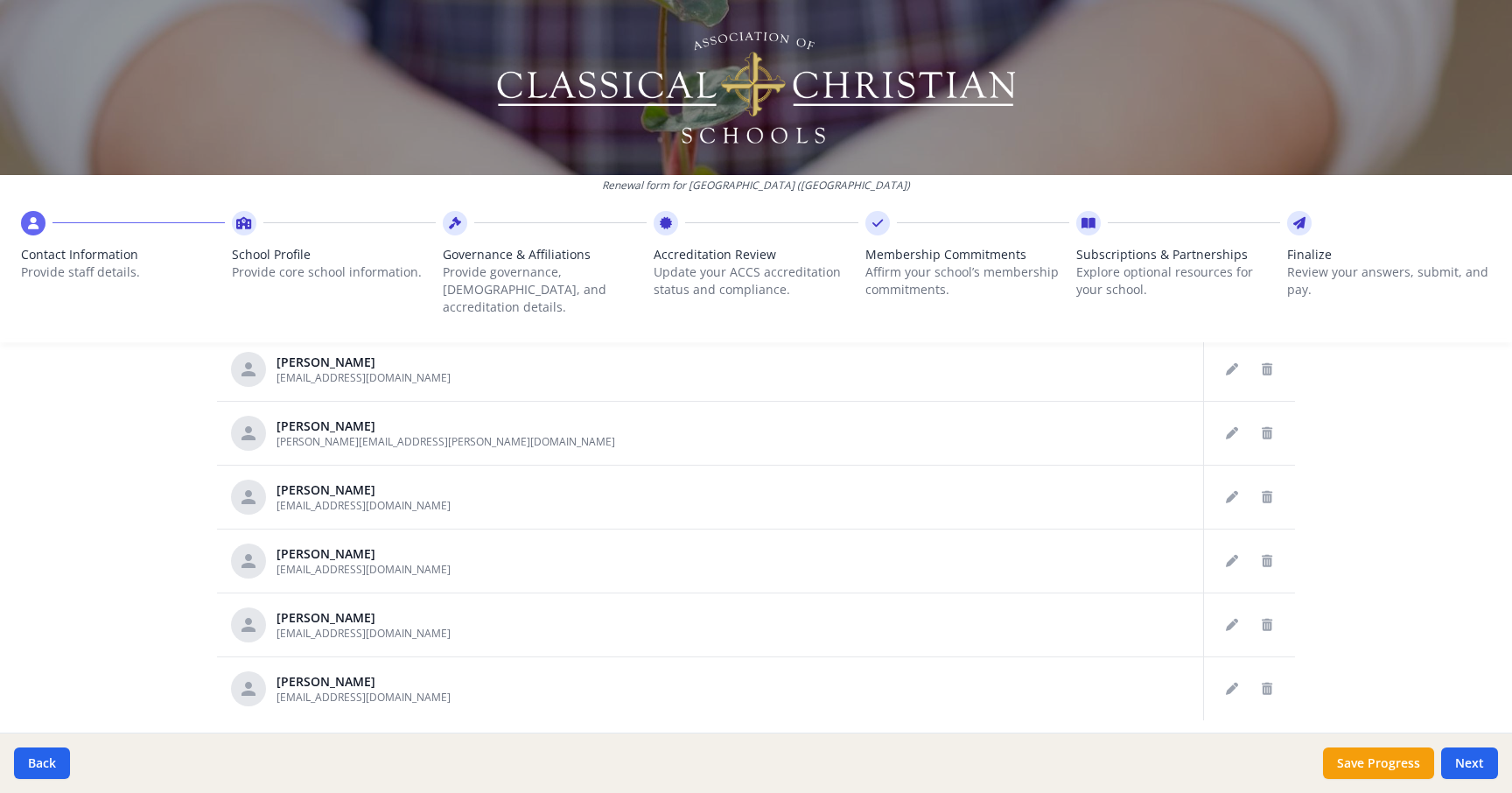
scroll to position [877, 0]
click at [1231, 425] on icon "Edit staff" at bounding box center [1232, 431] width 12 height 12
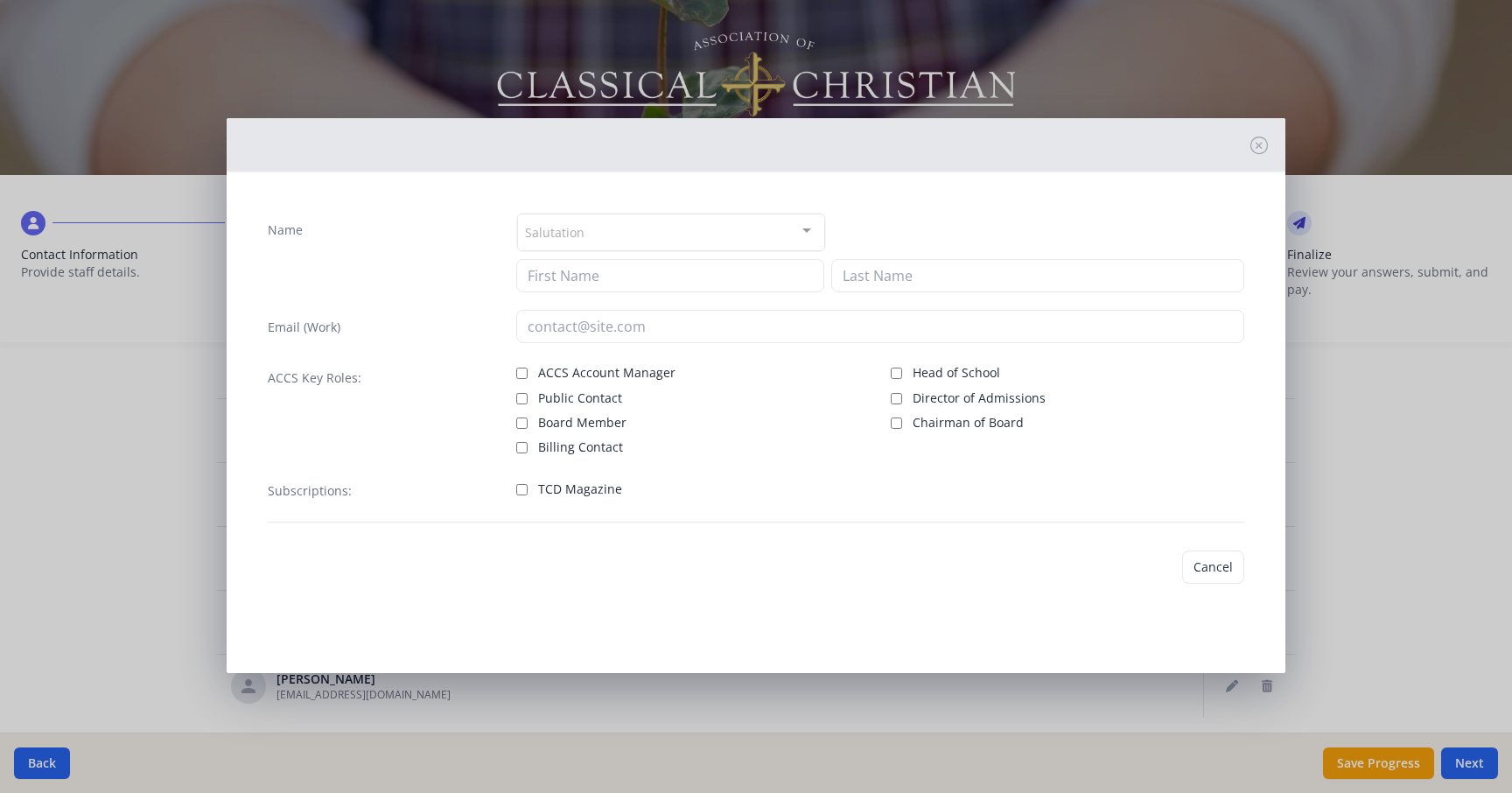
type input "[PERSON_NAME]"
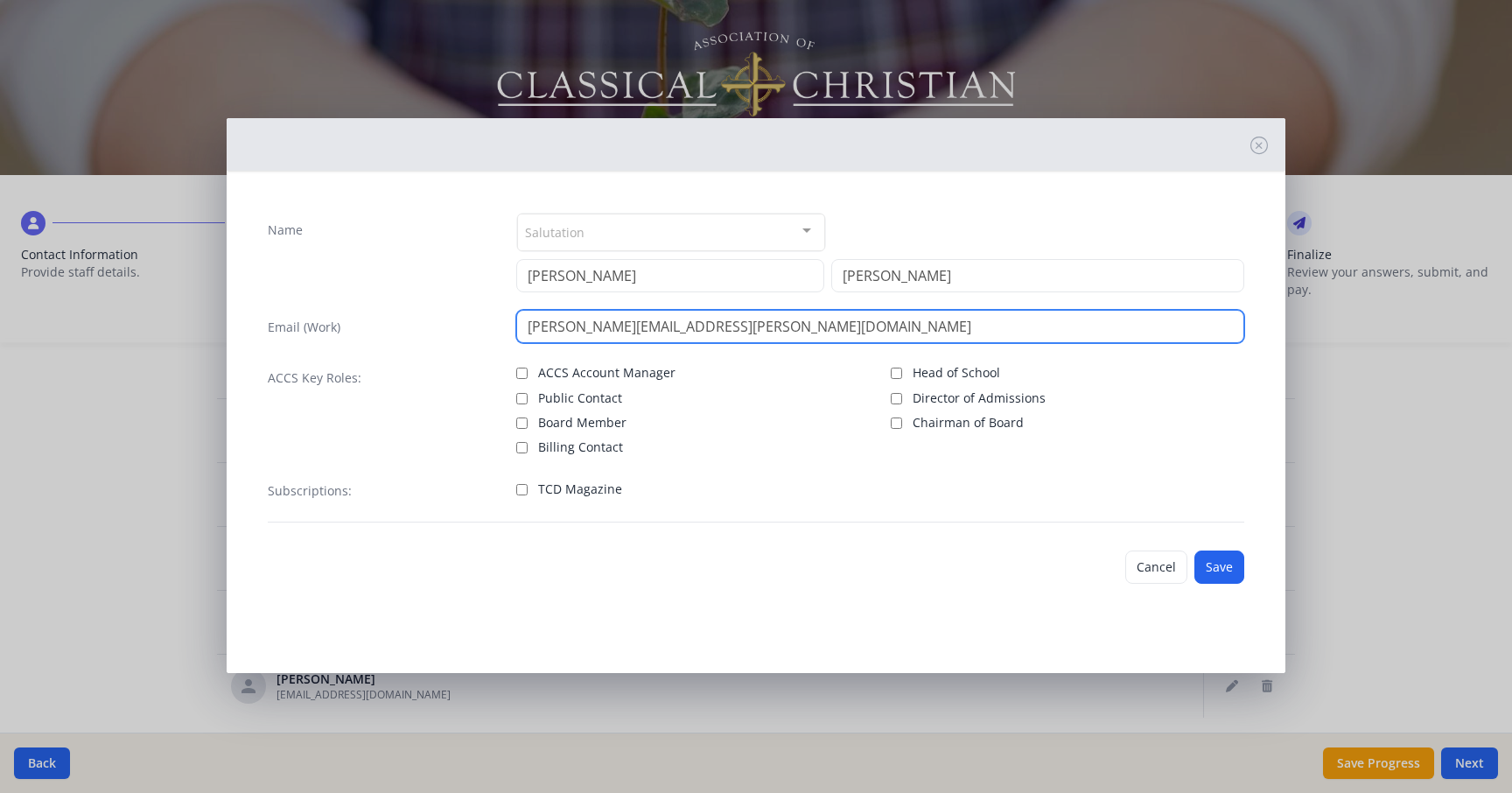
drag, startPoint x: 566, startPoint y: 322, endPoint x: 537, endPoint y: 324, distance: 29.1
drag, startPoint x: 580, startPoint y: 325, endPoint x: 789, endPoint y: 326, distance: 209.0
click at [789, 326] on input "[EMAIL_ADDRESS][DOMAIN_NAME]" at bounding box center [881, 327] width 728 height 34
type input "[EMAIL_ADDRESS][DOMAIN_NAME]"
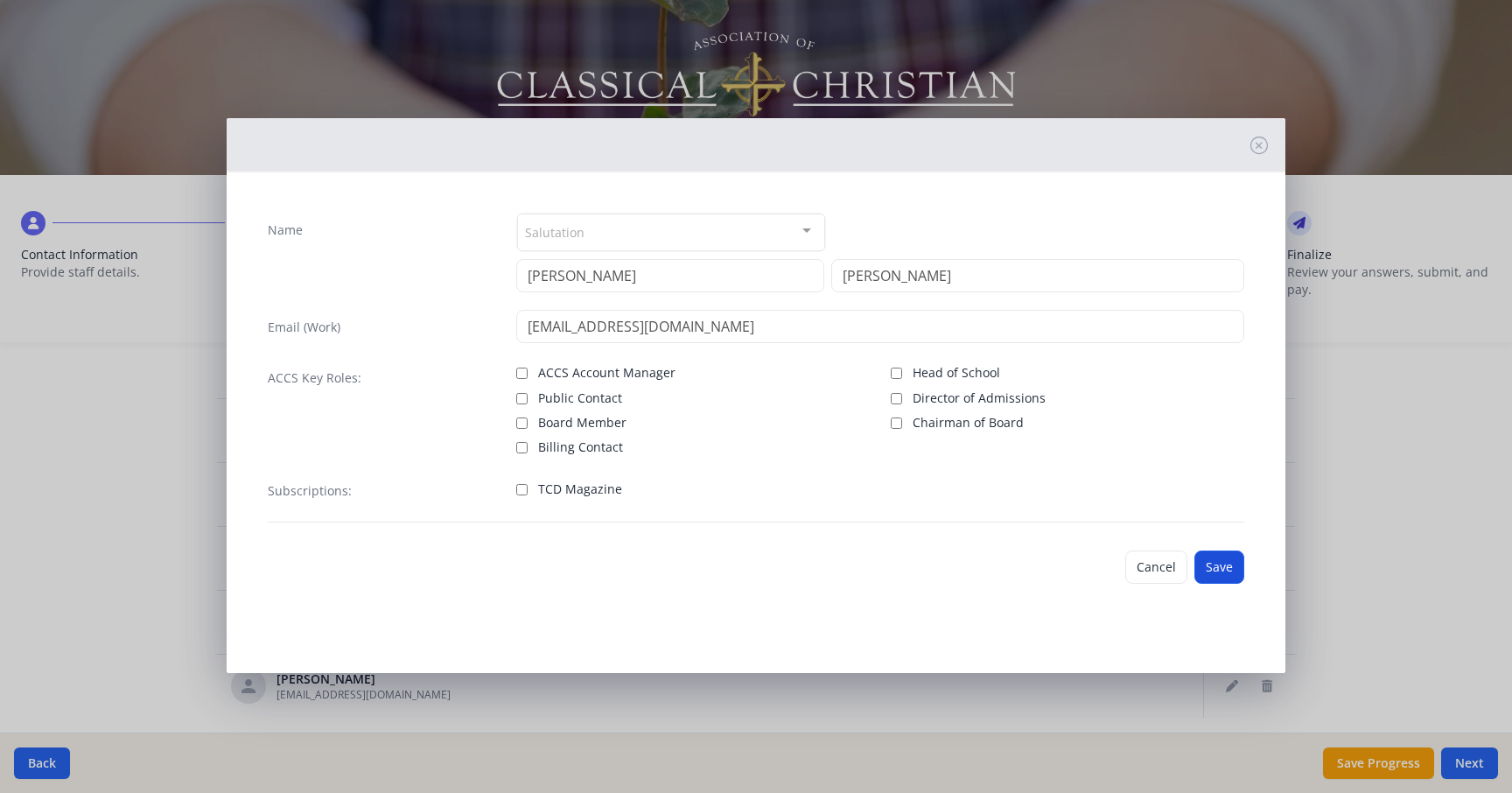
click at [1221, 565] on button "Save" at bounding box center [1219, 568] width 49 height 34
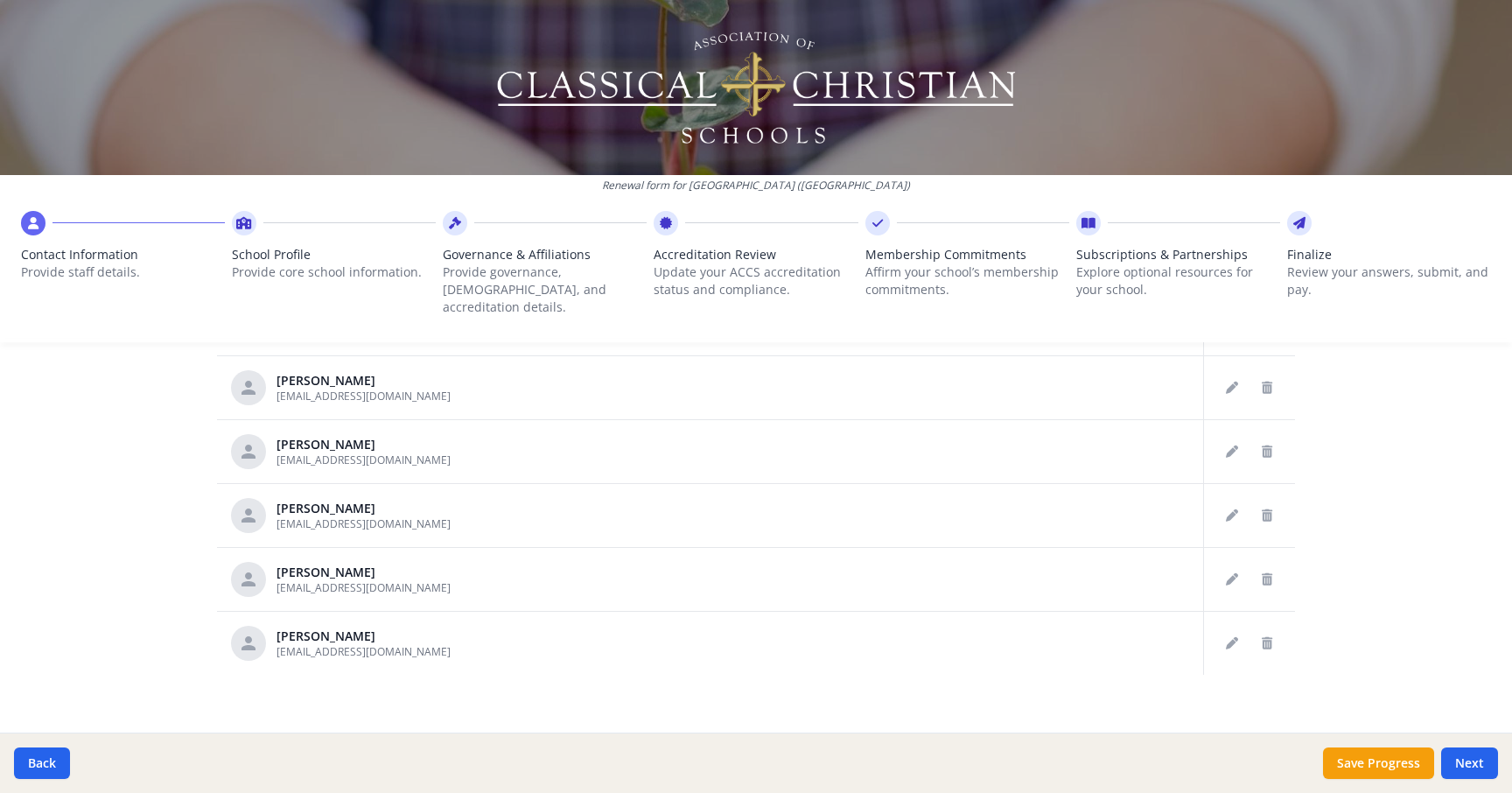
scroll to position [918, 0]
click at [1229, 575] on icon "Edit staff" at bounding box center [1232, 581] width 12 height 12
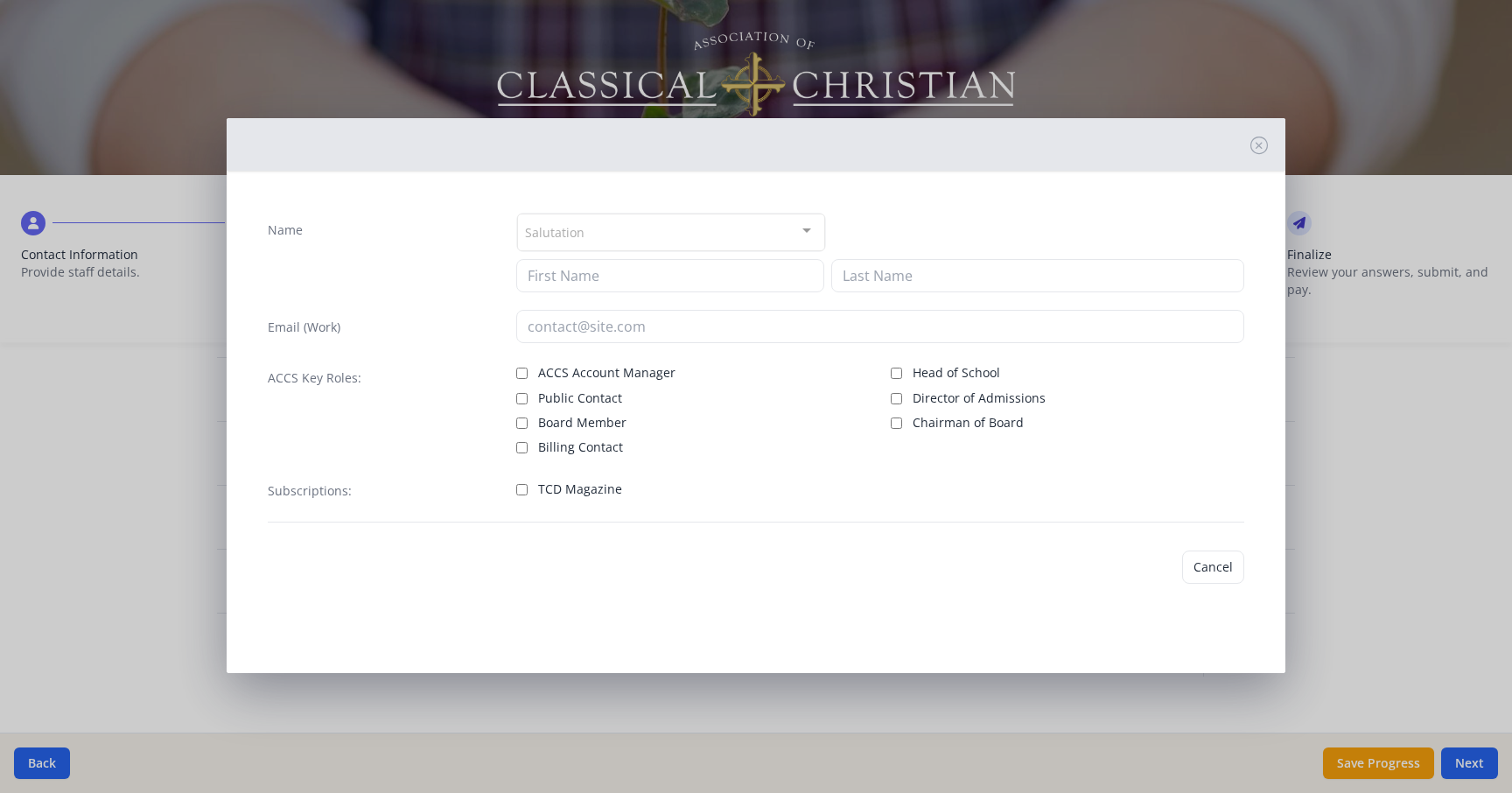
type input "[PERSON_NAME]"
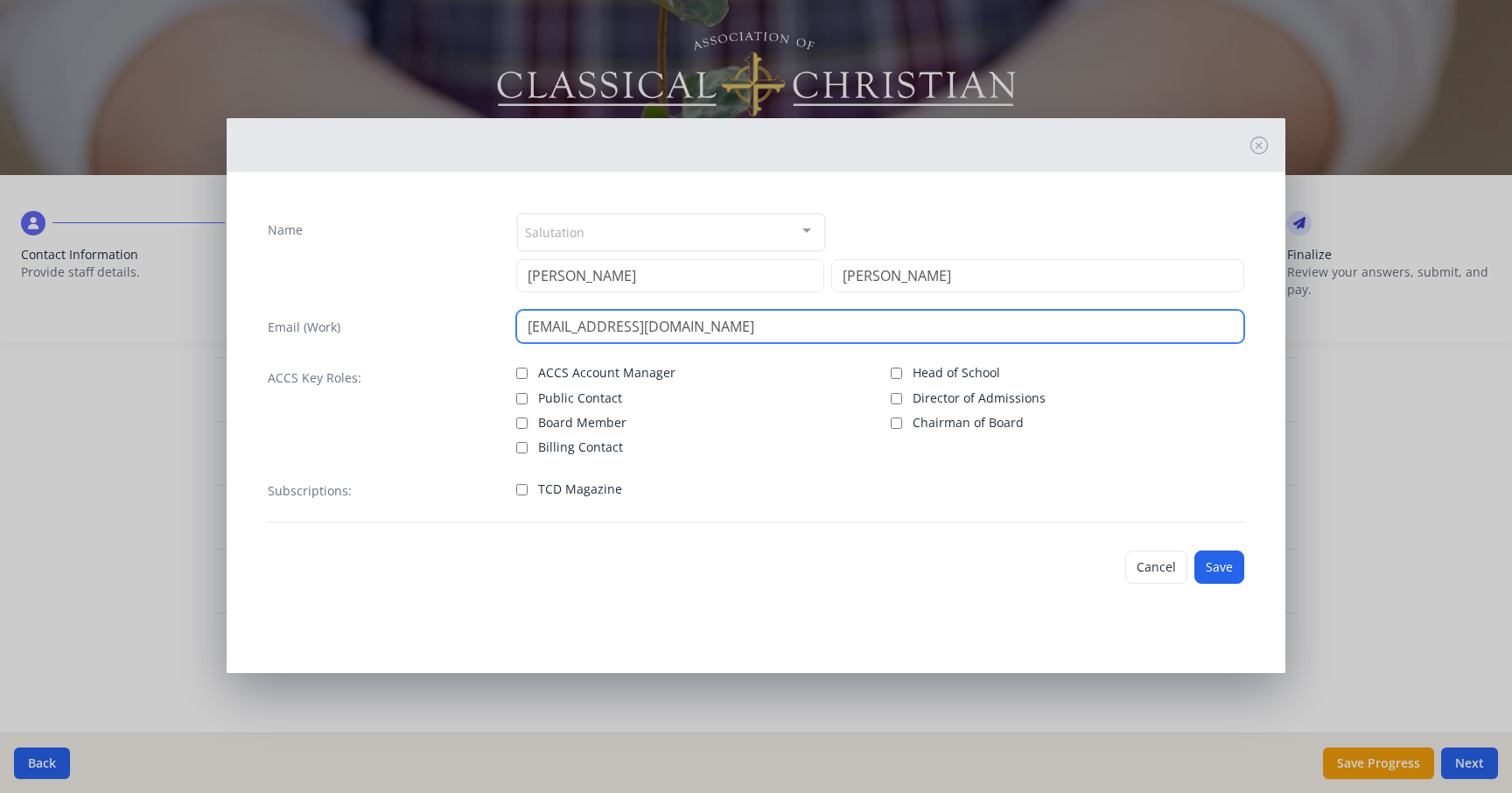
drag, startPoint x: 692, startPoint y: 327, endPoint x: 368, endPoint y: 289, distance: 326.2
paste input "[EMAIL_ADDRESS][DOMAIN_NAME]"
type input "[EMAIL_ADDRESS][DOMAIN_NAME]"
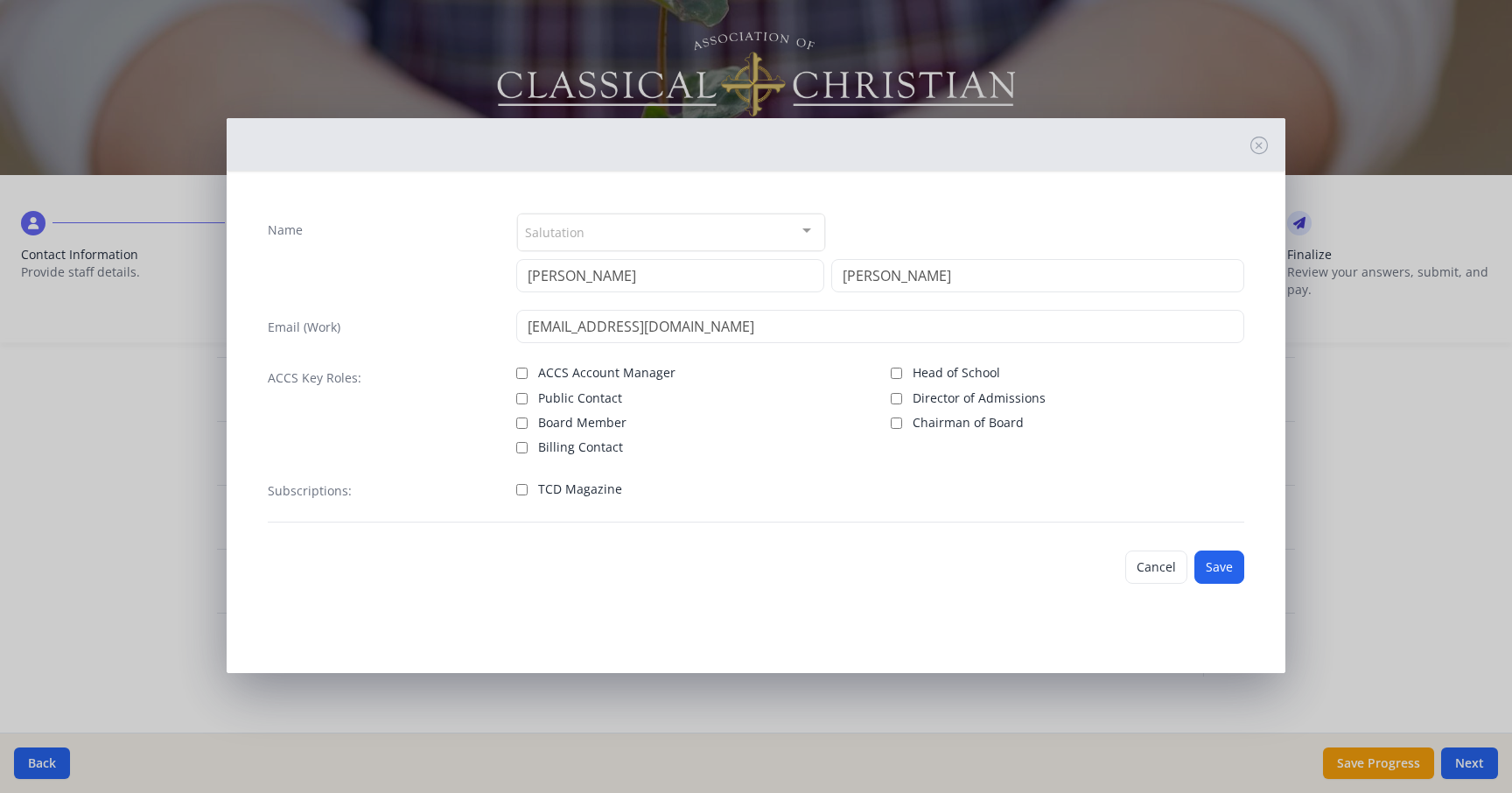
drag, startPoint x: 525, startPoint y: 492, endPoint x: 586, endPoint y: 555, distance: 87.7
click at [525, 492] on input "TCD Magazine" at bounding box center [523, 490] width 12 height 12
checkbox input "true"
click at [1218, 567] on button "Save" at bounding box center [1219, 568] width 49 height 34
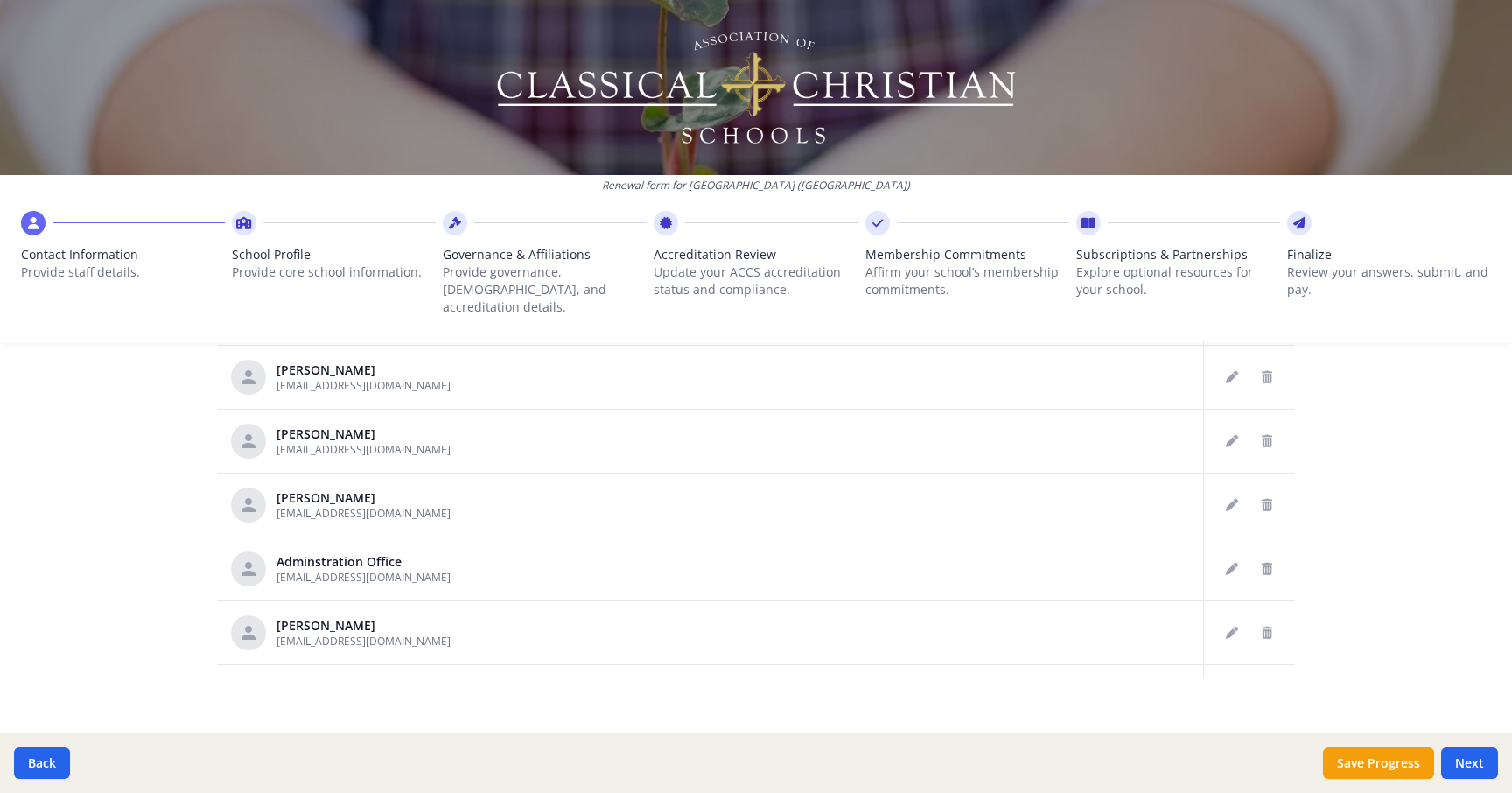
scroll to position [1144, 0]
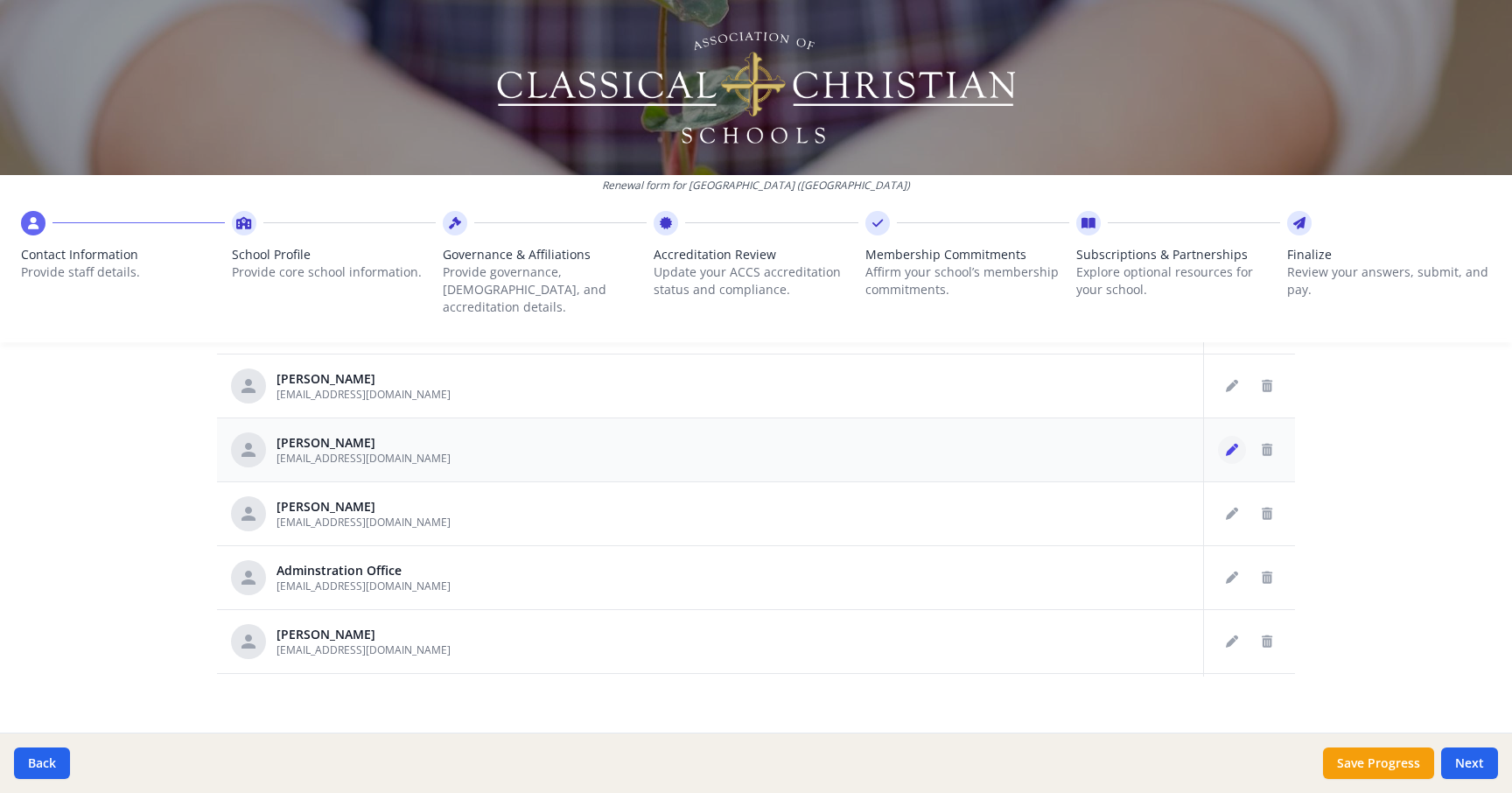
click at [1229, 444] on icon "Edit staff" at bounding box center [1232, 450] width 12 height 12
type input "[PERSON_NAME]"
type input "[EMAIL_ADDRESS][DOMAIN_NAME]"
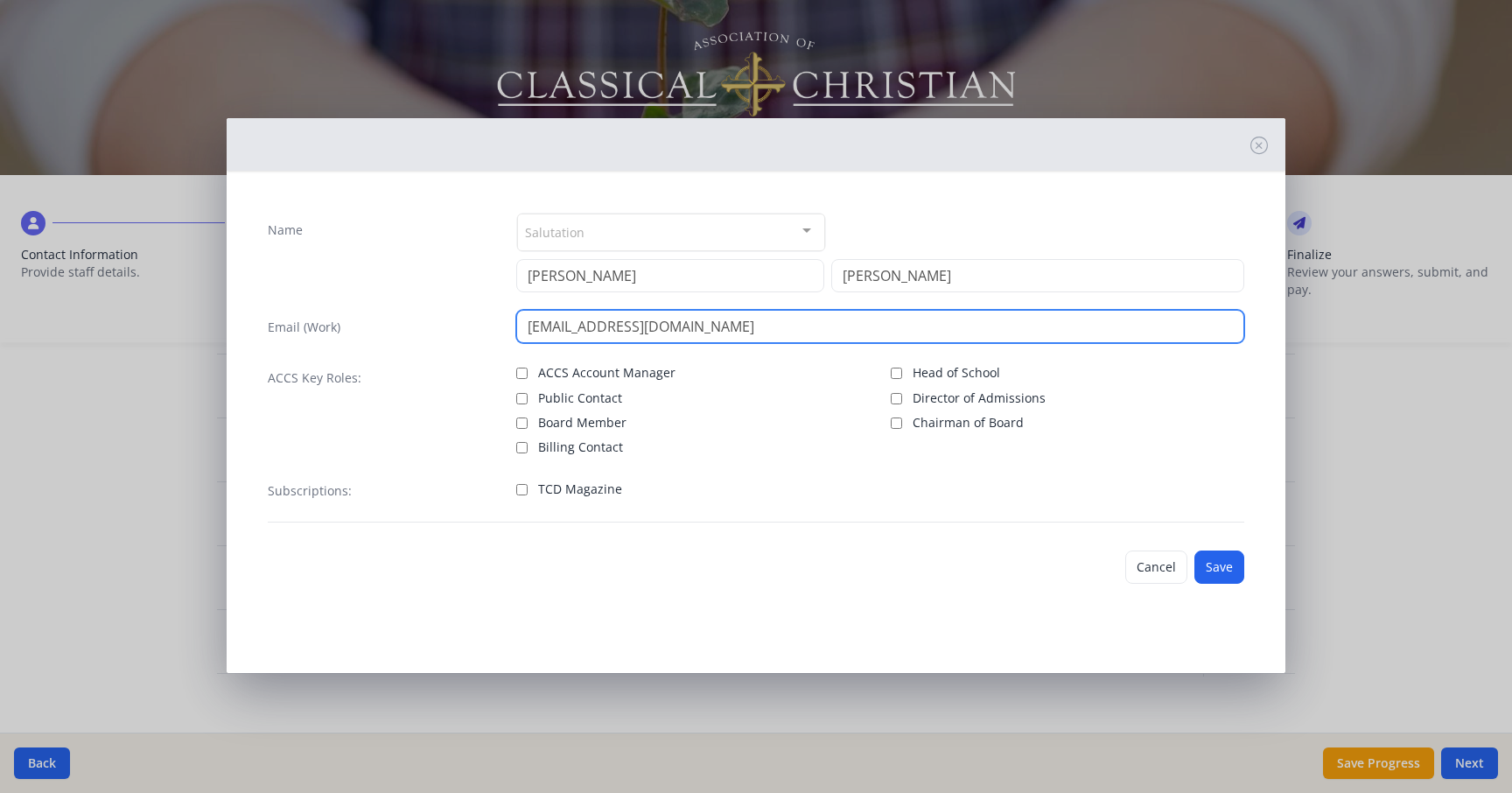
drag, startPoint x: 694, startPoint y: 328, endPoint x: 475, endPoint y: 311, distance: 219.7
paste input "email"
paste input "[EMAIL_ADDRESS][DOMAIN_NAME]"
type input "[EMAIL_ADDRESS][DOMAIN_NAME]"
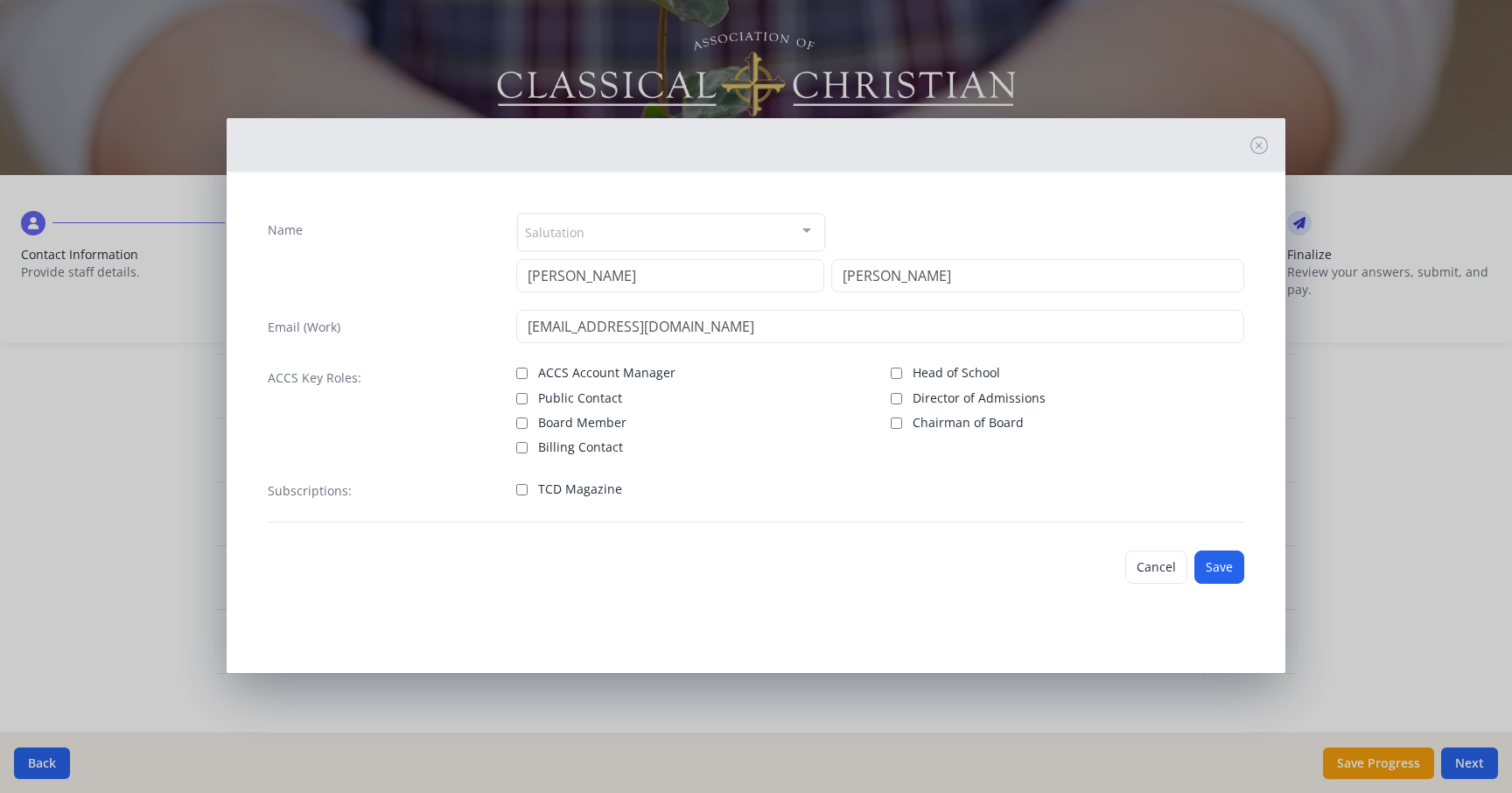
click at [519, 491] on input "TCD Magazine" at bounding box center [523, 490] width 12 height 12
checkbox input "true"
click at [1218, 565] on button "Save" at bounding box center [1219, 568] width 49 height 34
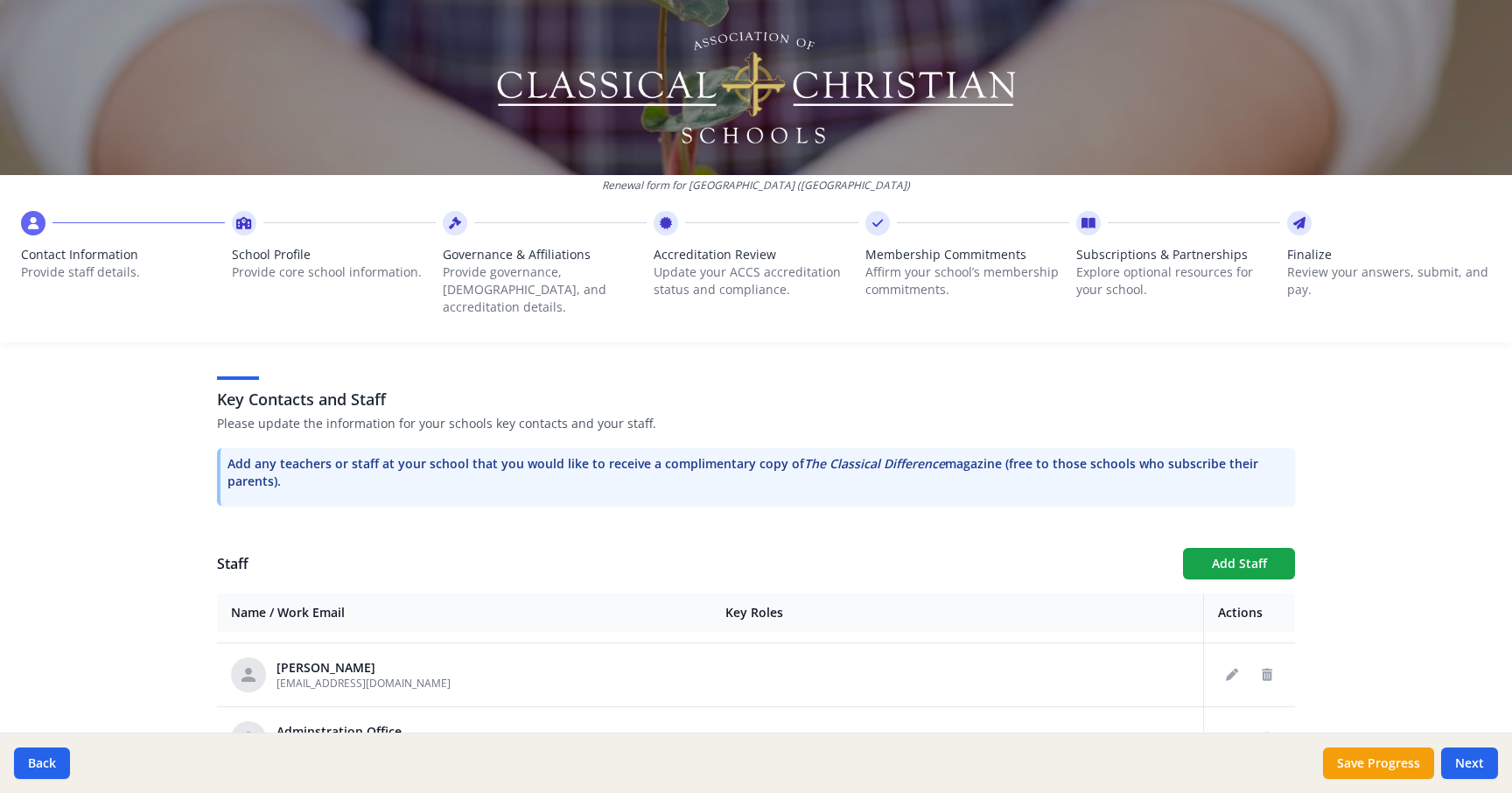
scroll to position [443, 0]
click at [1255, 548] on button "Add Staff" at bounding box center [1238, 562] width 112 height 32
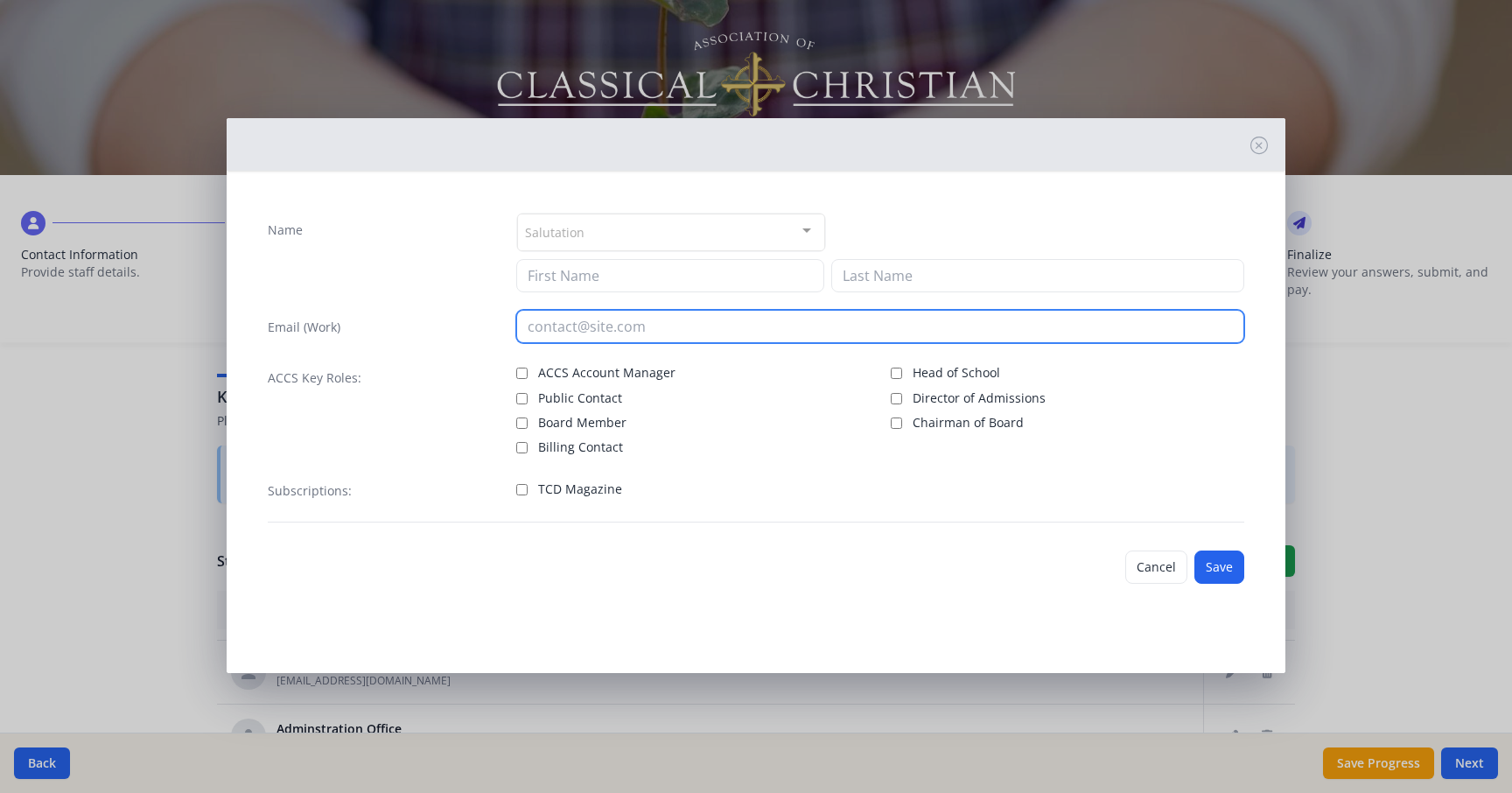
paste input "[EMAIL_ADDRESS][DOMAIN_NAME]"
type input "[EMAIL_ADDRESS][DOMAIN_NAME]"
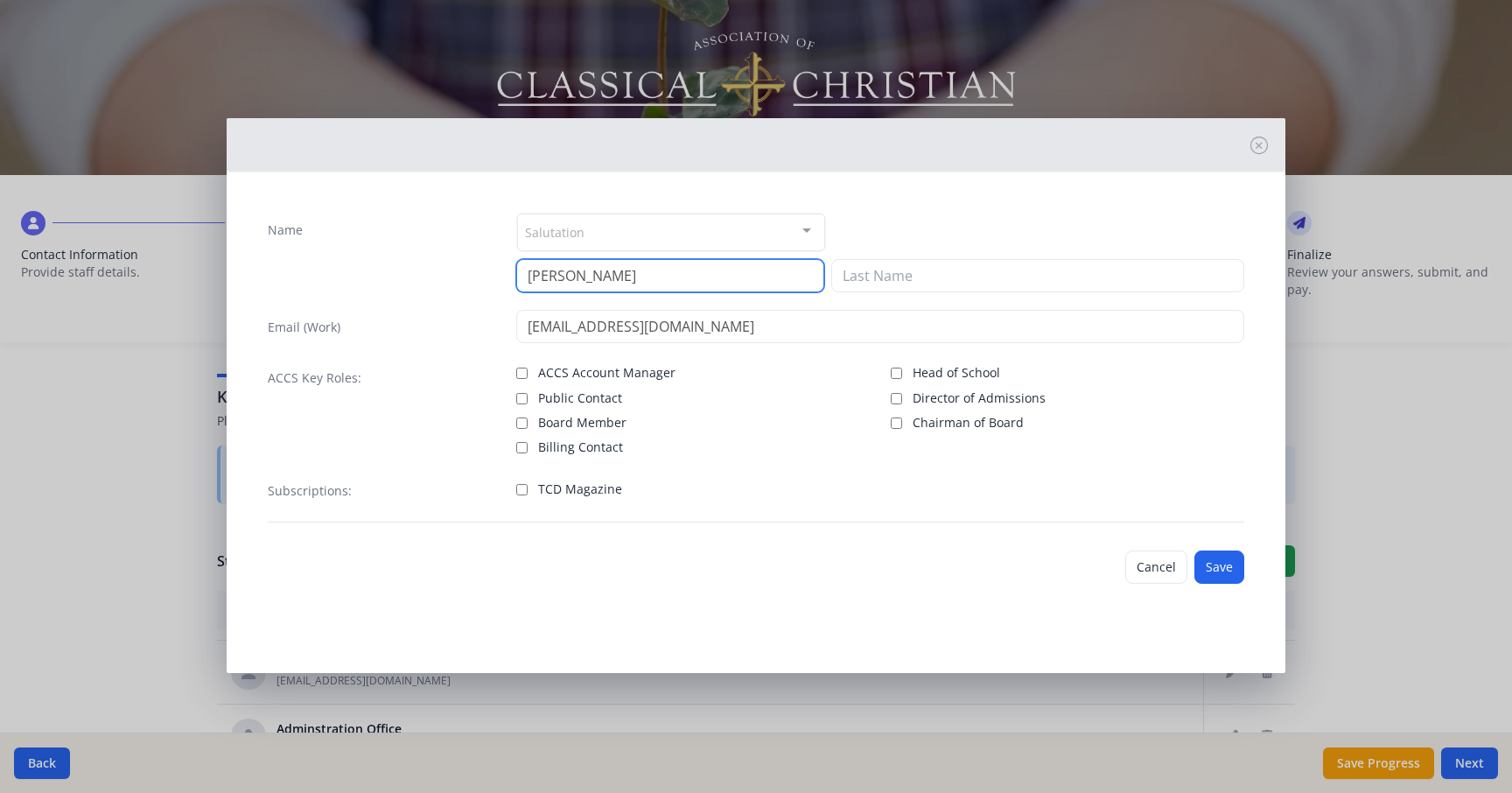
type input "[PERSON_NAME]"
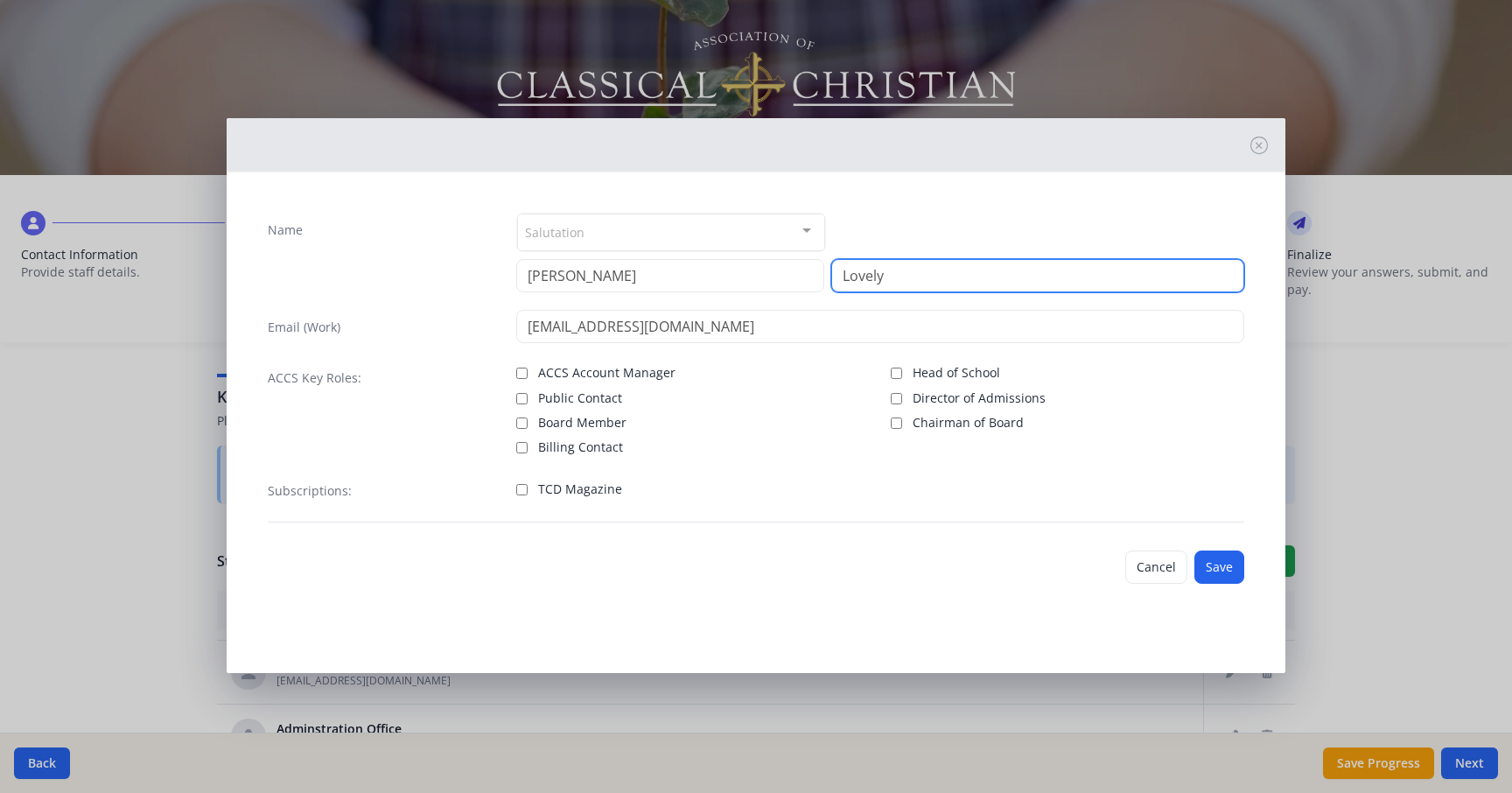
type input "Lovely"
click at [521, 493] on input "TCD Magazine" at bounding box center [523, 490] width 12 height 12
checkbox input "true"
click at [1223, 575] on button "Save" at bounding box center [1219, 568] width 49 height 34
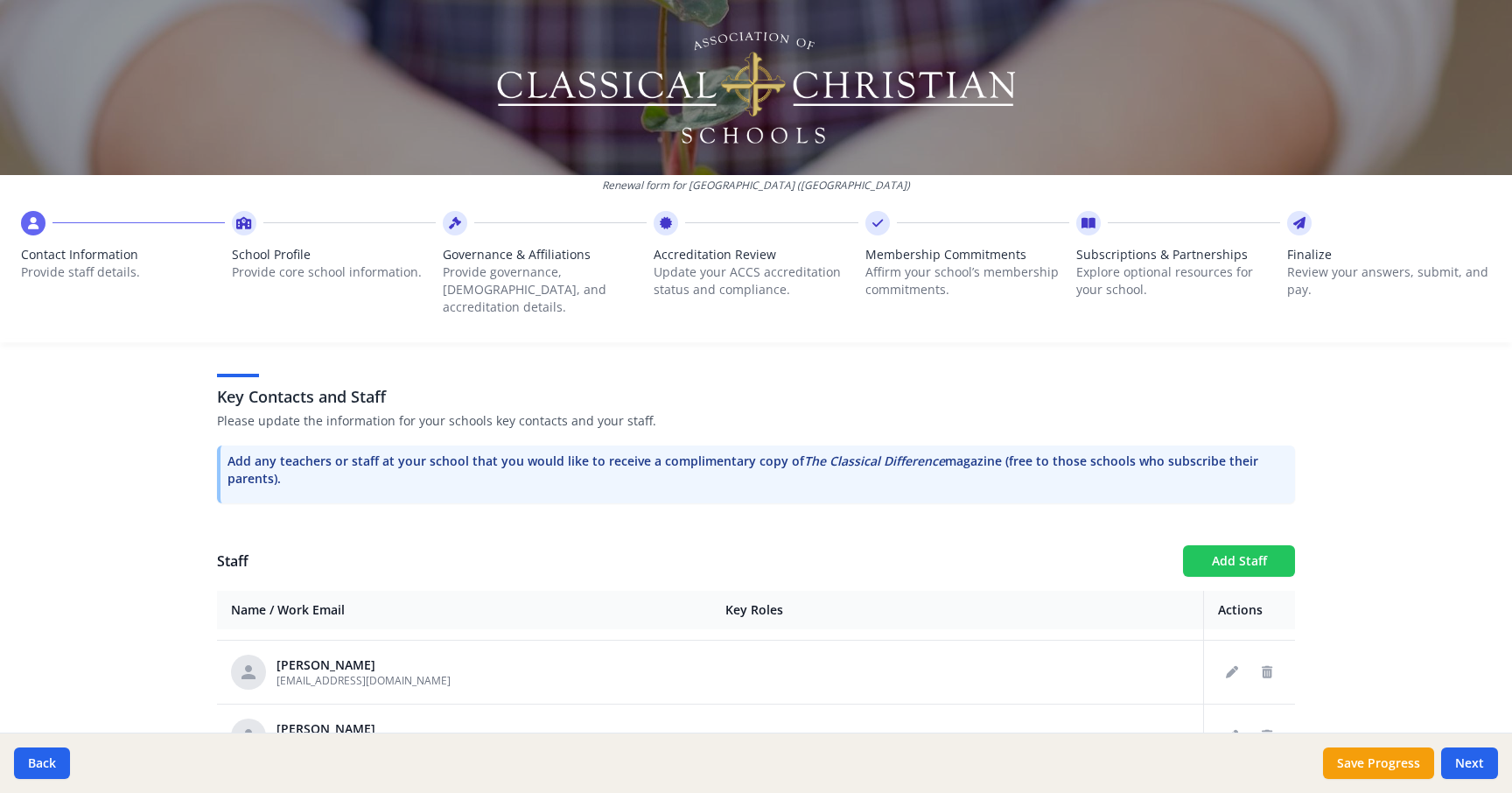
click at [1232, 546] on button "Add Staff" at bounding box center [1238, 562] width 112 height 32
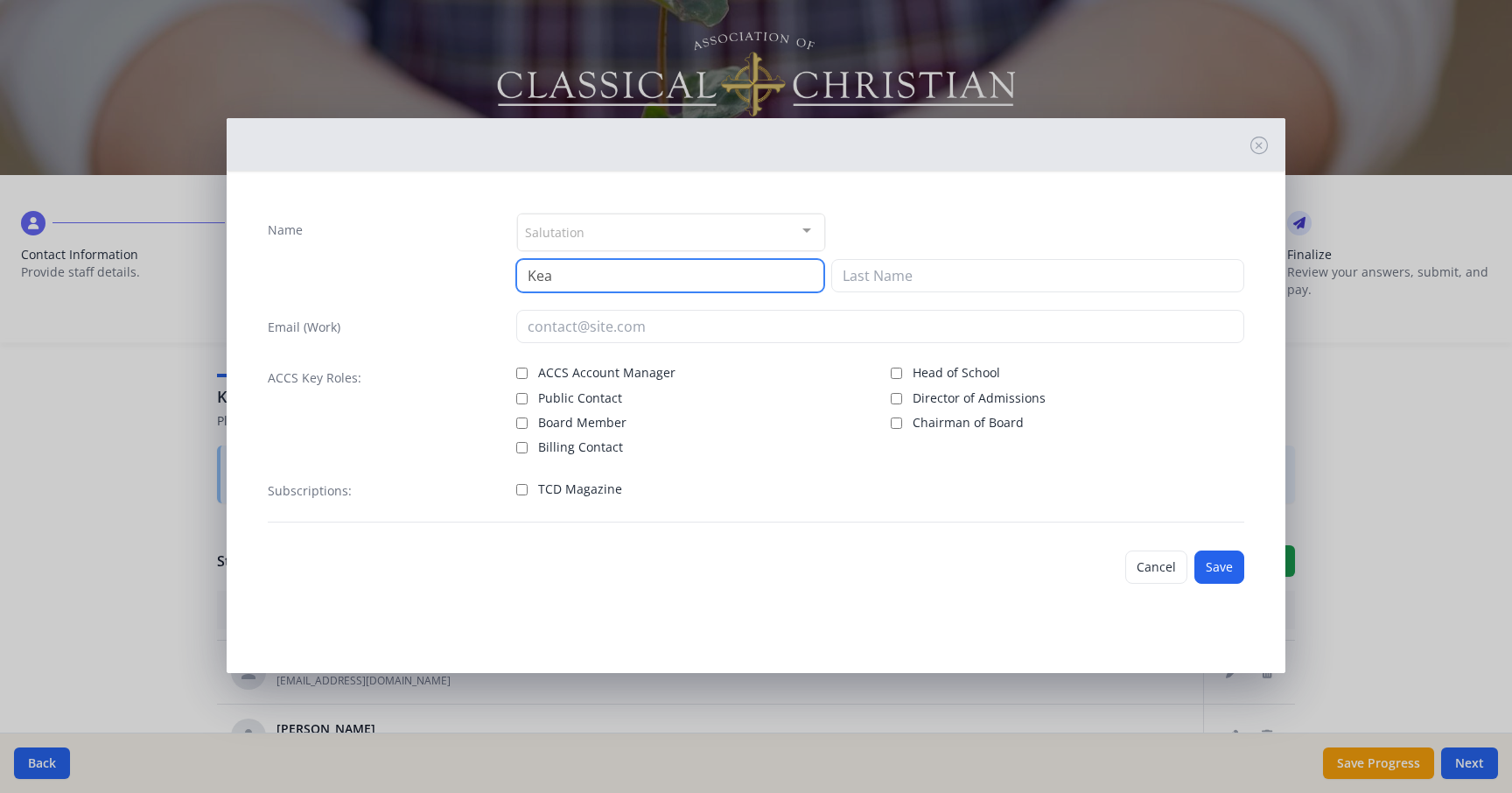
type input "Kea"
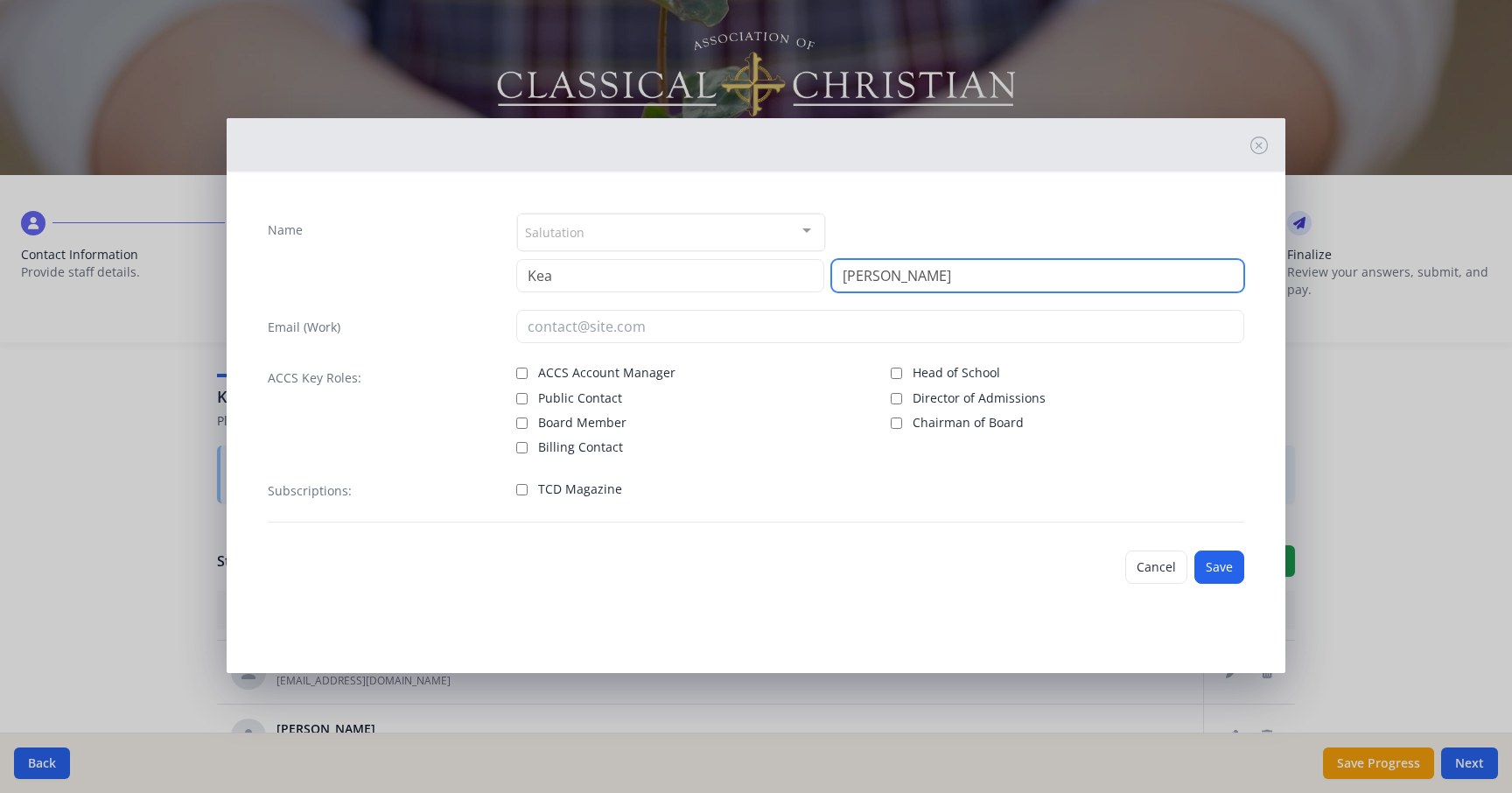
type input "[PERSON_NAME]"
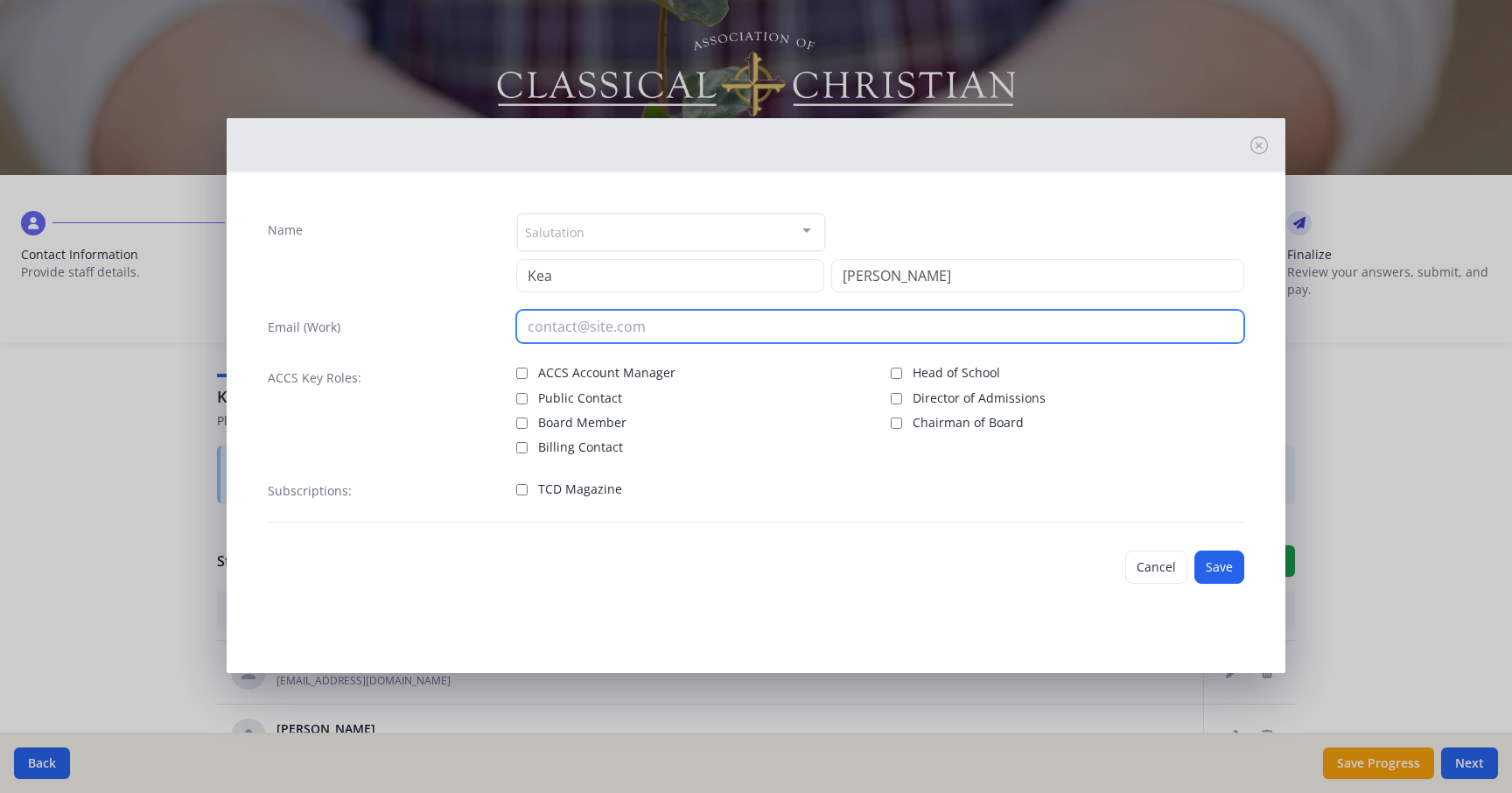
paste input "[EMAIL_ADDRESS][DOMAIN_NAME]"
type input "[EMAIL_ADDRESS][DOMAIN_NAME]"
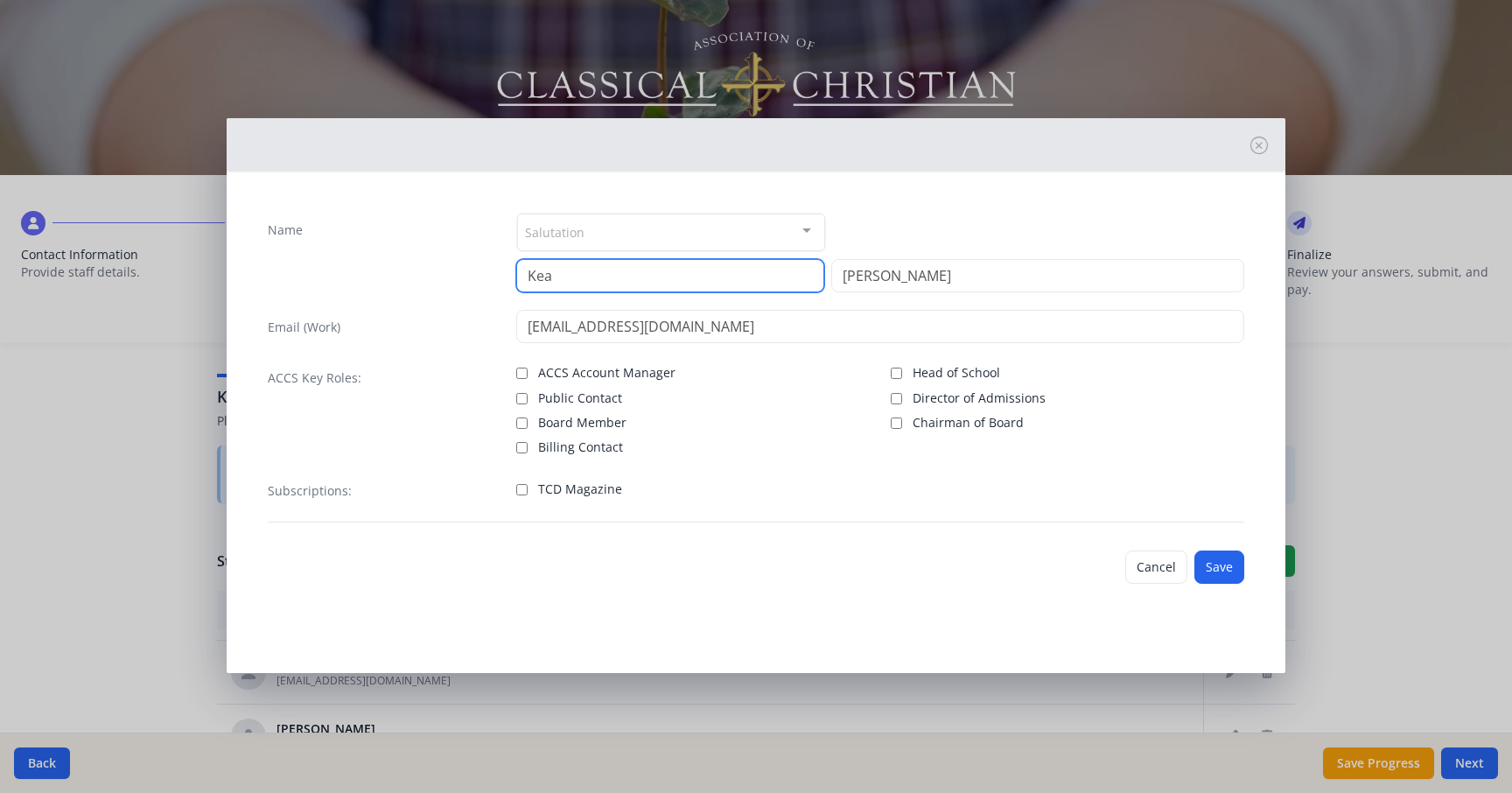
click at [738, 279] on input "Kea" at bounding box center [671, 276] width 308 height 34
type input "Kea'"
drag, startPoint x: 520, startPoint y: 491, endPoint x: 521, endPoint y: 514, distance: 23.0
click at [520, 491] on input "TCD Magazine" at bounding box center [523, 490] width 12 height 12
checkbox input "true"
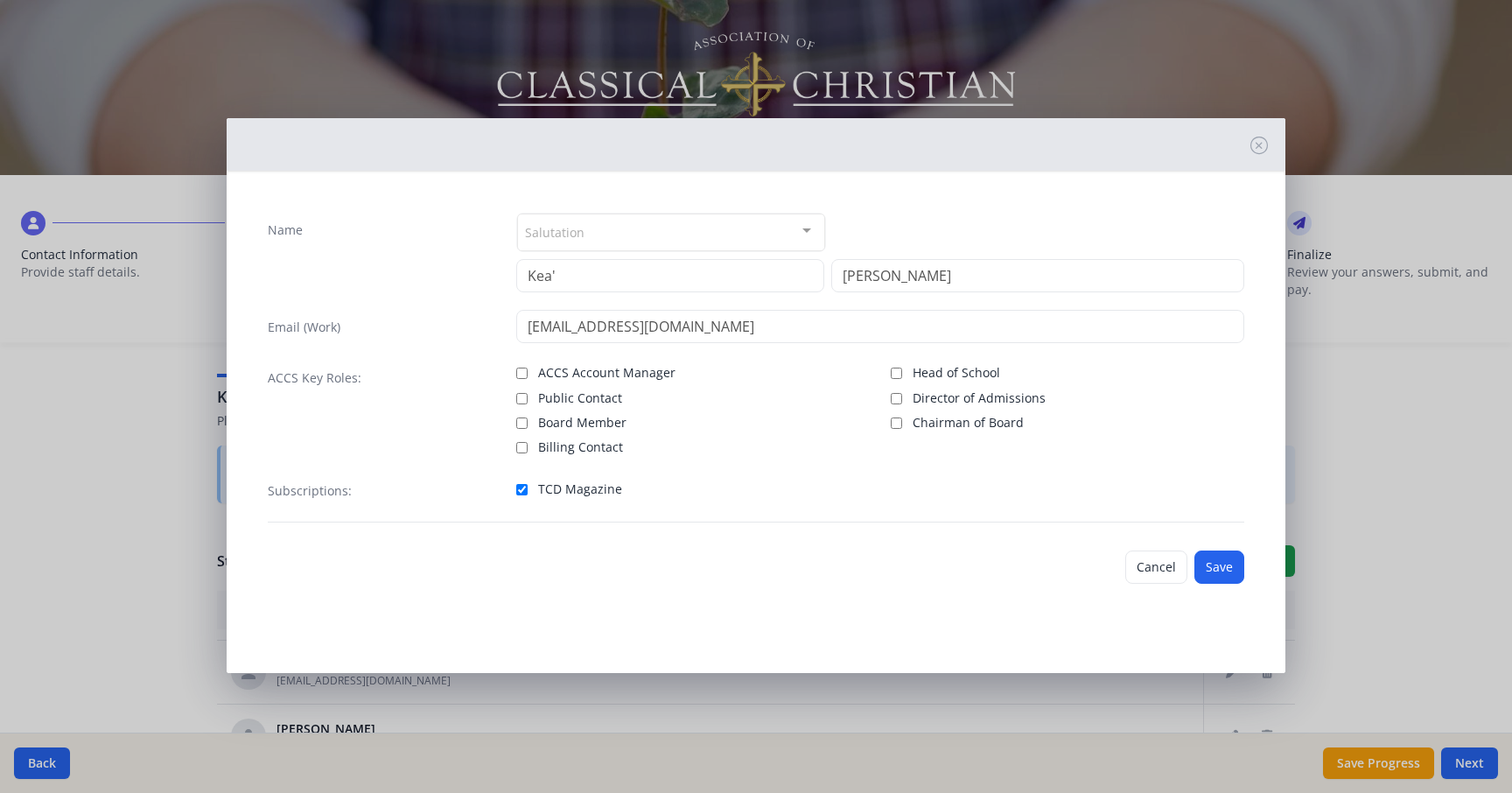
click at [1214, 570] on button "Save" at bounding box center [1219, 568] width 49 height 34
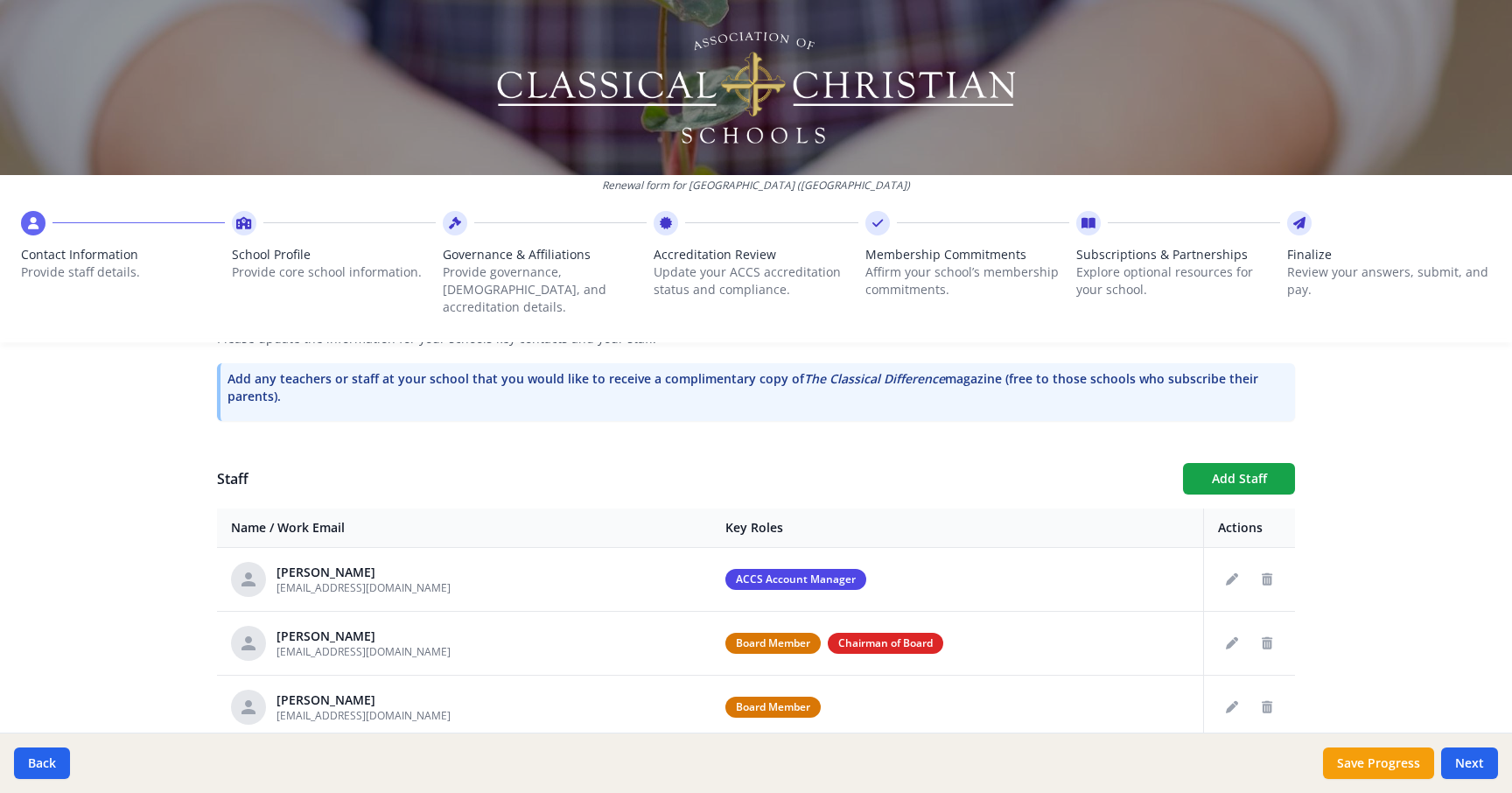
scroll to position [552, 0]
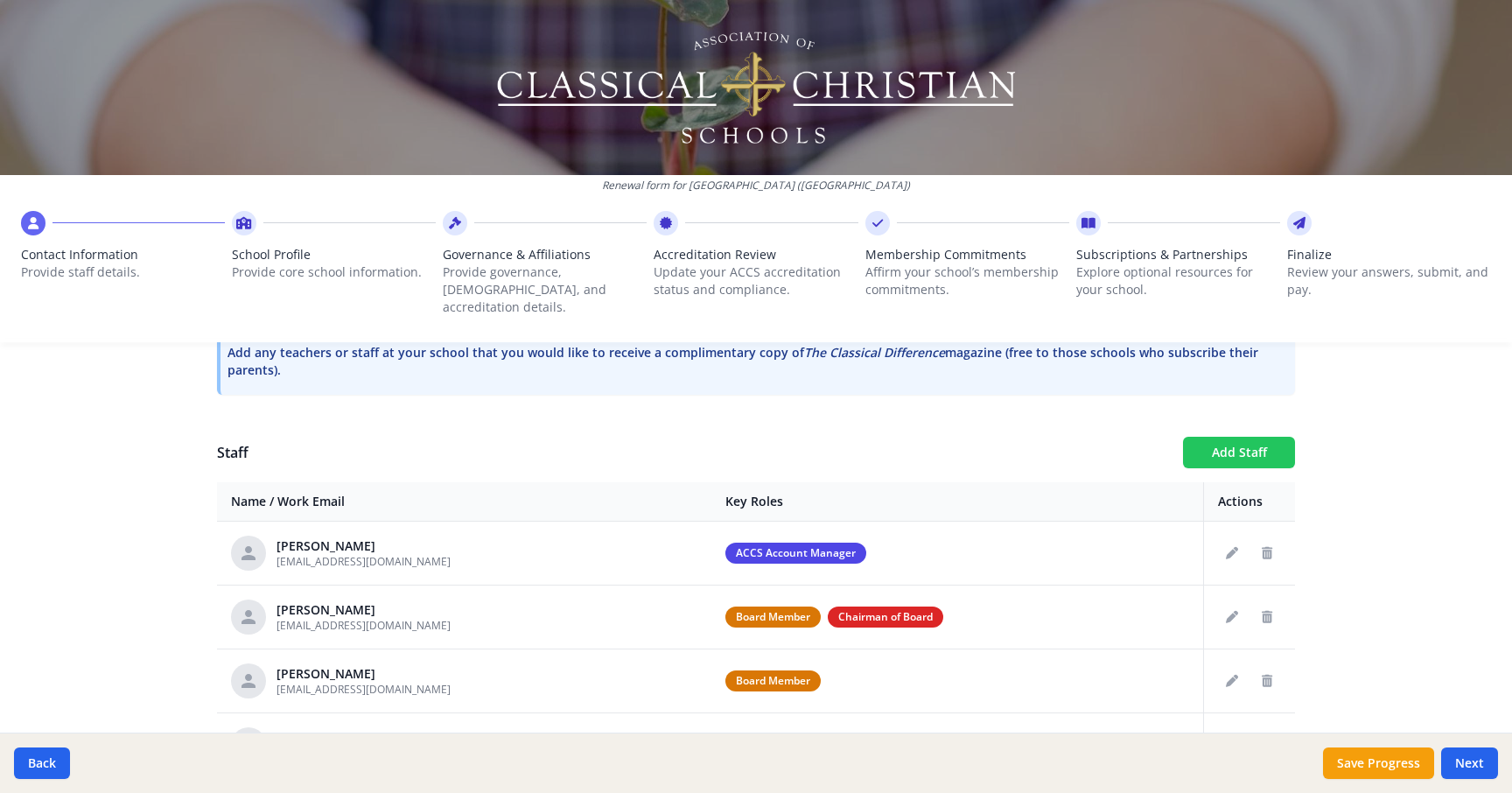
click at [1252, 437] on button "Add Staff" at bounding box center [1238, 453] width 112 height 32
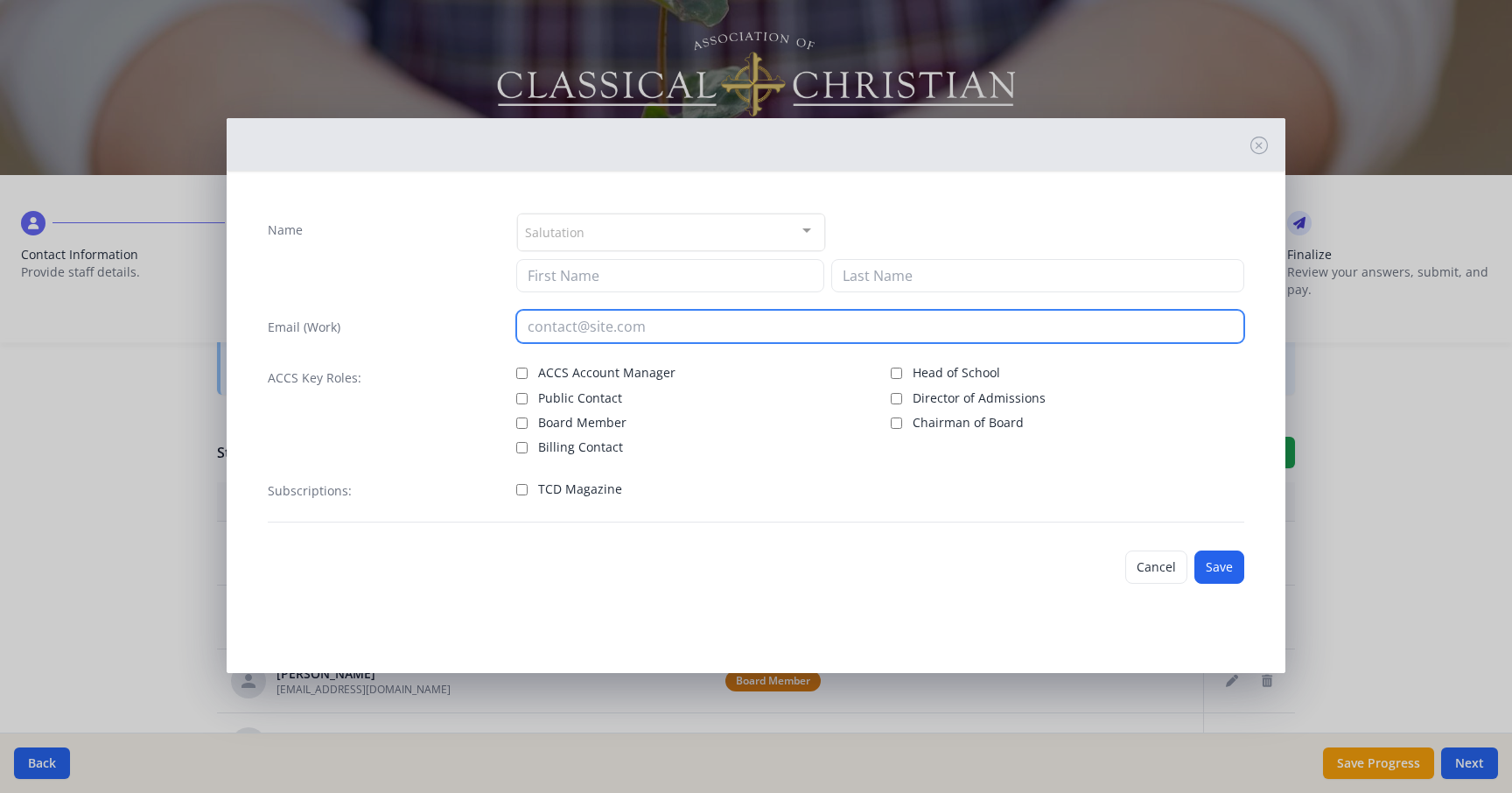
paste input "[EMAIL_ADDRESS][DOMAIN_NAME]"
type input "[EMAIL_ADDRESS][DOMAIN_NAME]"
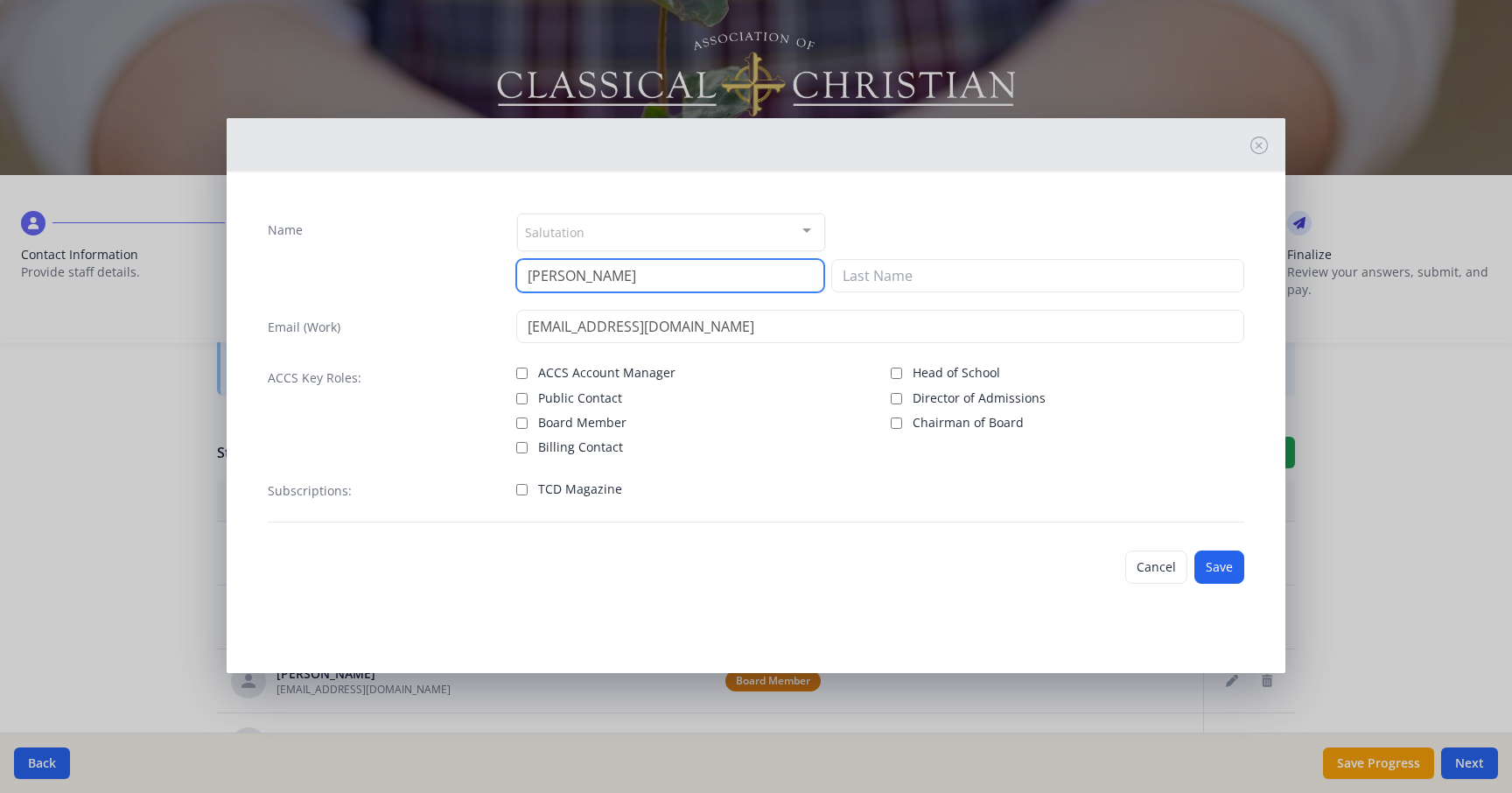
type input "[PERSON_NAME]"
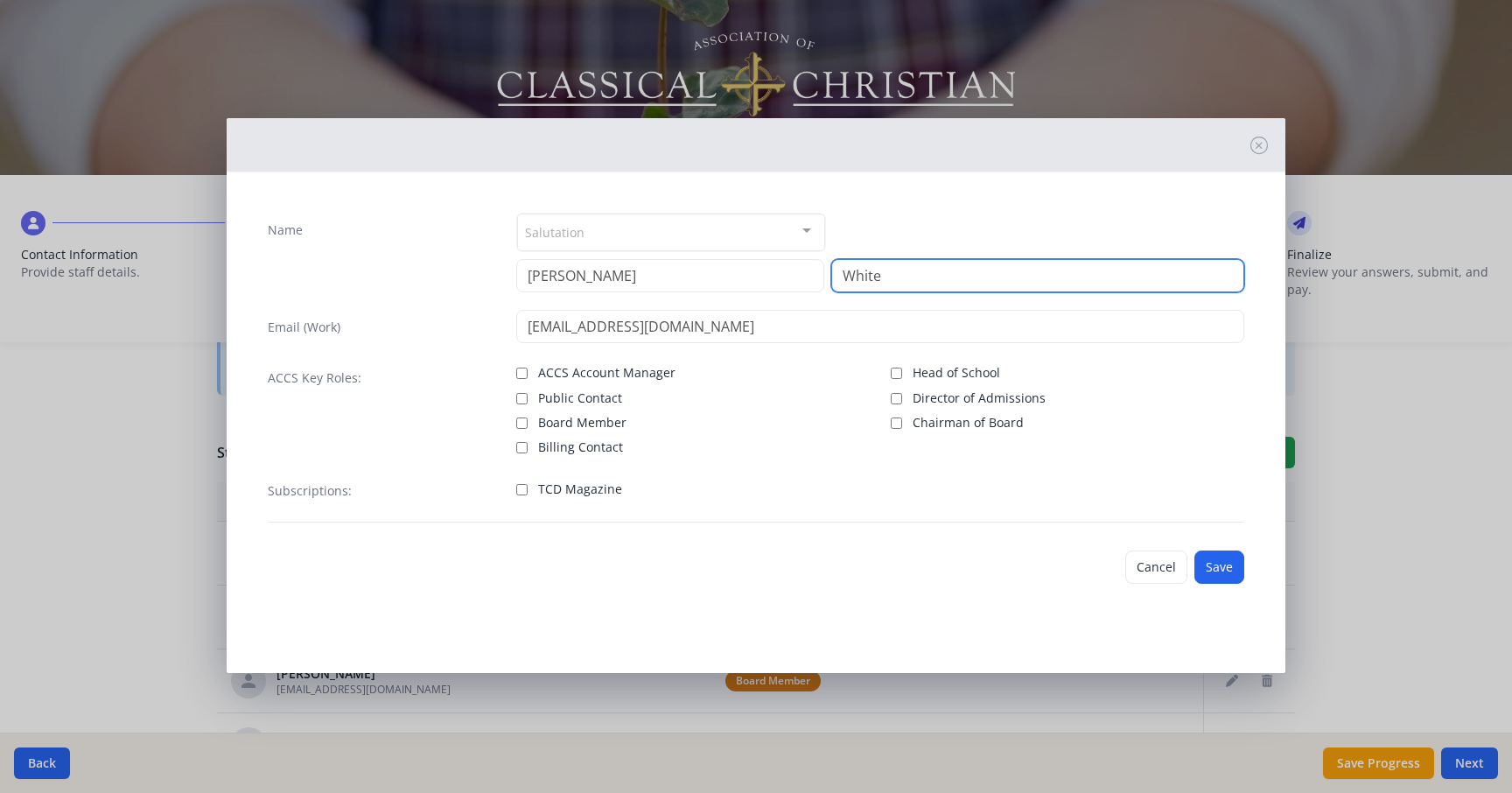
type input "White"
drag, startPoint x: 522, startPoint y: 488, endPoint x: 662, endPoint y: 594, distance: 175.6
click at [522, 488] on input "TCD Magazine" at bounding box center [523, 490] width 12 height 12
checkbox input "true"
click at [1218, 569] on button "Save" at bounding box center [1219, 568] width 49 height 34
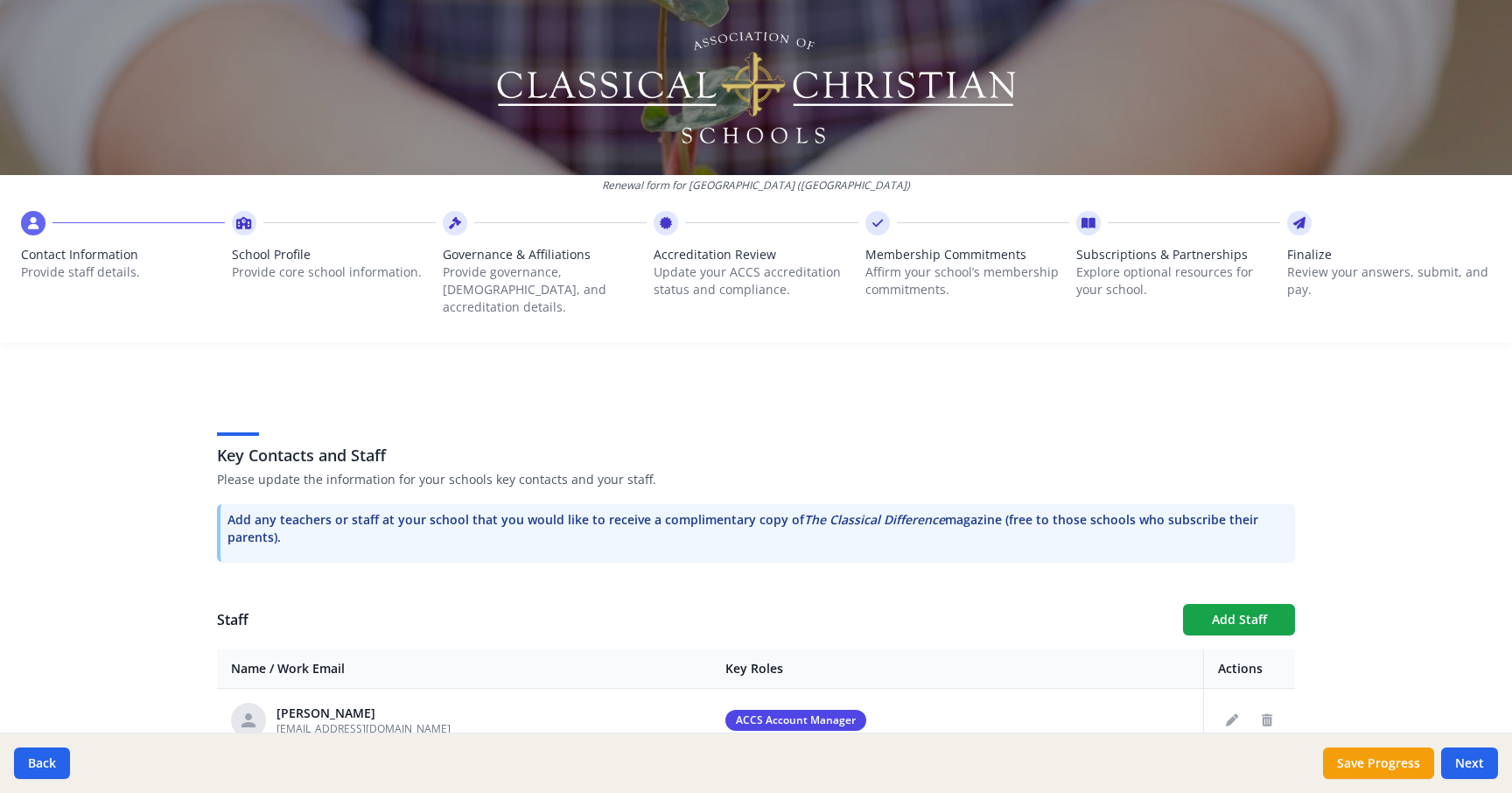
scroll to position [420, 0]
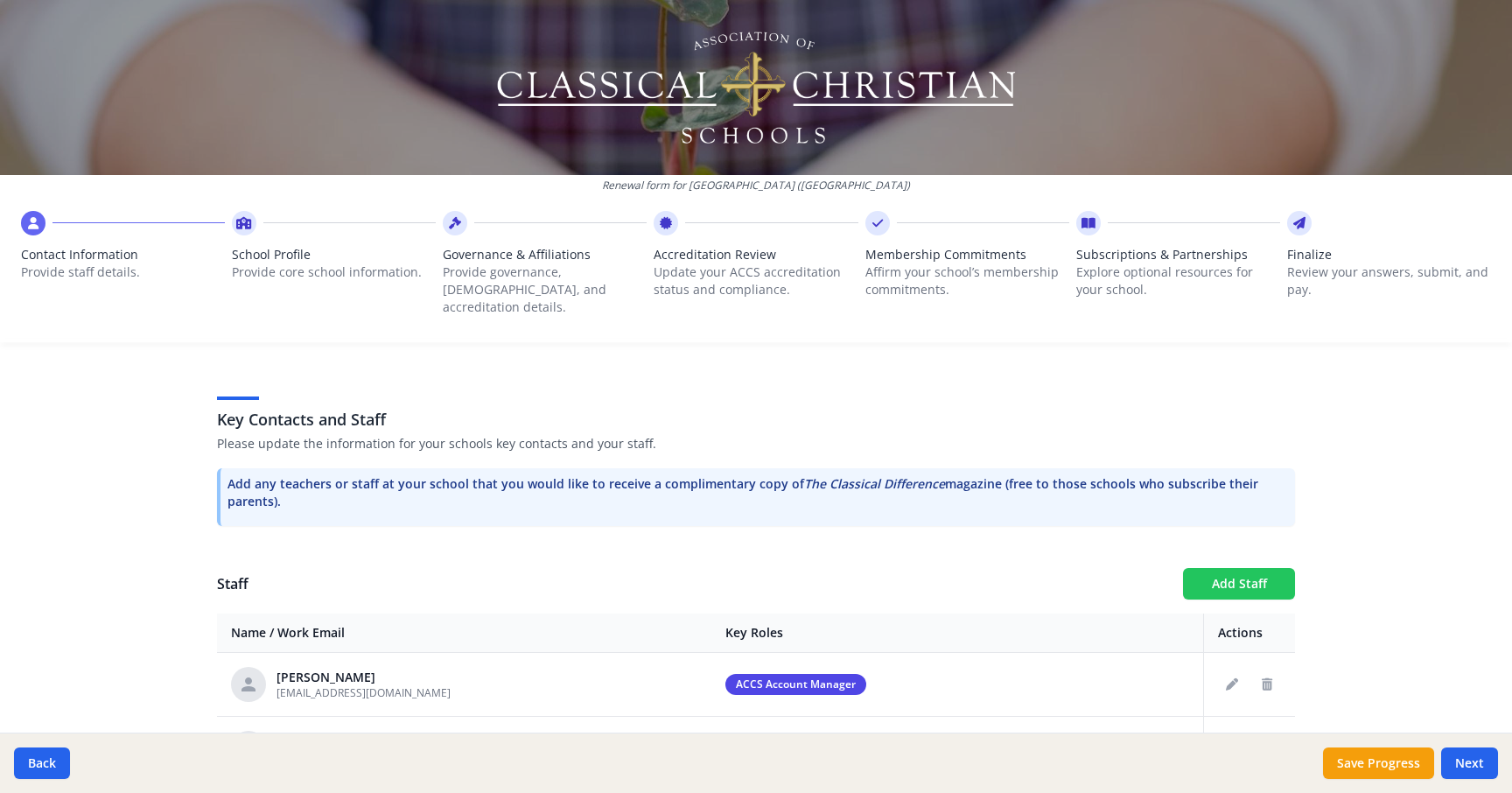
click at [1236, 569] on button "Add Staff" at bounding box center [1238, 584] width 112 height 32
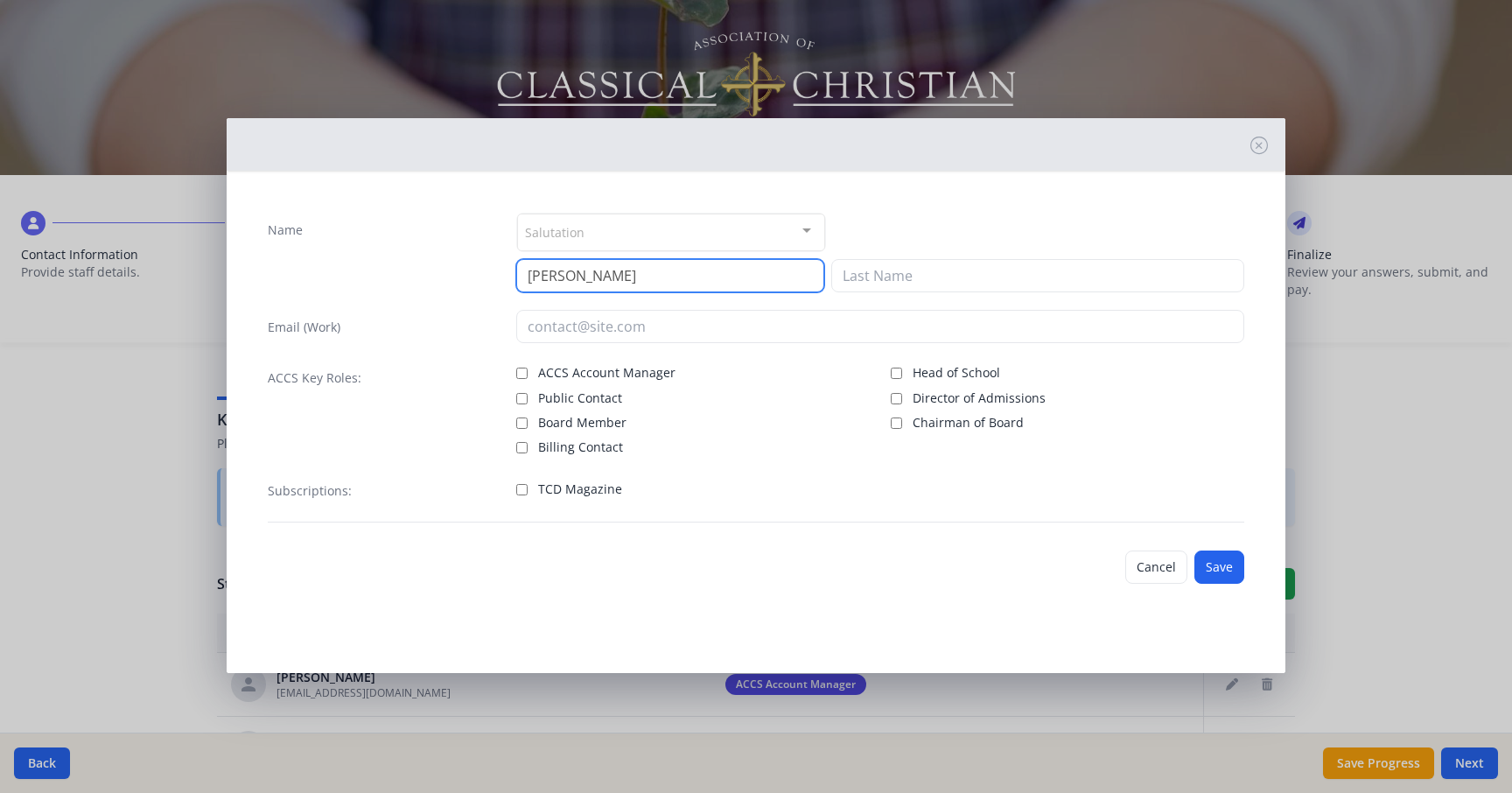
type input "[PERSON_NAME]"
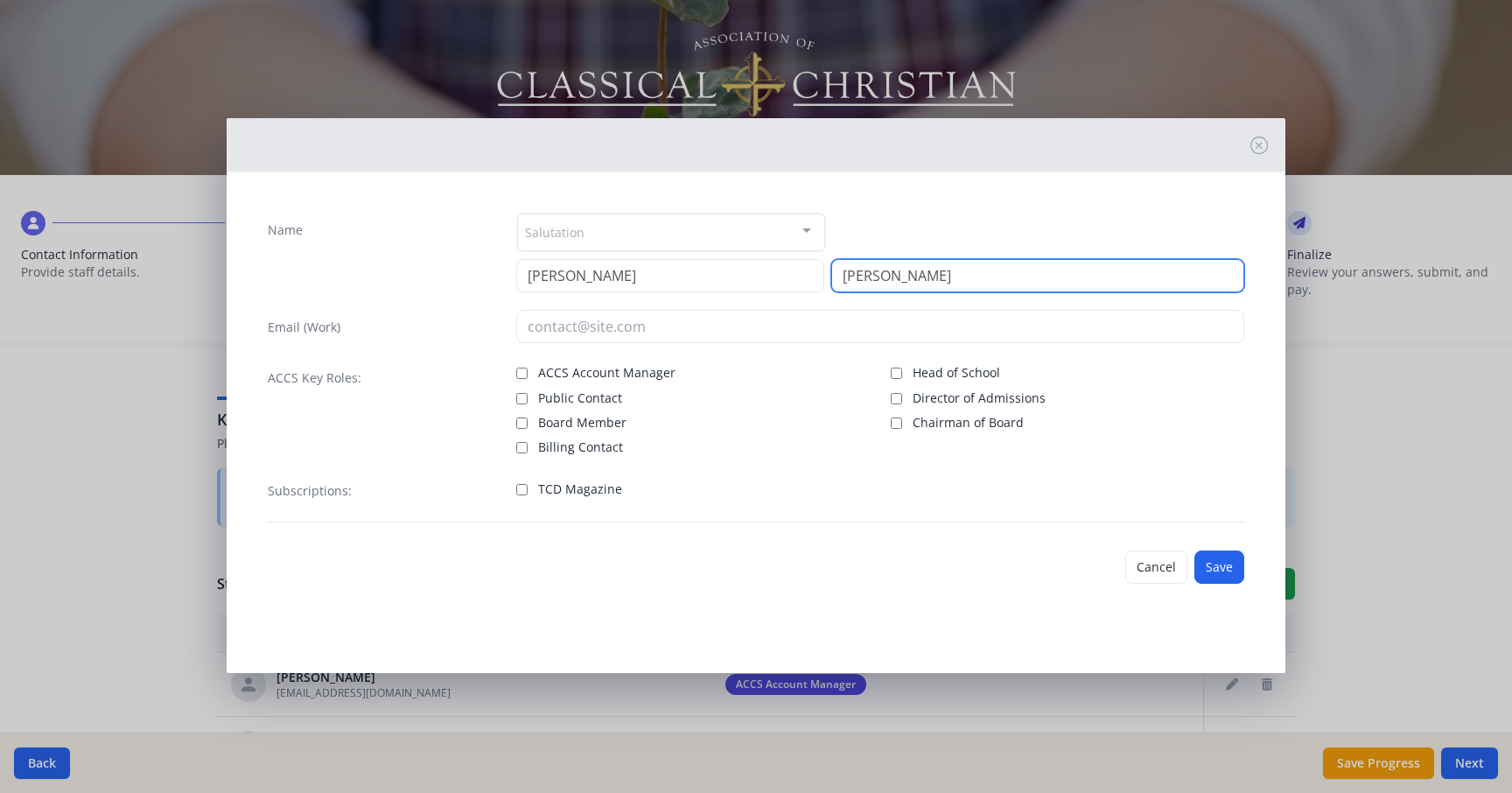
type input "[PERSON_NAME]"
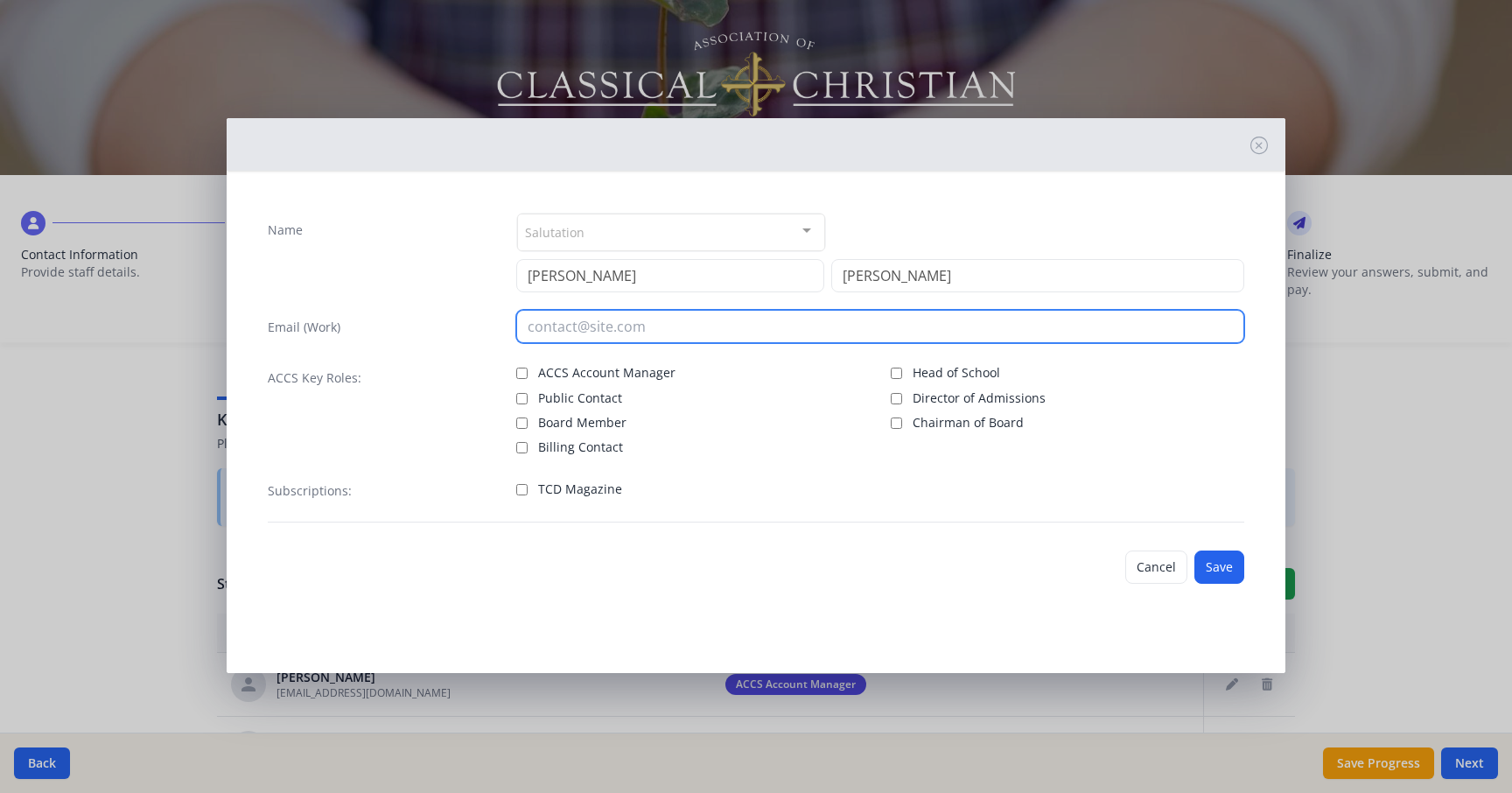
paste input "[EMAIL_ADDRESS][DOMAIN_NAME]"
type input "[EMAIL_ADDRESS][DOMAIN_NAME]"
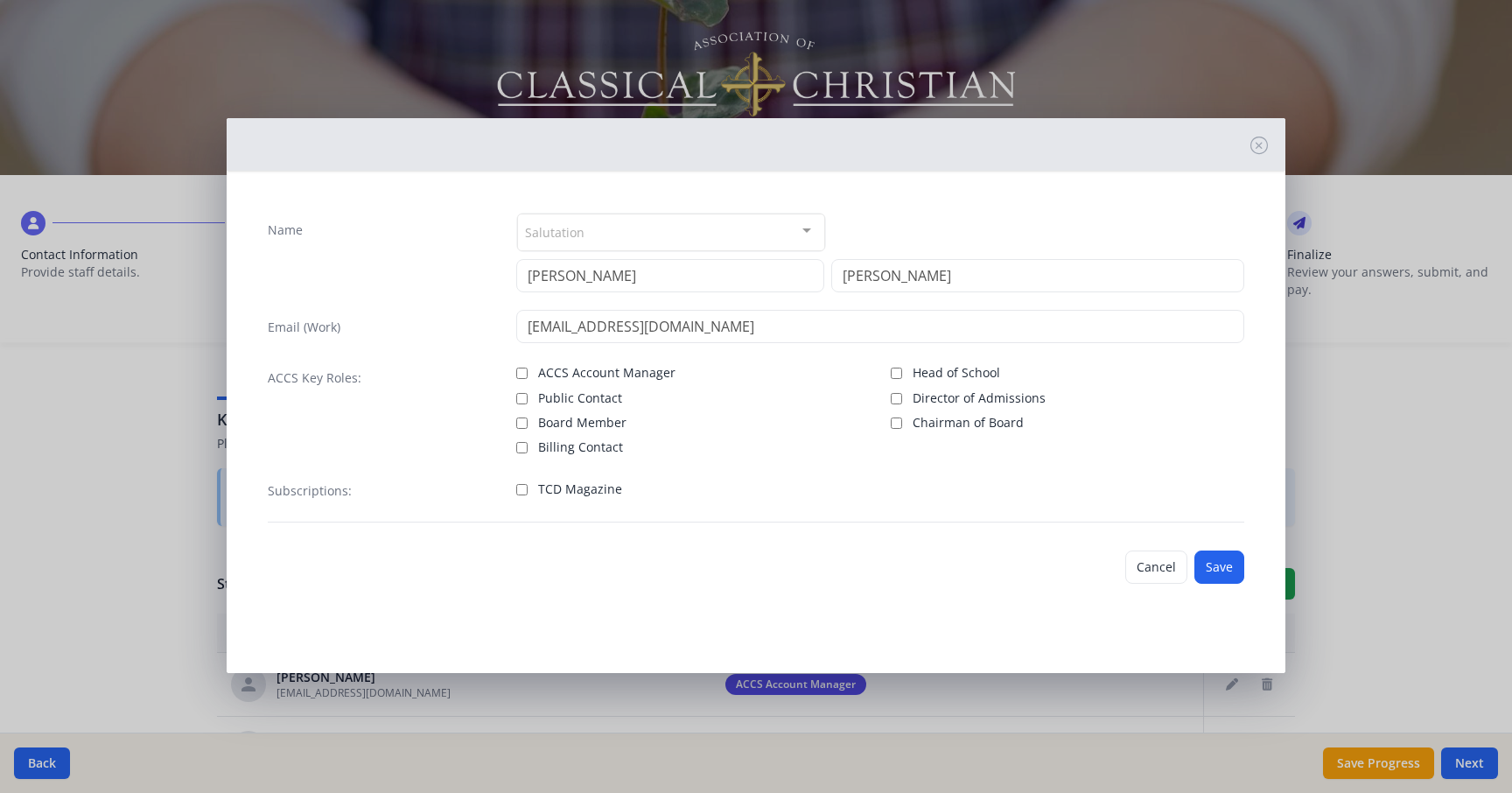
click at [519, 494] on input "TCD Magazine" at bounding box center [523, 490] width 12 height 12
checkbox input "true"
click at [1221, 571] on button "Save" at bounding box center [1219, 568] width 49 height 34
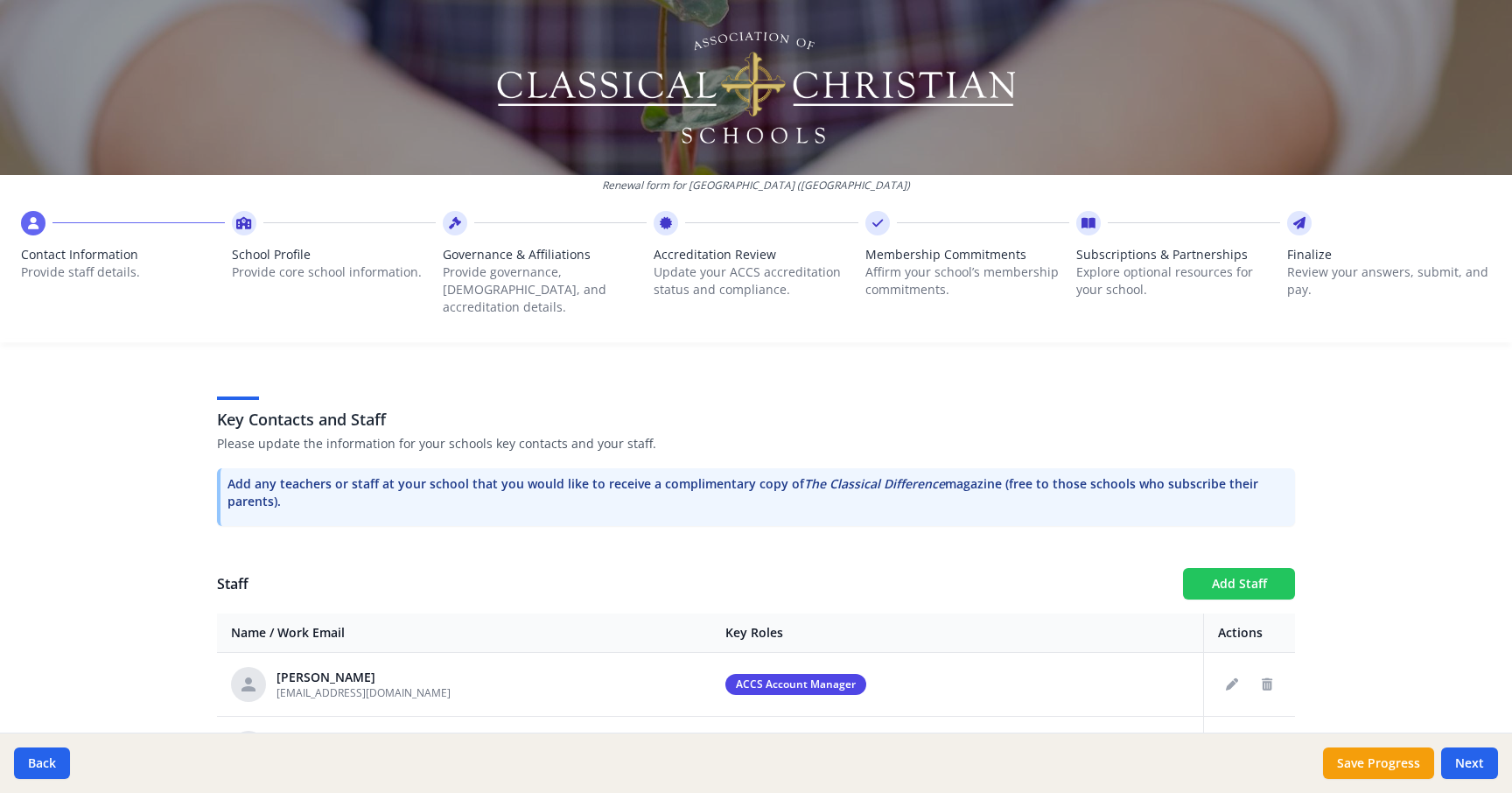
click at [1229, 574] on button "Add Staff" at bounding box center [1238, 584] width 112 height 32
checkbox input "false"
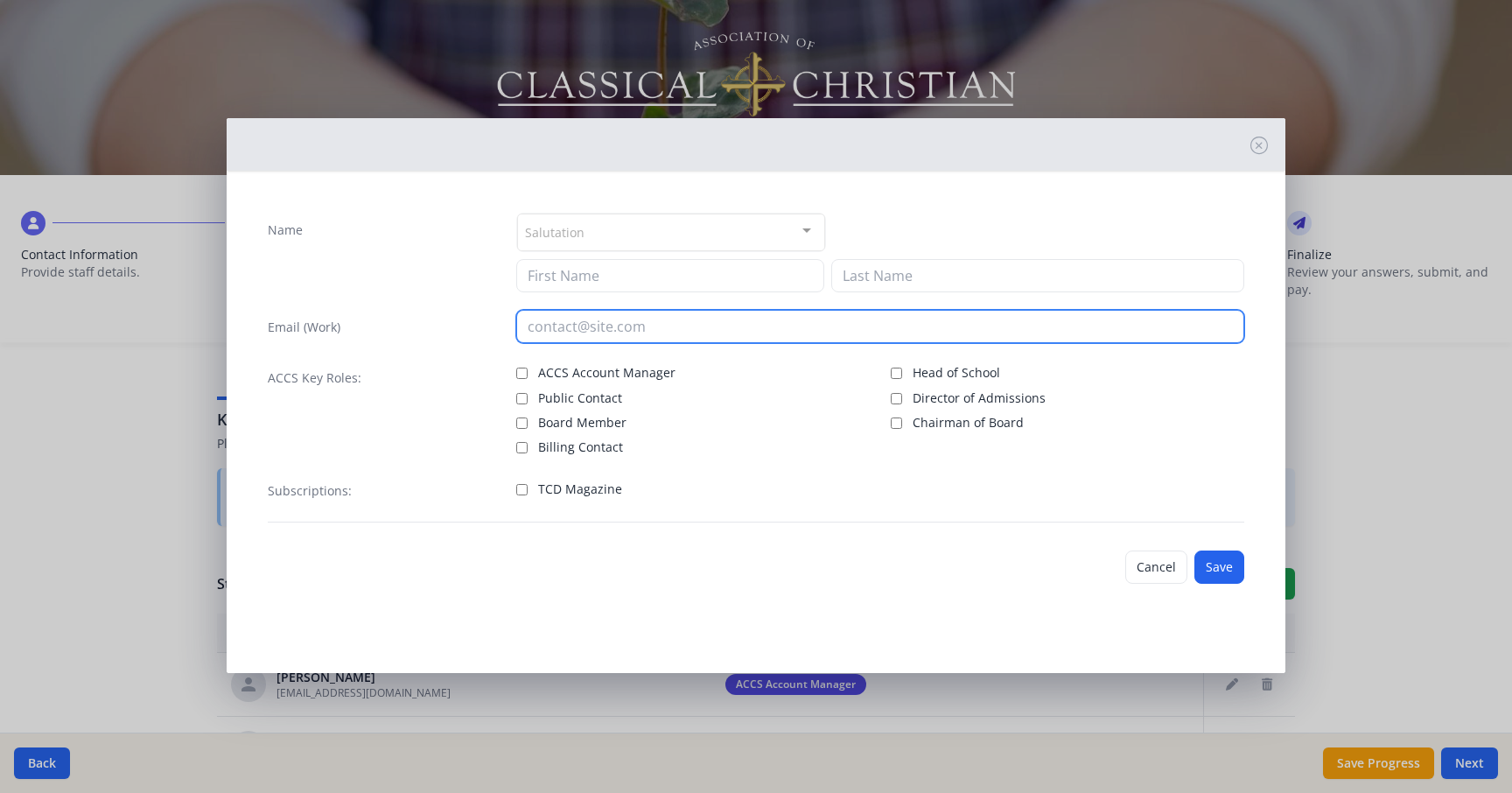
paste input "[EMAIL_ADDRESS][DOMAIN_NAME]"
type input "[EMAIL_ADDRESS][DOMAIN_NAME]"
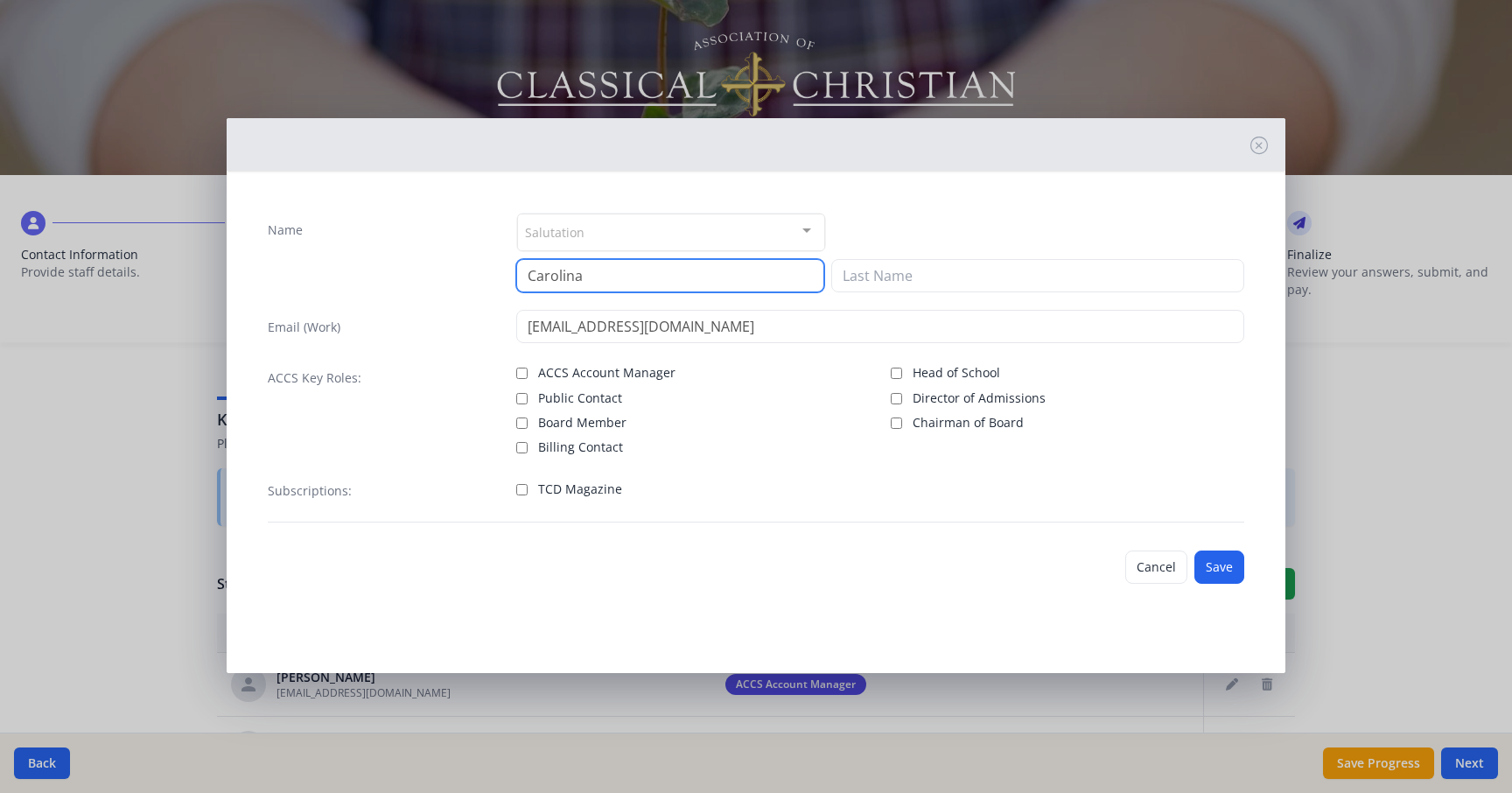
type input "Carolina"
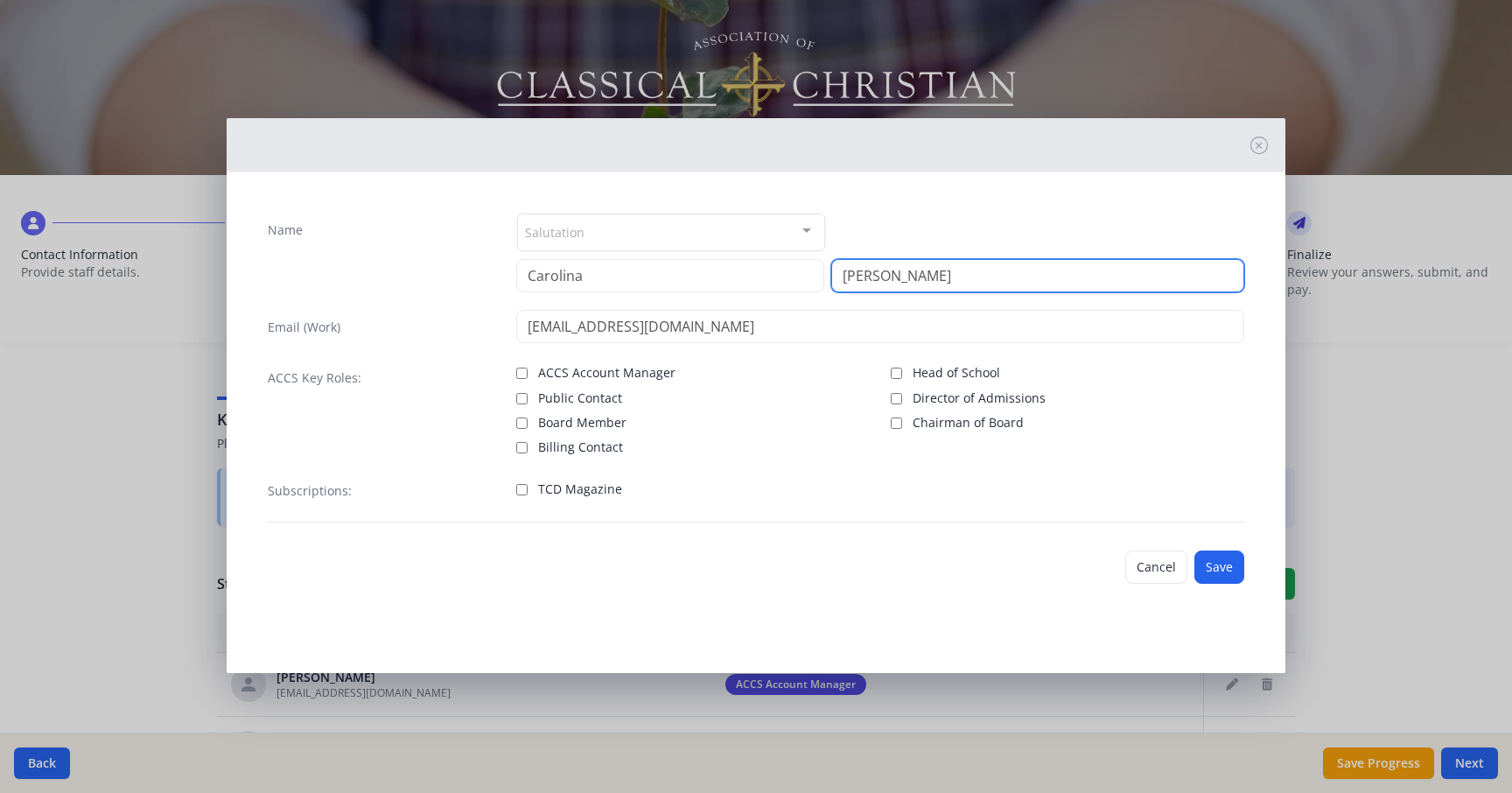
type input "[PERSON_NAME]"
click at [521, 489] on input "TCD Magazine" at bounding box center [523, 490] width 12 height 12
checkbox input "true"
click at [1223, 569] on button "Save" at bounding box center [1219, 568] width 49 height 34
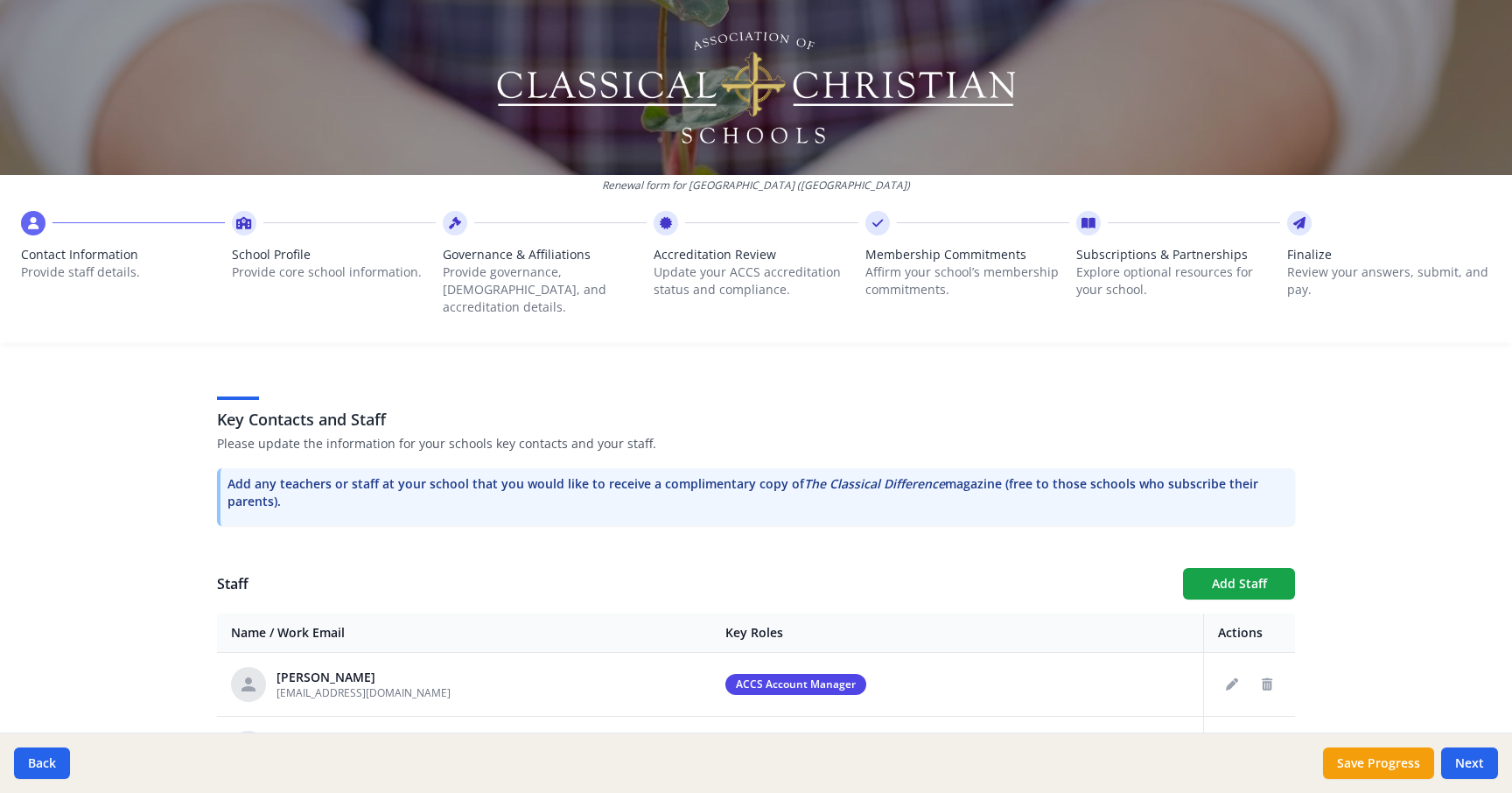
scroll to position [418, 0]
click at [1223, 571] on button "Add Staff" at bounding box center [1238, 586] width 112 height 32
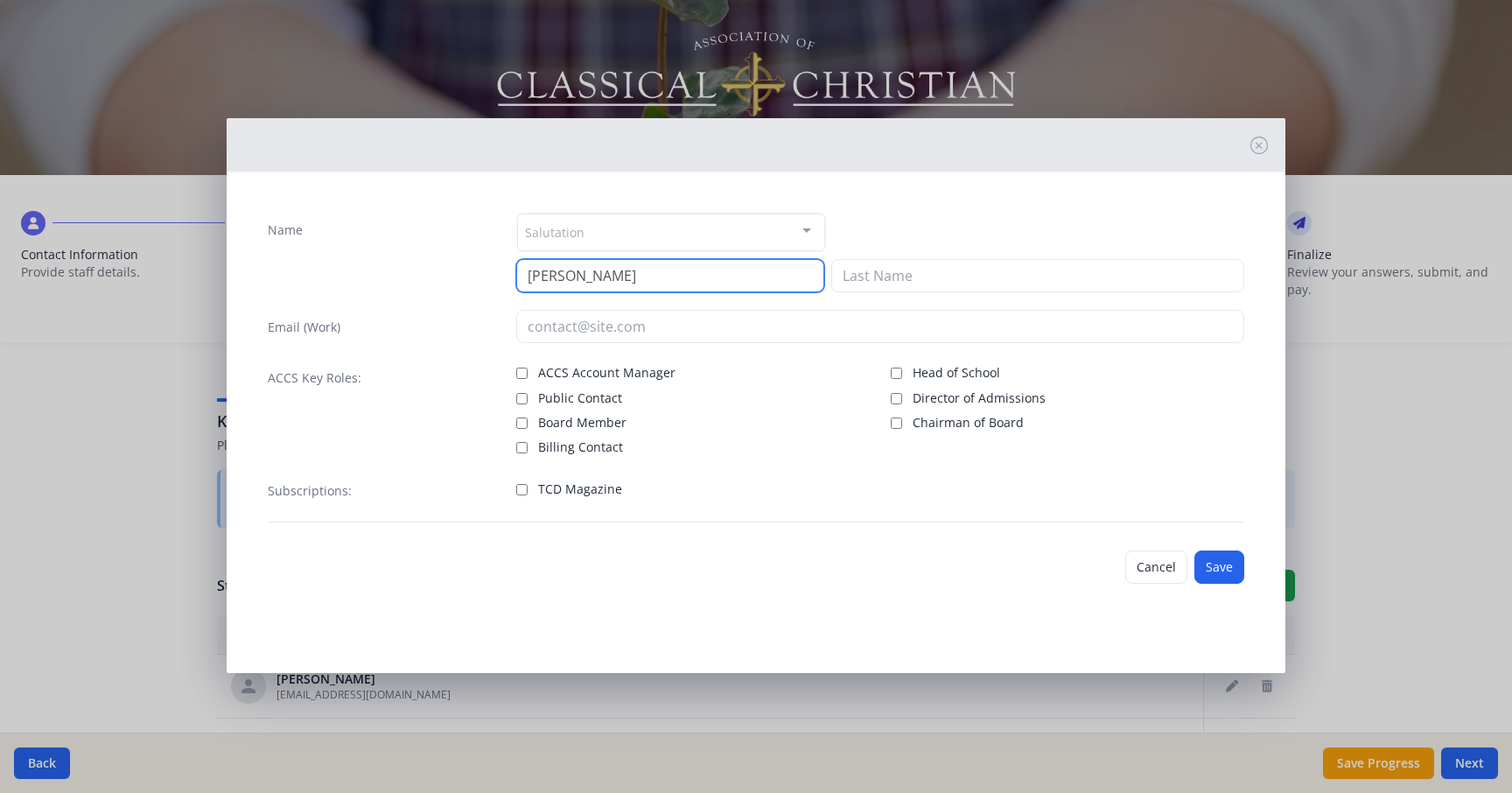
type input "[PERSON_NAME]"
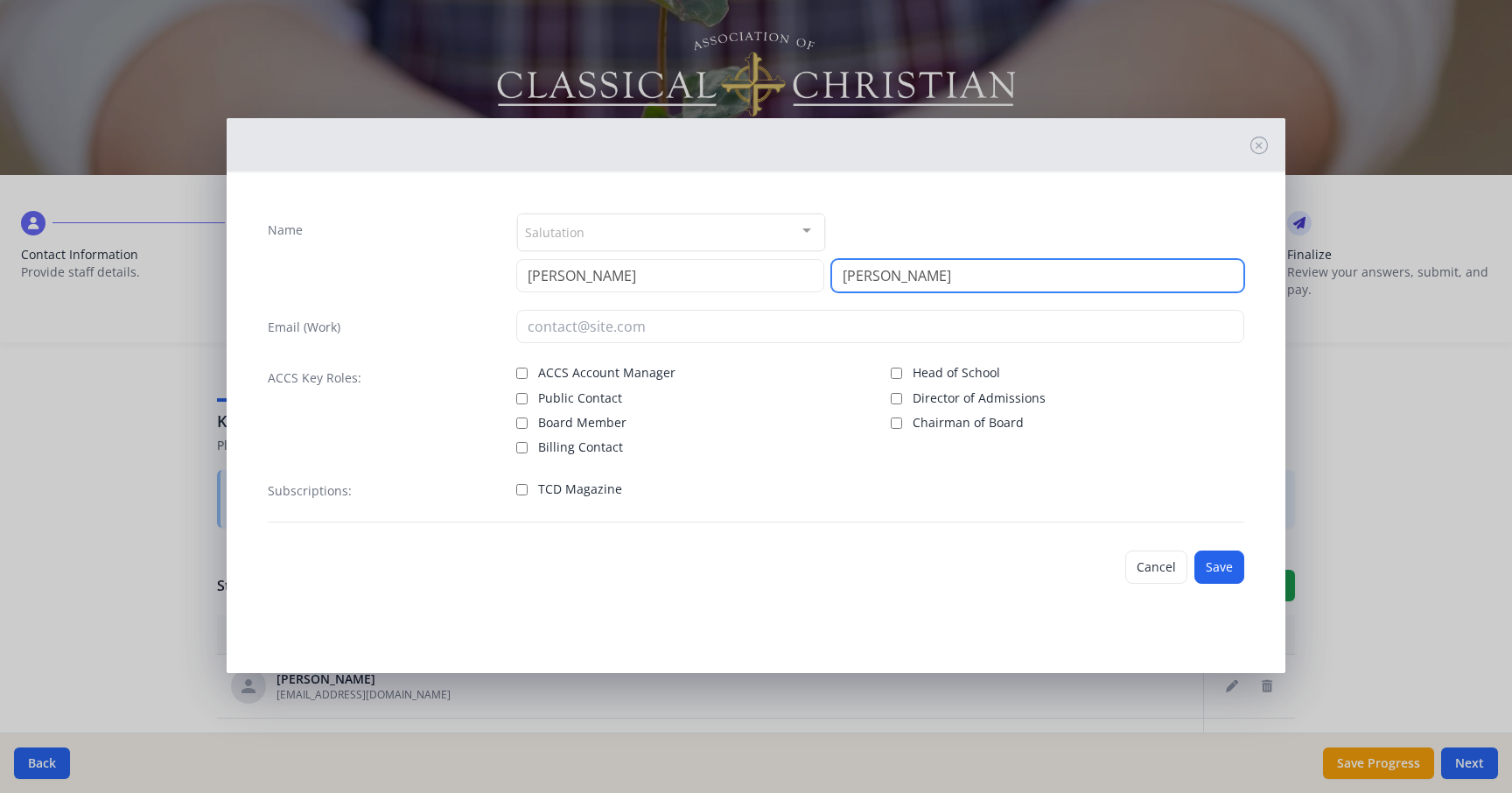
type input "[PERSON_NAME]"
click at [1181, 402] on label "Director of Admissions" at bounding box center [1068, 396] width 354 height 21
click at [902, 402] on input "Director of Admissions" at bounding box center [897, 399] width 12 height 12
checkbox input "true"
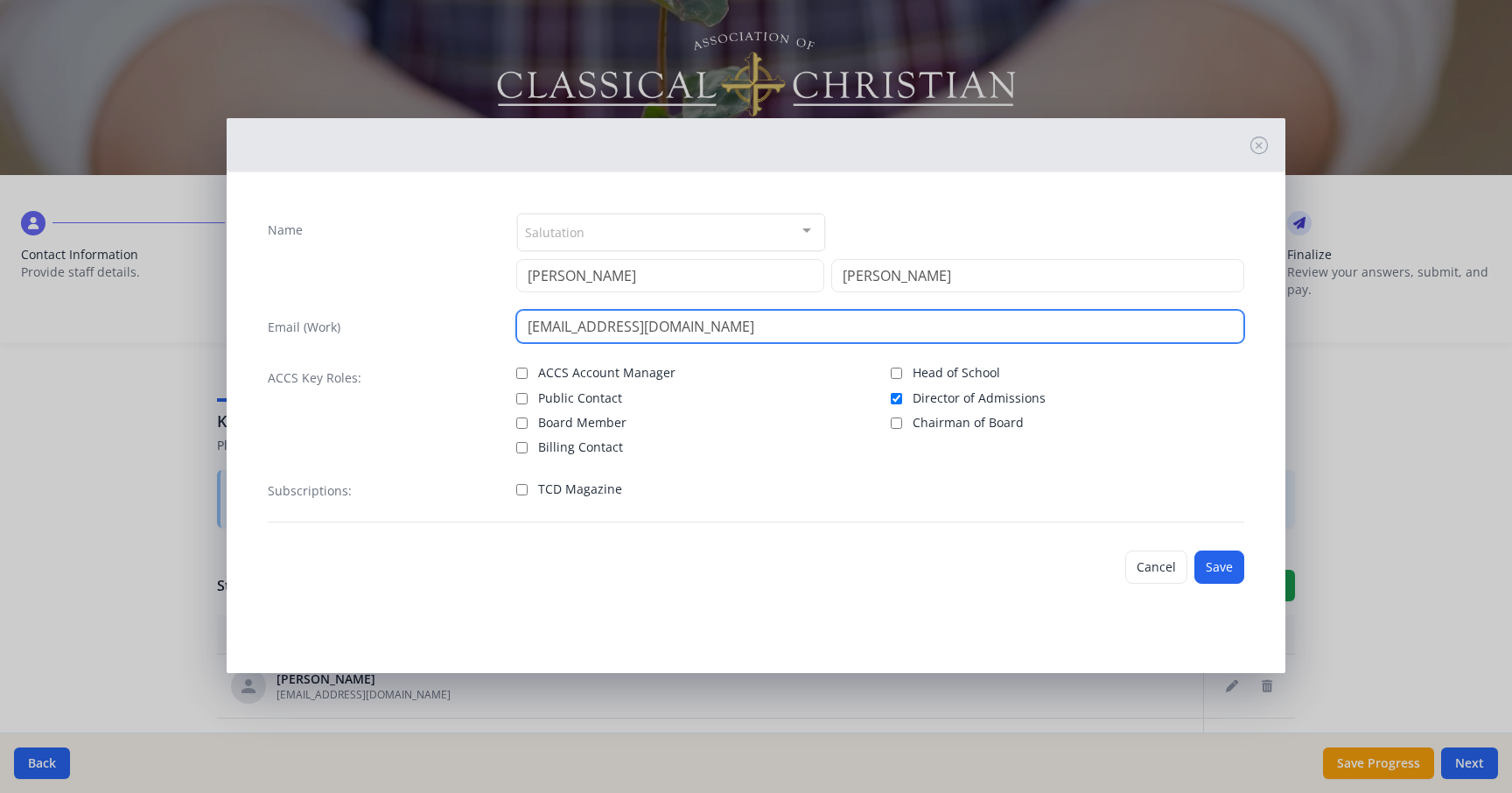
type input "[EMAIL_ADDRESS][DOMAIN_NAME]"
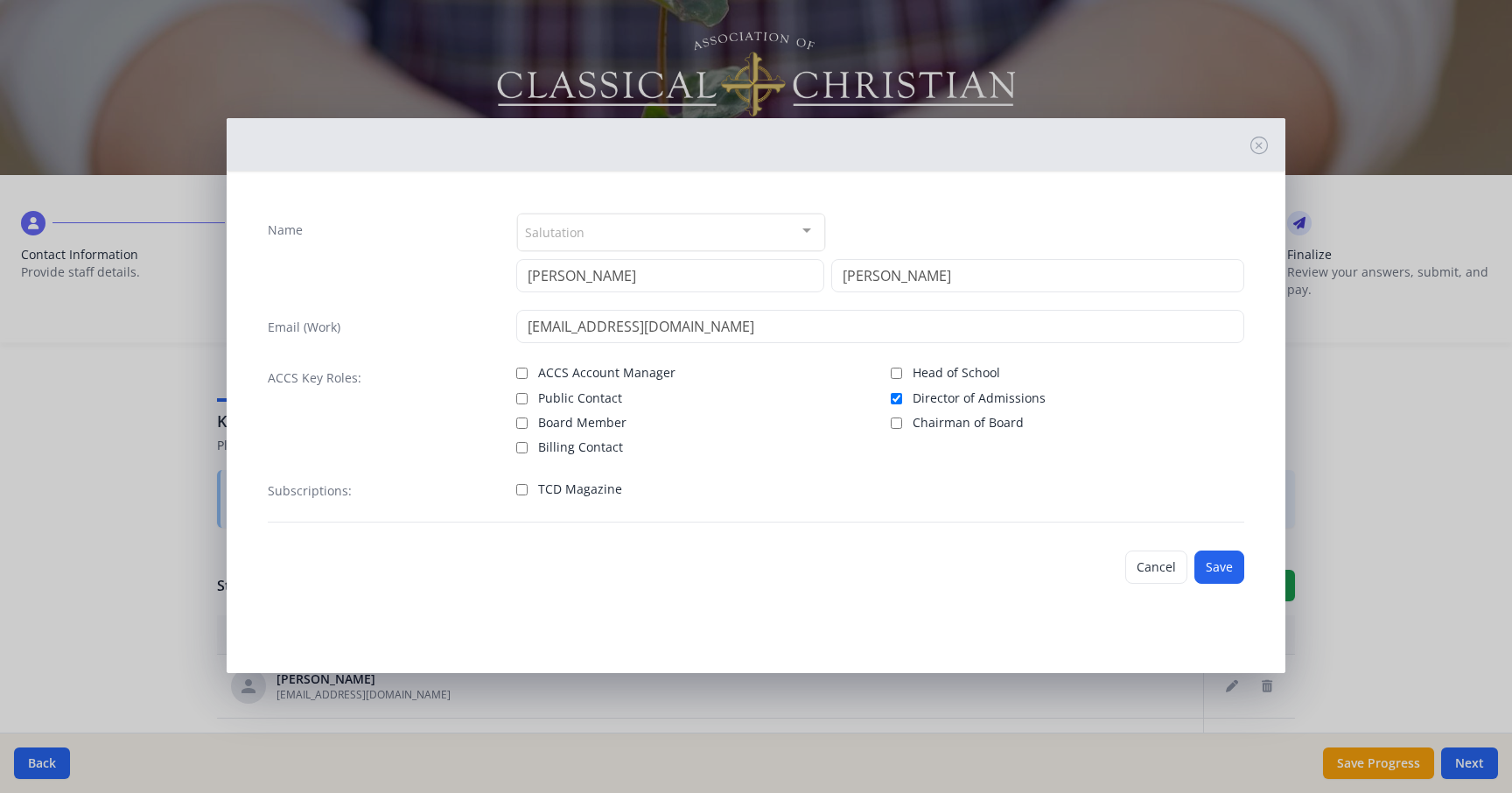
drag, startPoint x: 899, startPoint y: 398, endPoint x: 891, endPoint y: 417, distance: 20.6
click at [899, 398] on input "Director of Admissions" at bounding box center [897, 399] width 12 height 12
checkbox input "false"
click at [523, 492] on input "TCD Magazine" at bounding box center [523, 490] width 12 height 12
checkbox input "true"
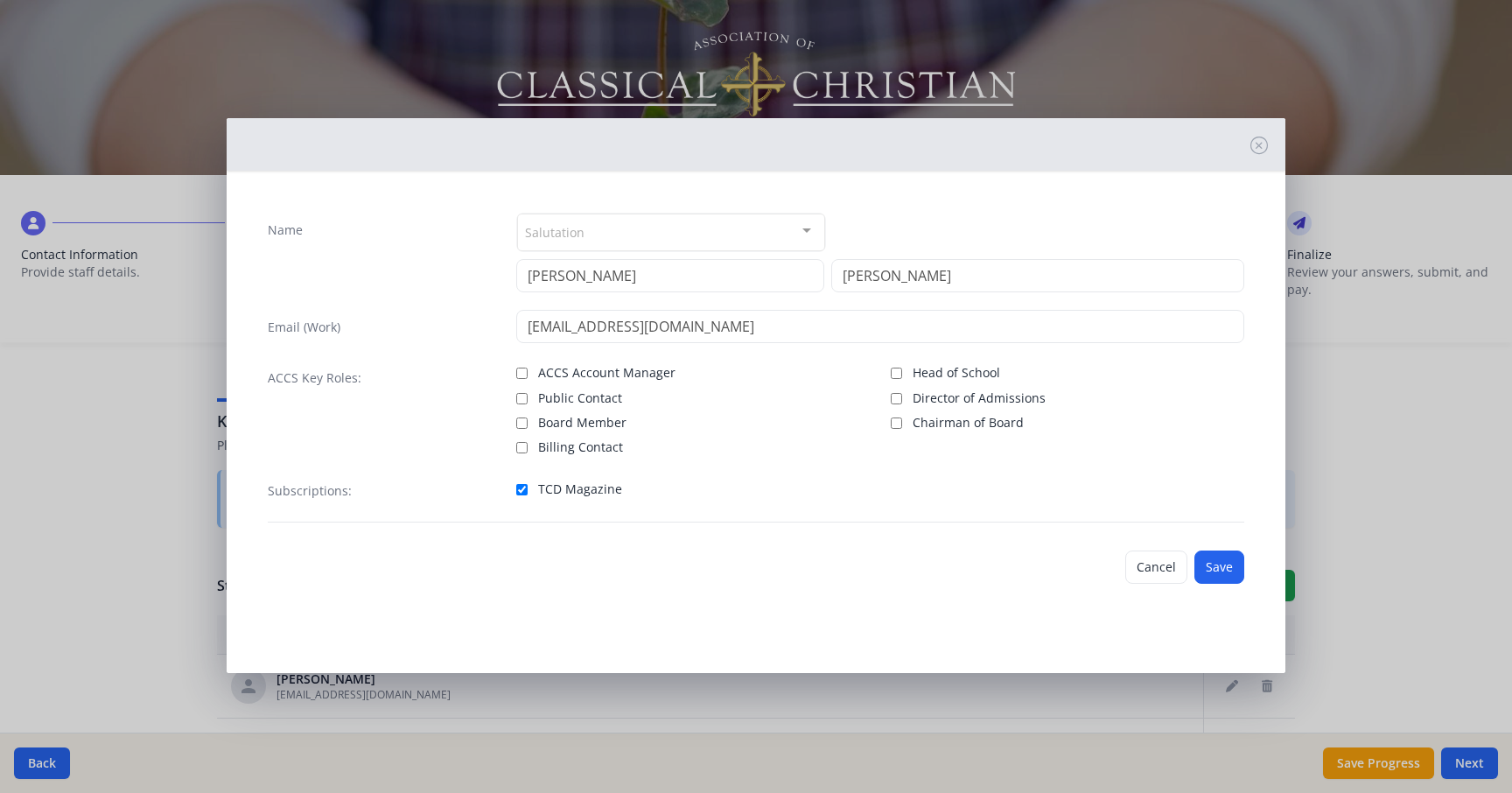
click at [1216, 569] on button "Save" at bounding box center [1219, 568] width 49 height 34
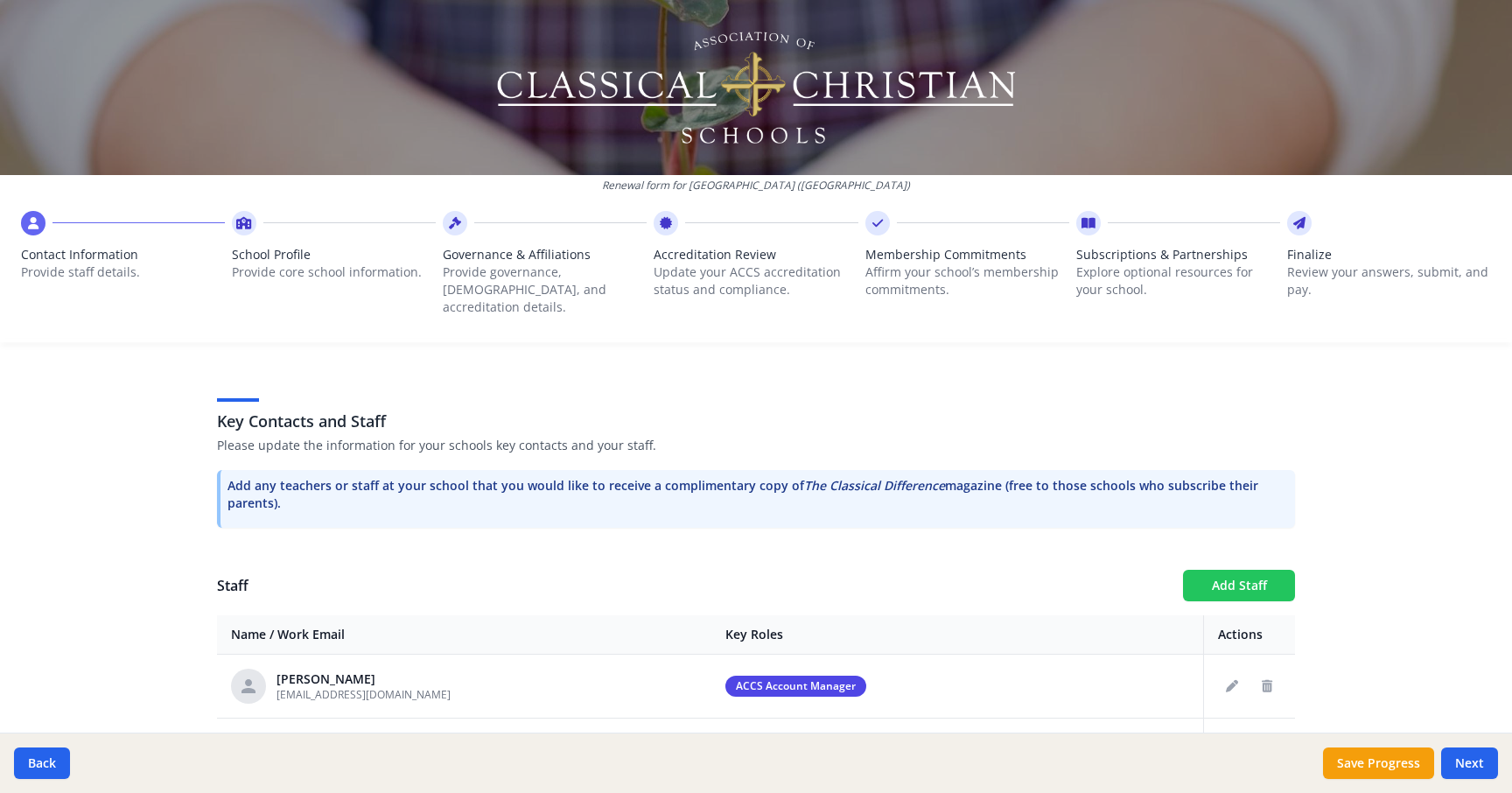
click at [1230, 571] on button "Add Staff" at bounding box center [1238, 586] width 112 height 32
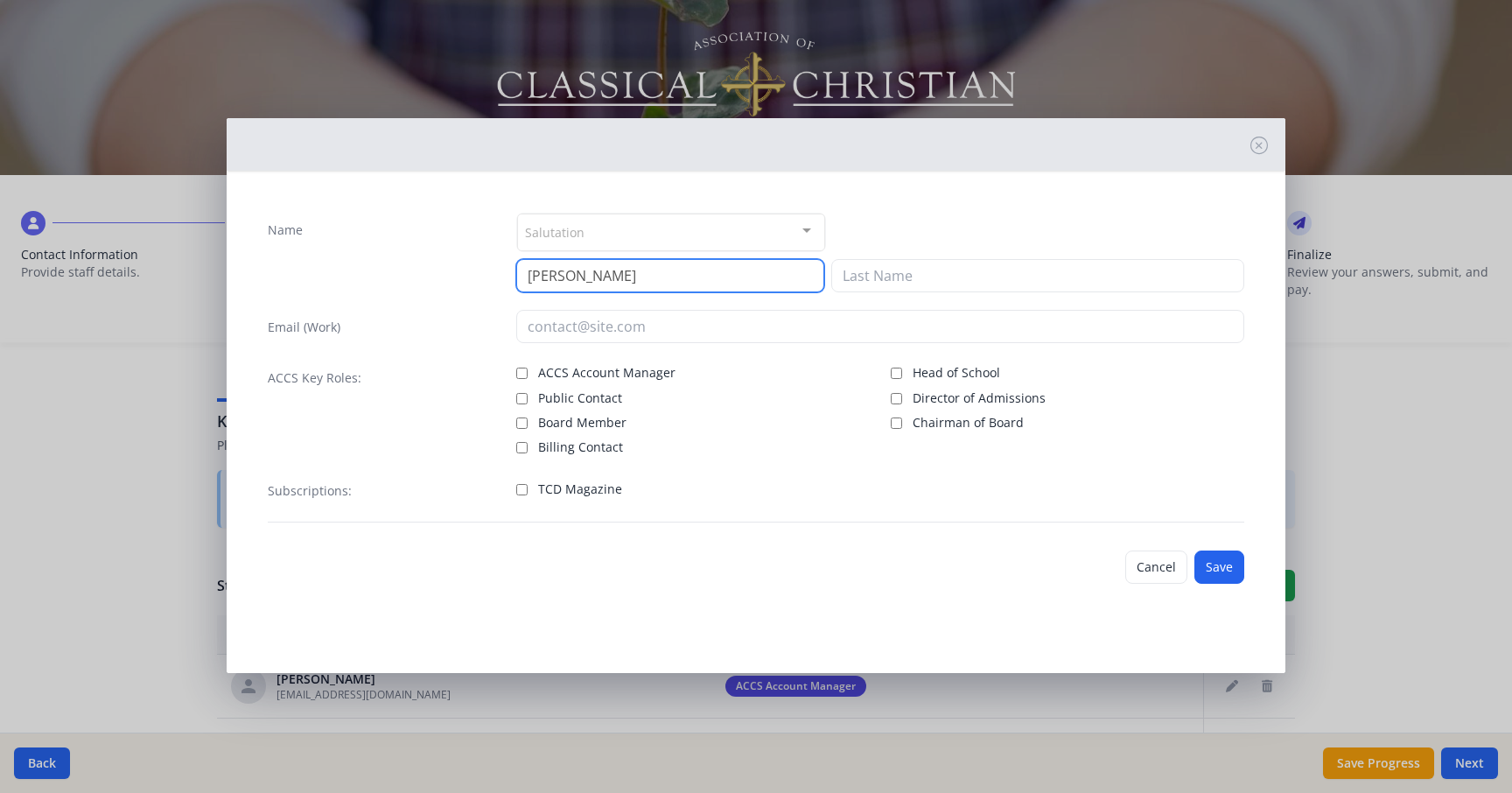
type input "[PERSON_NAME]"
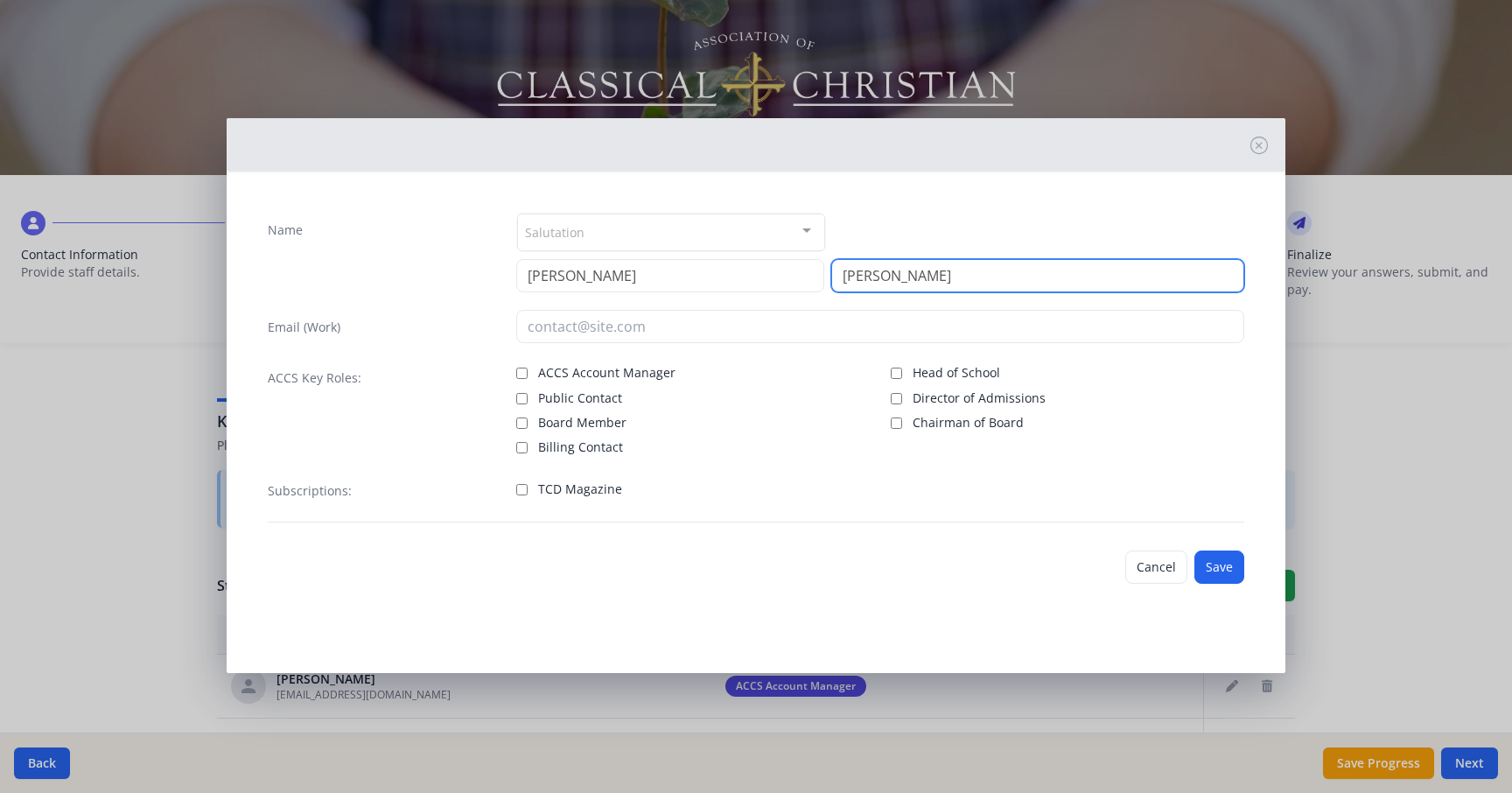
type input "[PERSON_NAME]"
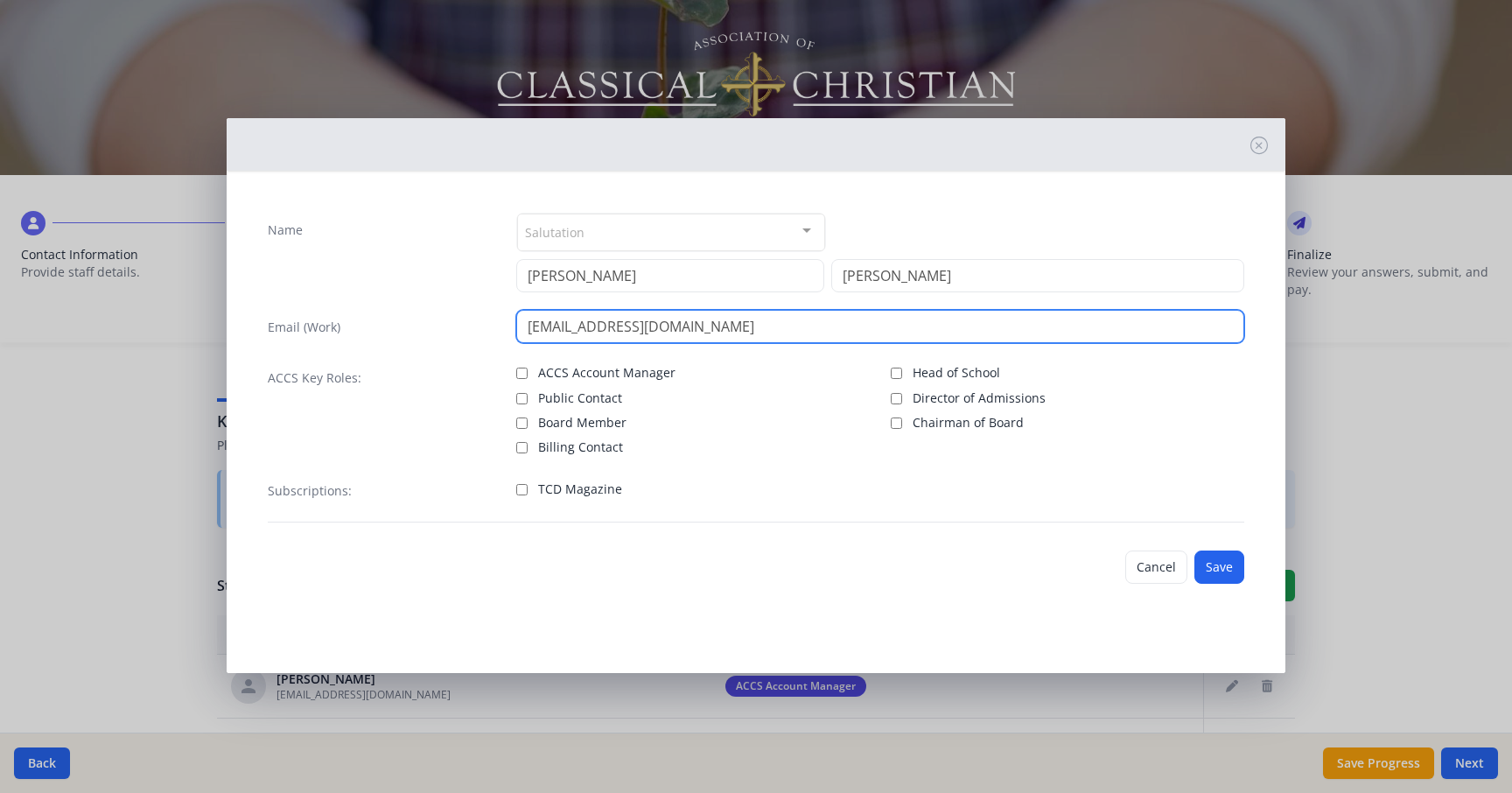
type input "[EMAIL_ADDRESS][DOMAIN_NAME]"
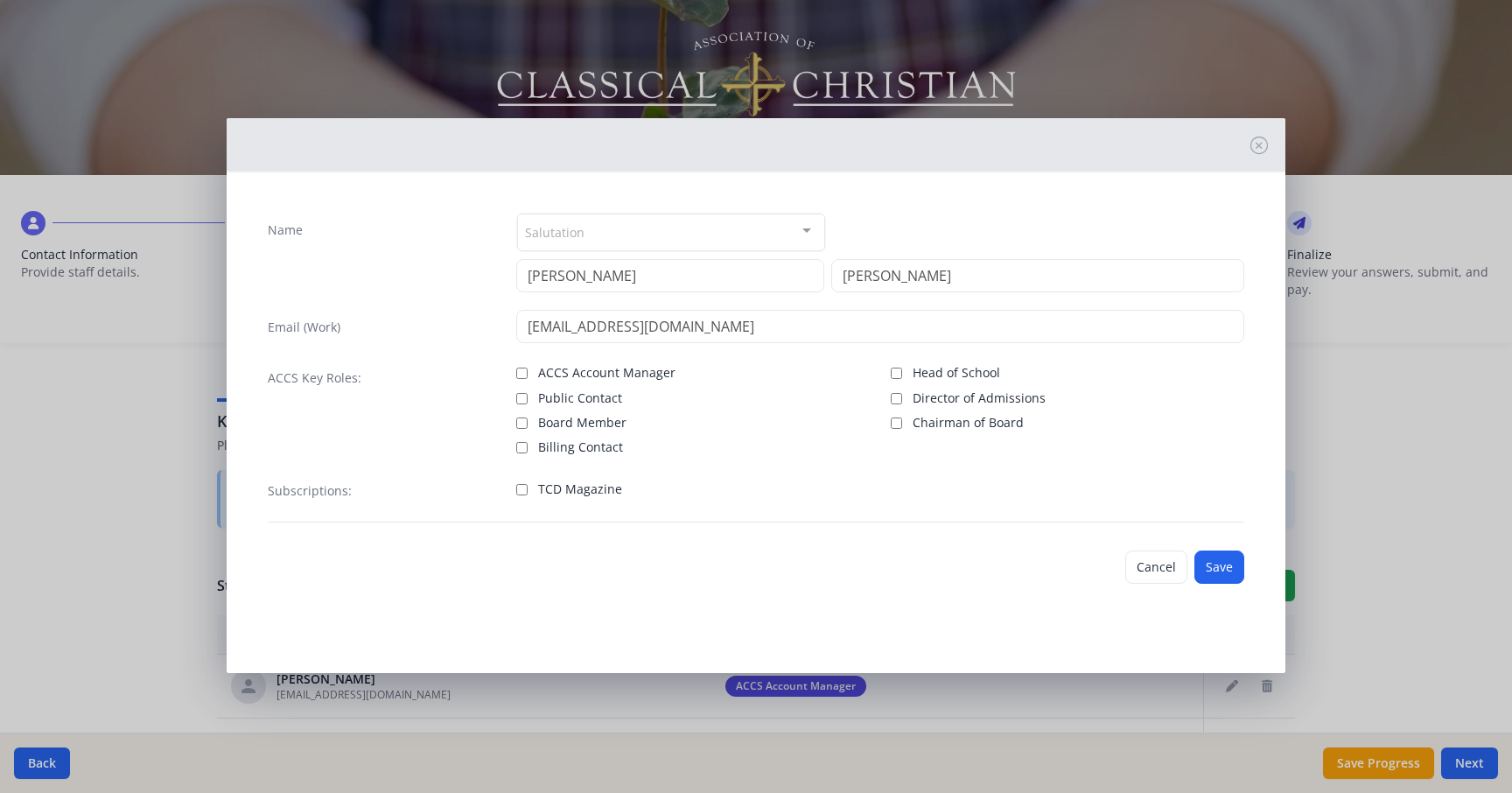
click at [519, 490] on input "TCD Magazine" at bounding box center [523, 490] width 12 height 12
checkbox input "true"
click at [1227, 571] on button "Save" at bounding box center [1219, 568] width 49 height 34
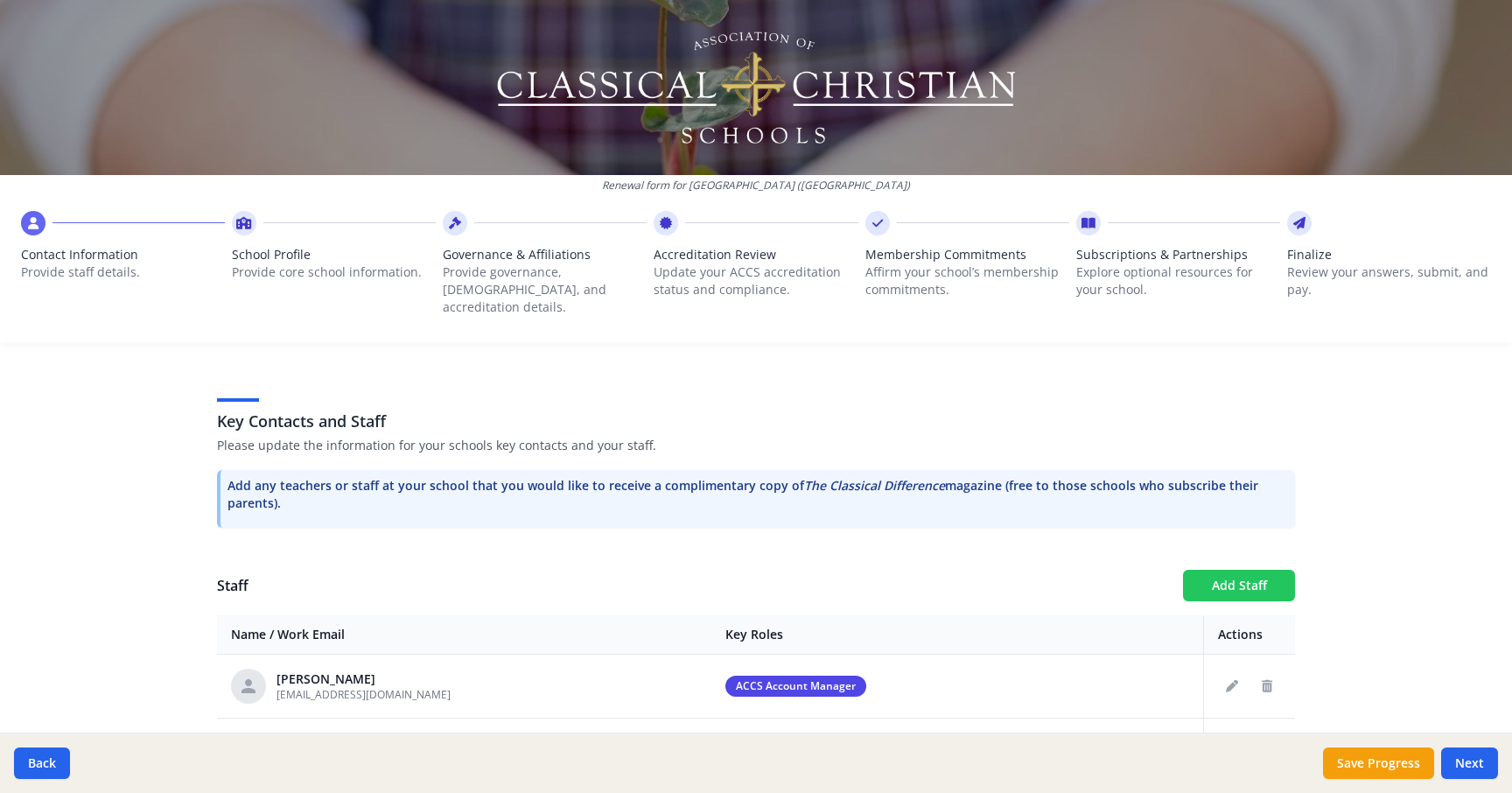
click at [1214, 571] on button "Add Staff" at bounding box center [1238, 586] width 112 height 32
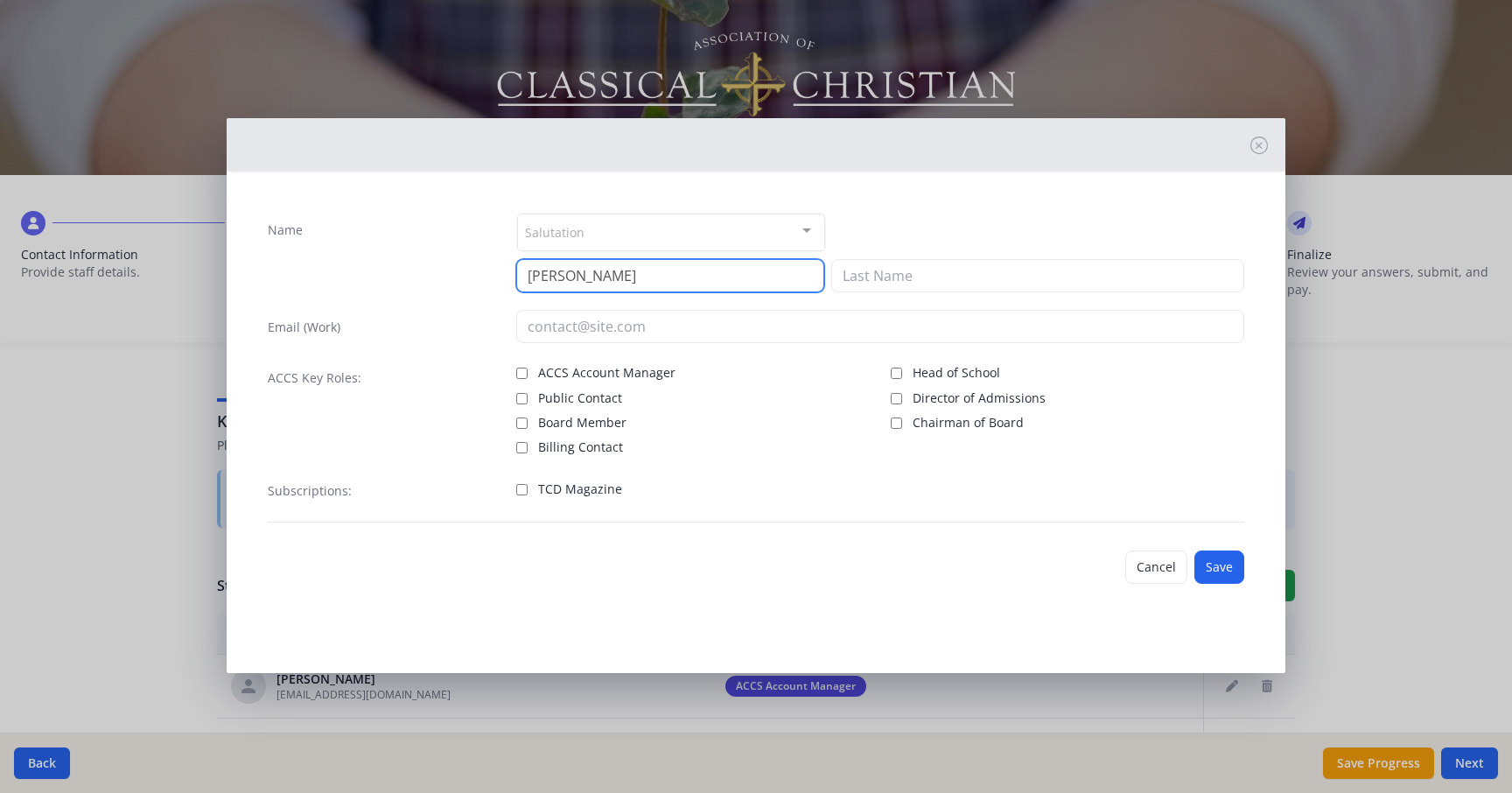
type input "[PERSON_NAME]"
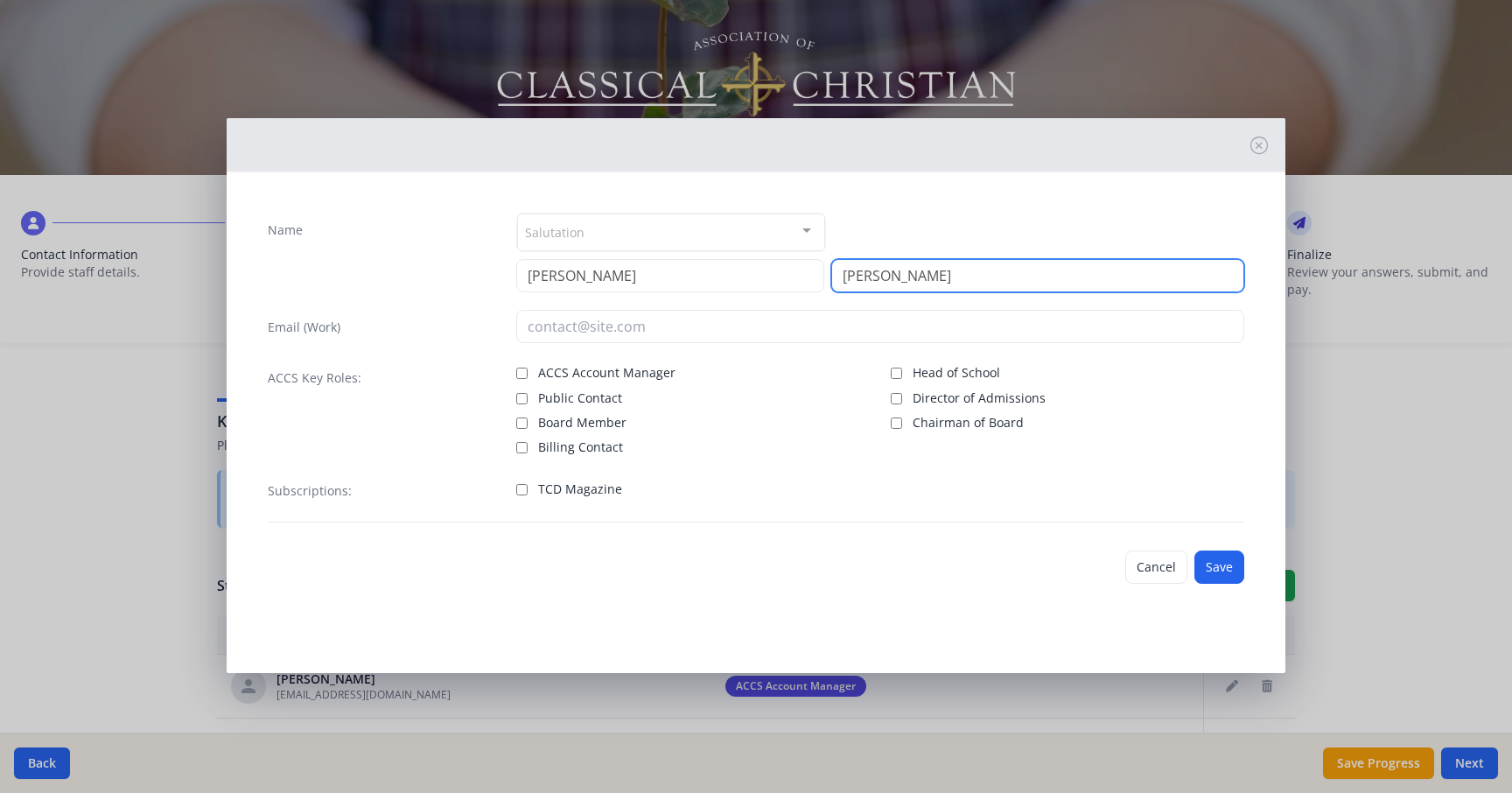
type input "[PERSON_NAME]"
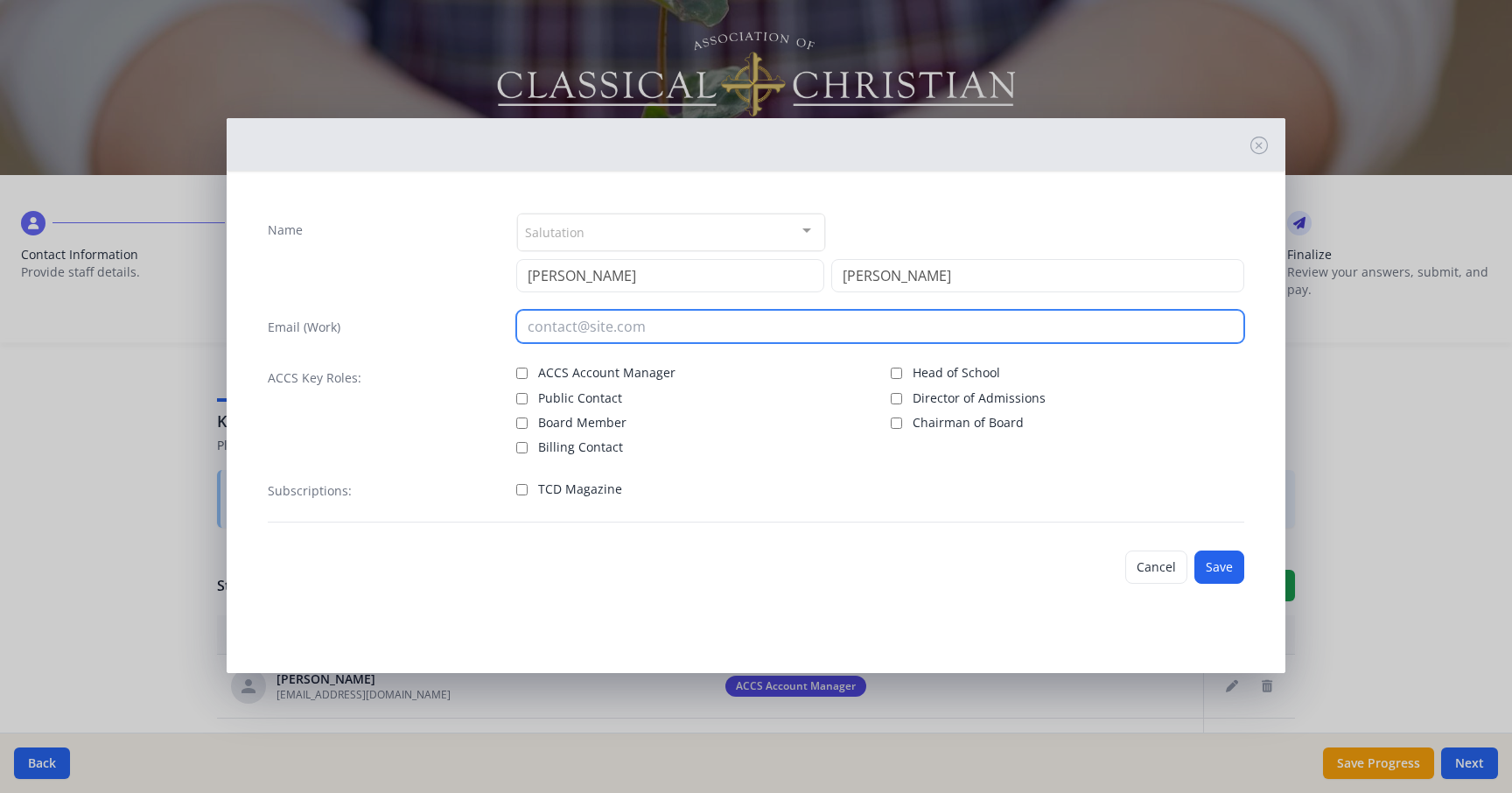
click at [775, 325] on input "email" at bounding box center [881, 327] width 728 height 34
paste input "[EMAIL_ADDRESS][DOMAIN_NAME]"
type input "[EMAIL_ADDRESS][DOMAIN_NAME]"
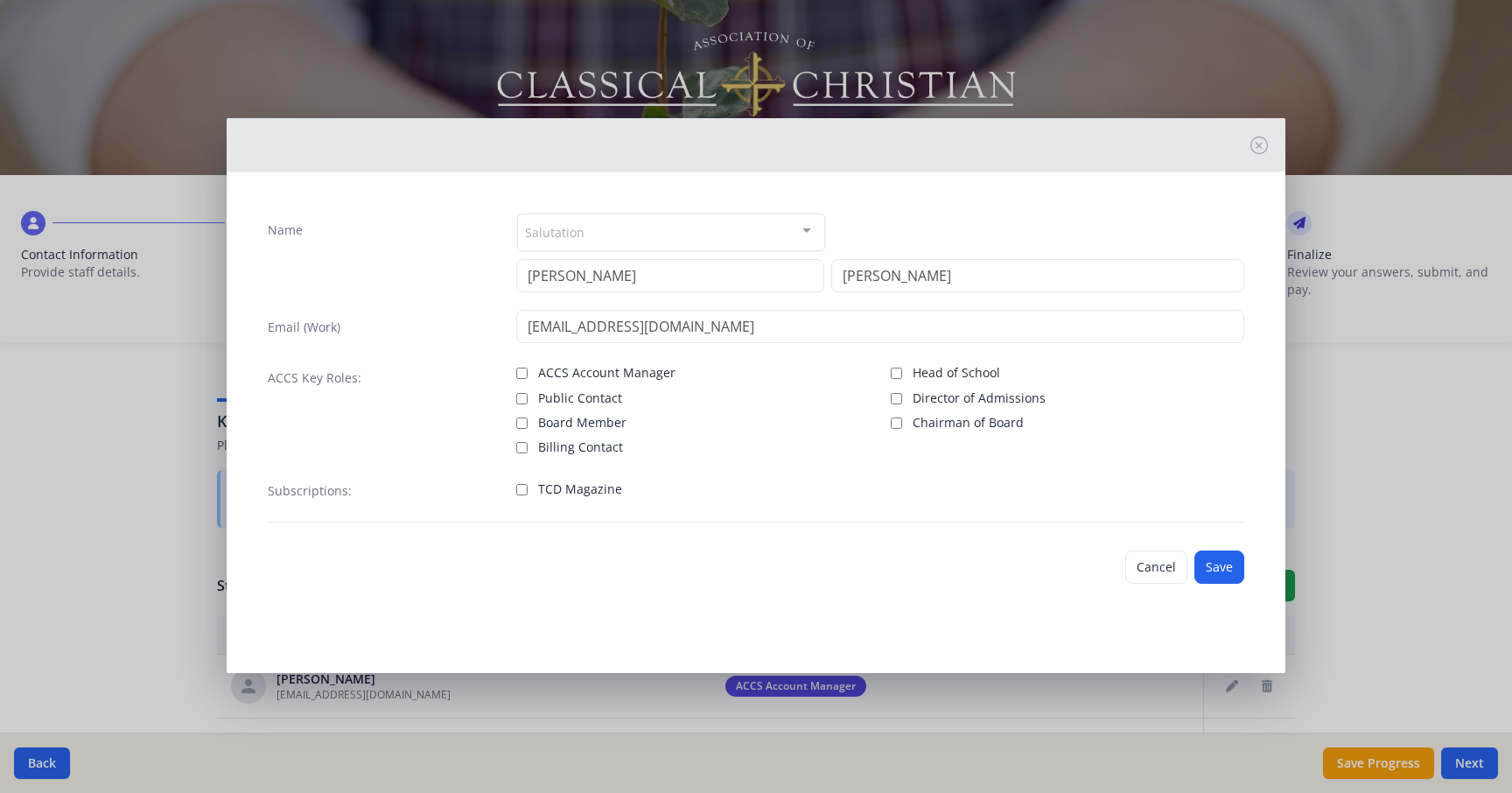
click at [519, 492] on input "TCD Magazine" at bounding box center [523, 490] width 12 height 12
checkbox input "true"
click at [1225, 564] on button "Save" at bounding box center [1219, 568] width 49 height 34
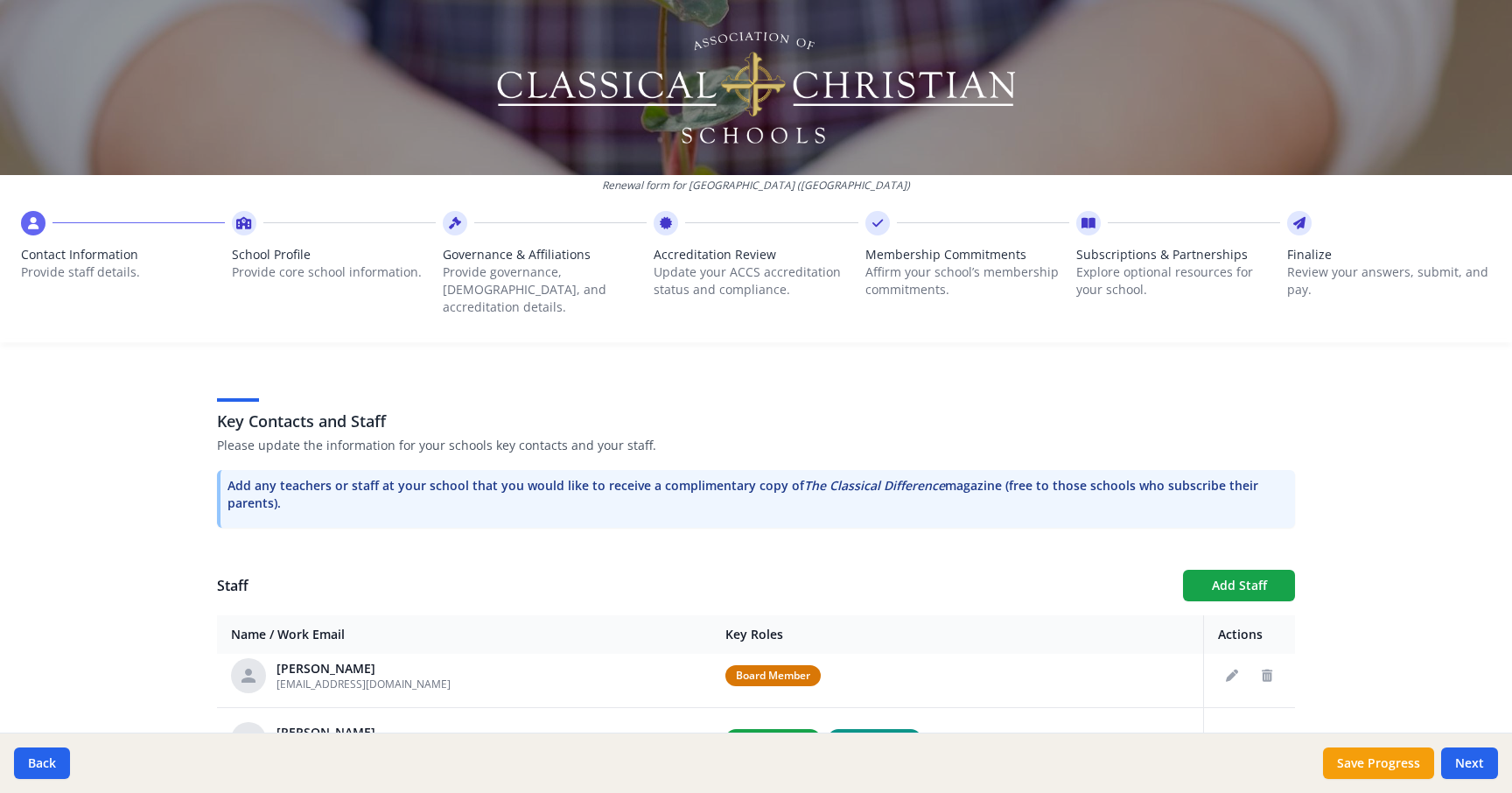
scroll to position [141, 0]
